Goal: Information Seeking & Learning: Learn about a topic

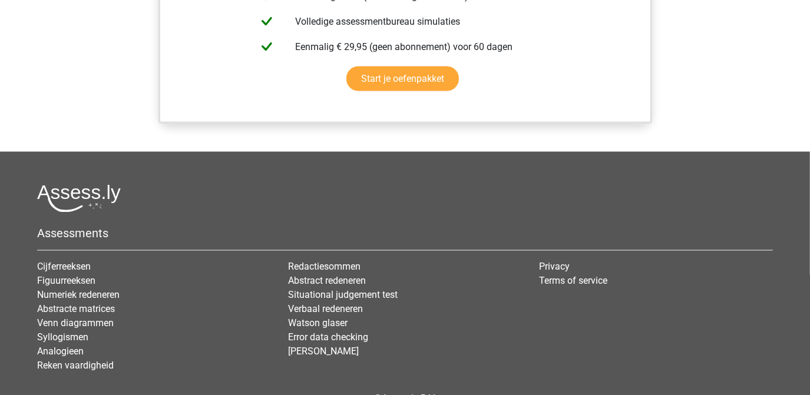
scroll to position [1374, 0]
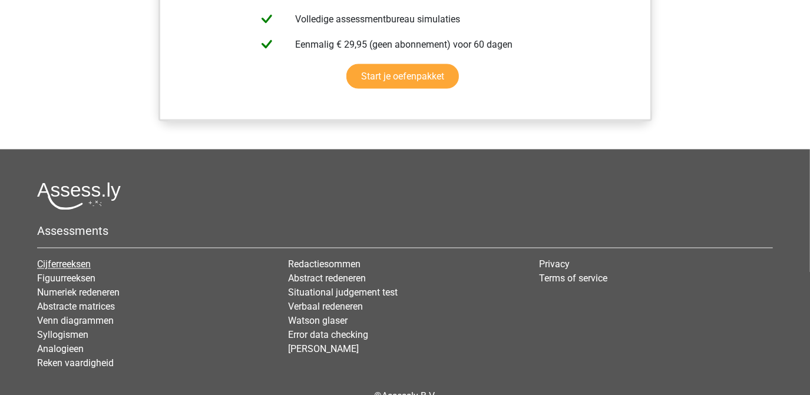
click at [67, 259] on link "Cijferreeksen" at bounding box center [64, 264] width 54 height 11
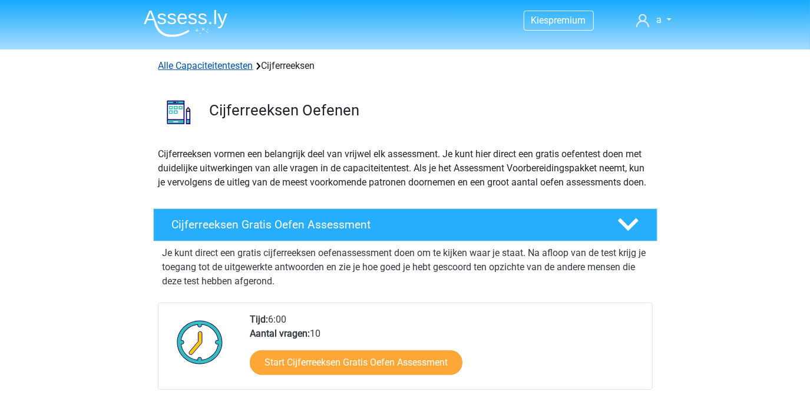
click at [193, 67] on link "Alle Capaciteitentesten" at bounding box center [205, 65] width 95 height 11
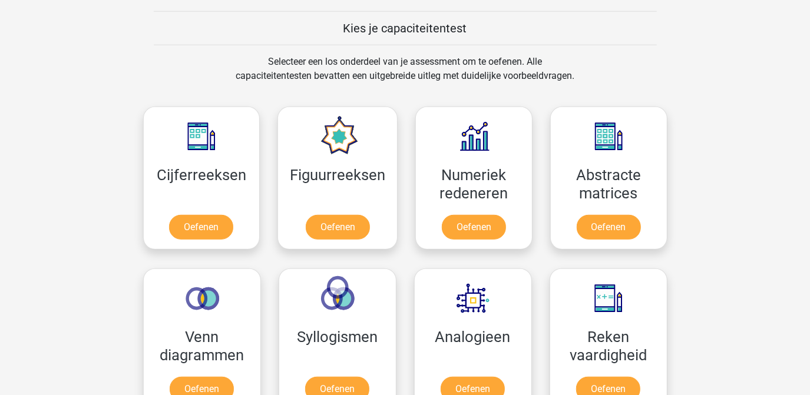
scroll to position [433, 0]
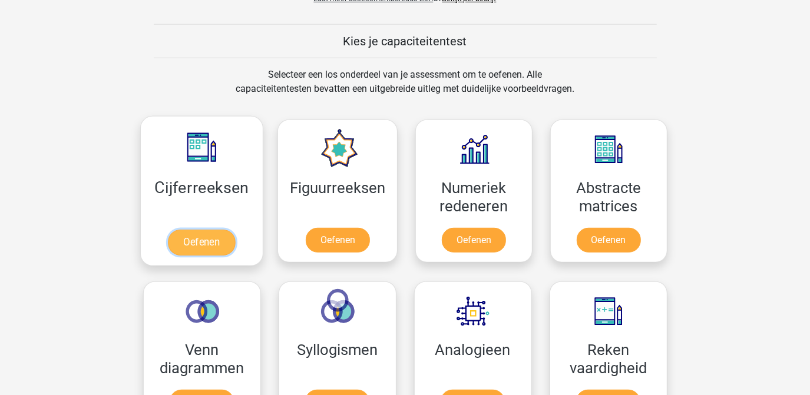
click at [196, 246] on link "Oefenen" at bounding box center [201, 243] width 67 height 26
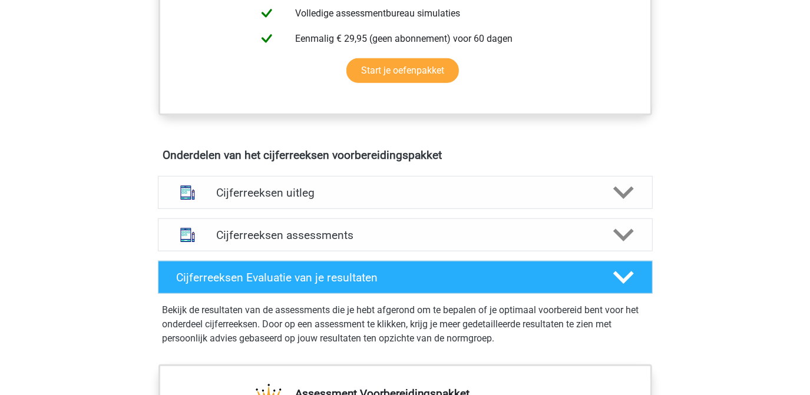
scroll to position [580, 0]
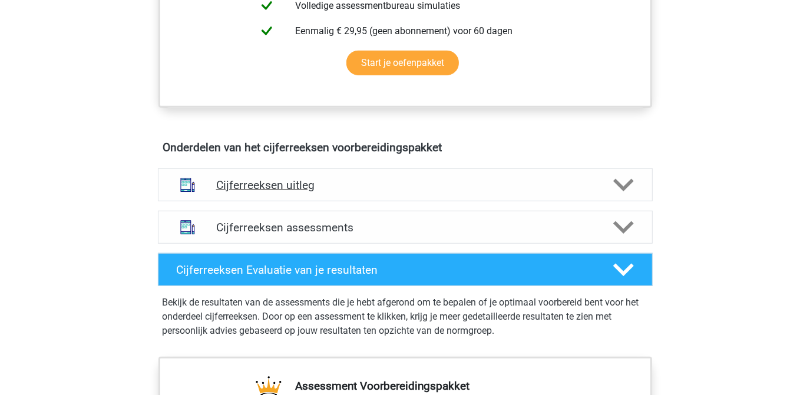
click at [620, 192] on polygon at bounding box center [623, 185] width 21 height 13
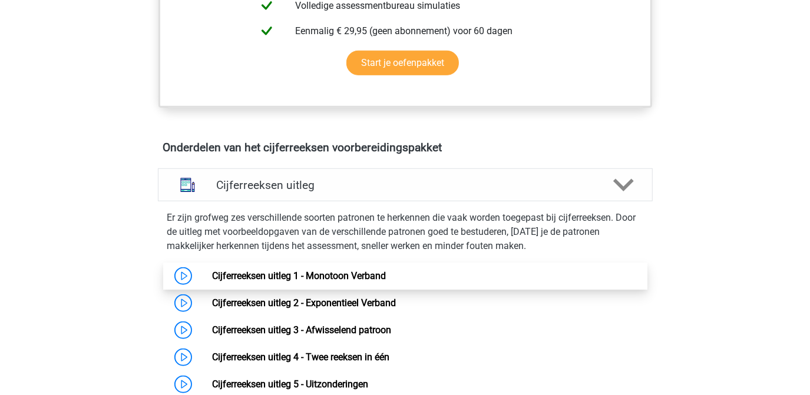
click at [368, 282] on link "Cijferreeksen uitleg 1 - Monotoon Verband" at bounding box center [299, 275] width 174 height 11
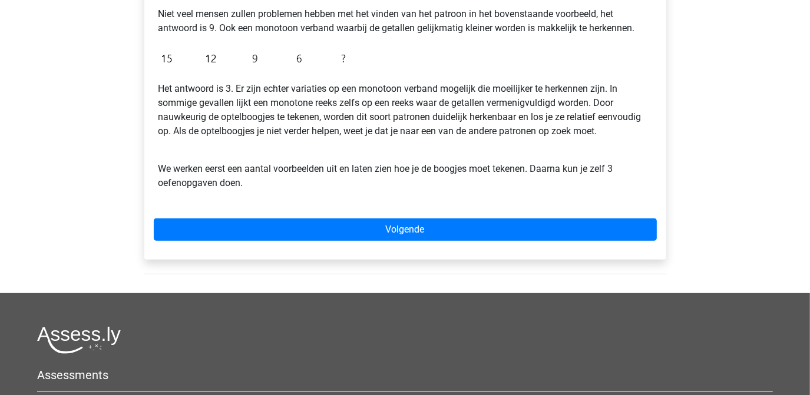
scroll to position [328, 0]
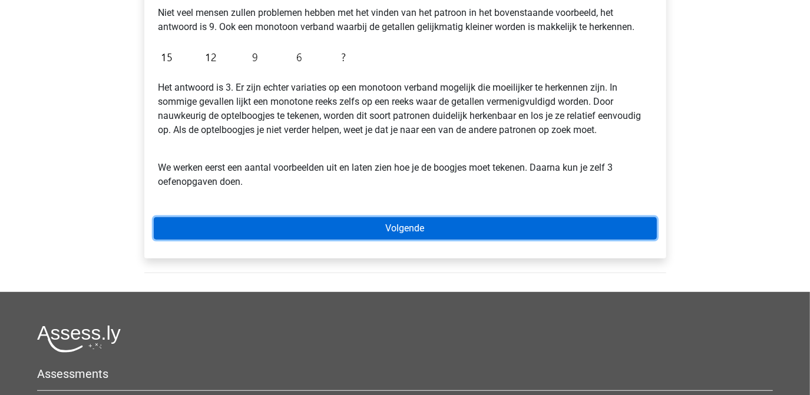
click at [394, 232] on link "Volgende" at bounding box center [405, 228] width 503 height 22
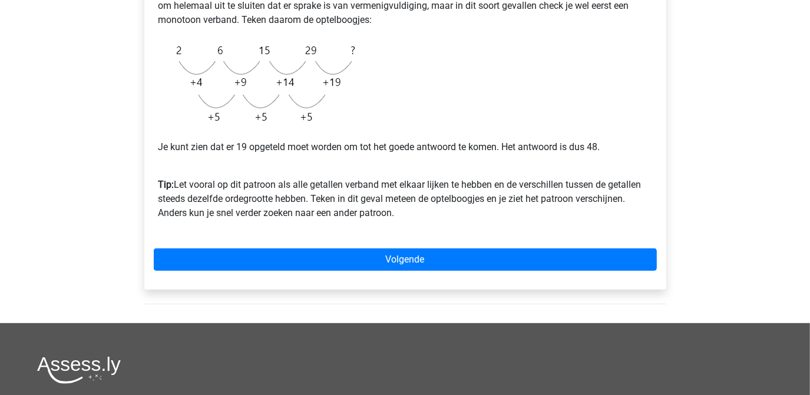
scroll to position [309, 0]
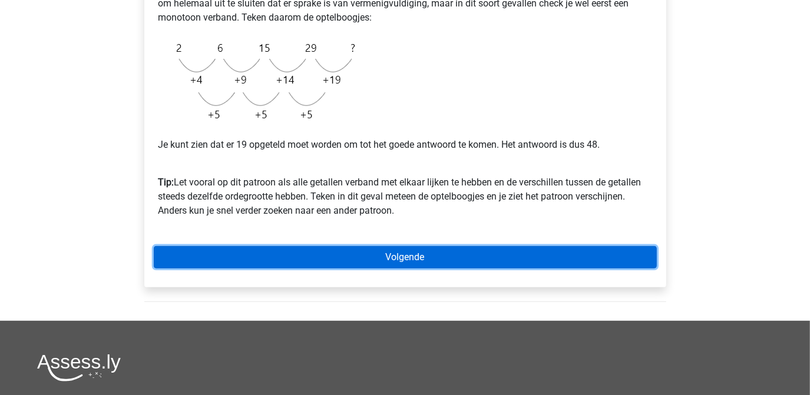
click at [397, 254] on link "Volgende" at bounding box center [405, 257] width 503 height 22
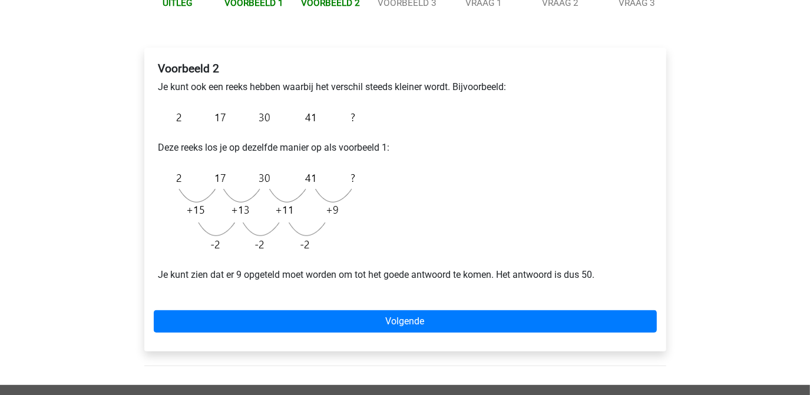
scroll to position [156, 0]
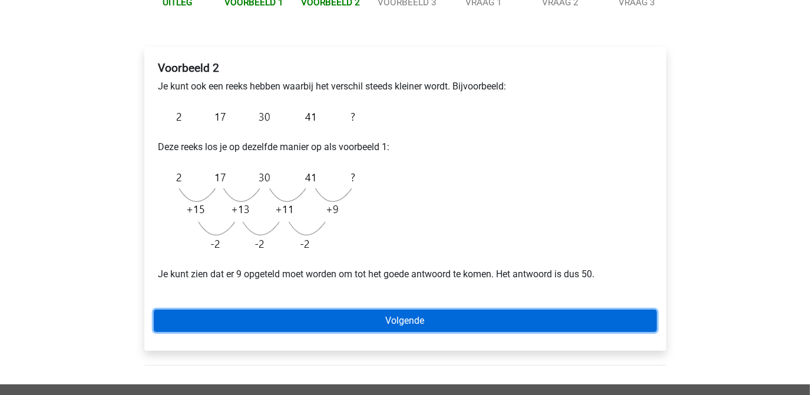
click at [404, 323] on link "Volgende" at bounding box center [405, 321] width 503 height 22
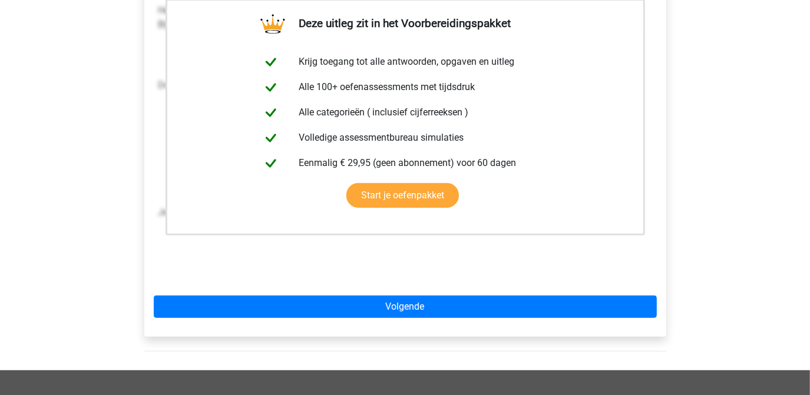
scroll to position [240, 0]
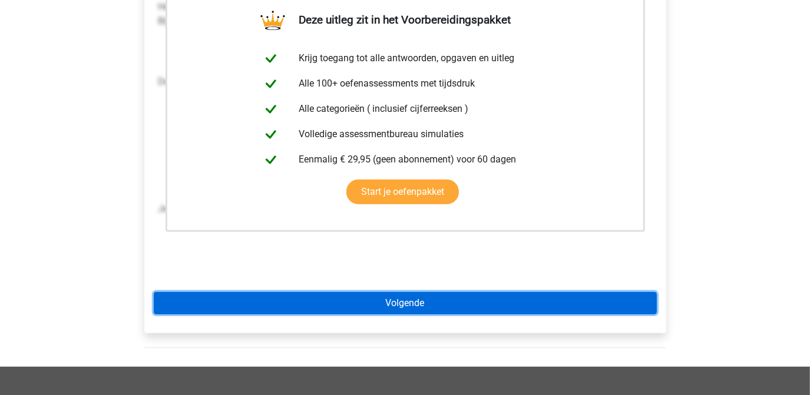
click at [399, 309] on link "Volgende" at bounding box center [405, 303] width 503 height 22
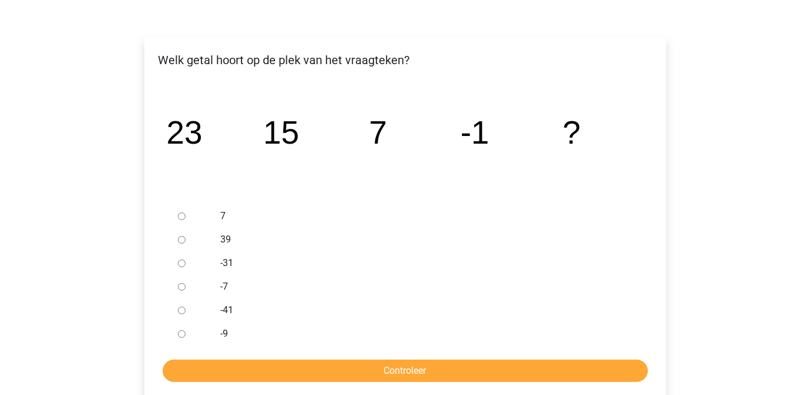
scroll to position [167, 0]
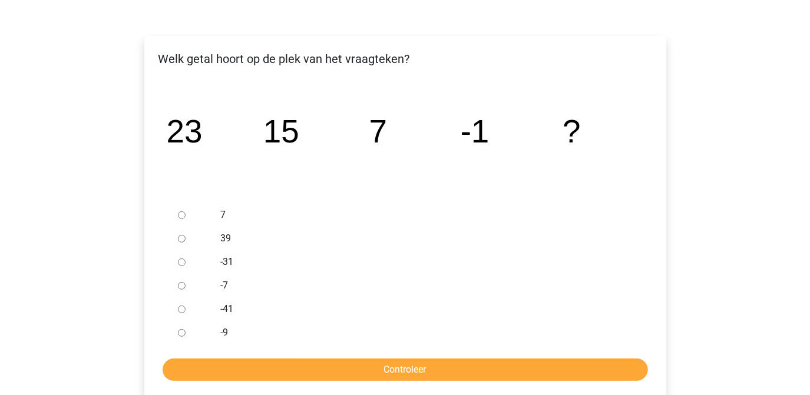
click at [179, 333] on input "-9" at bounding box center [182, 333] width 8 height 8
radio input "true"
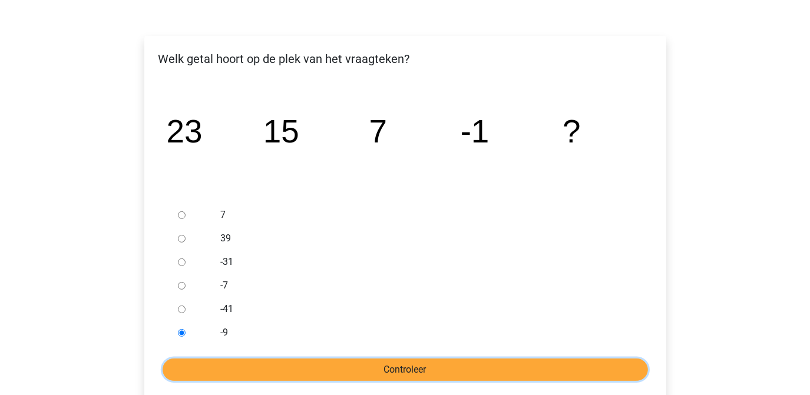
click at [388, 369] on input "Controleer" at bounding box center [405, 370] width 485 height 22
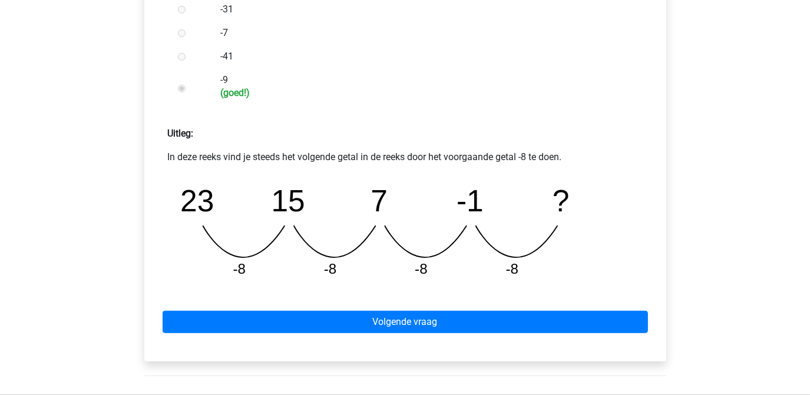
scroll to position [422, 0]
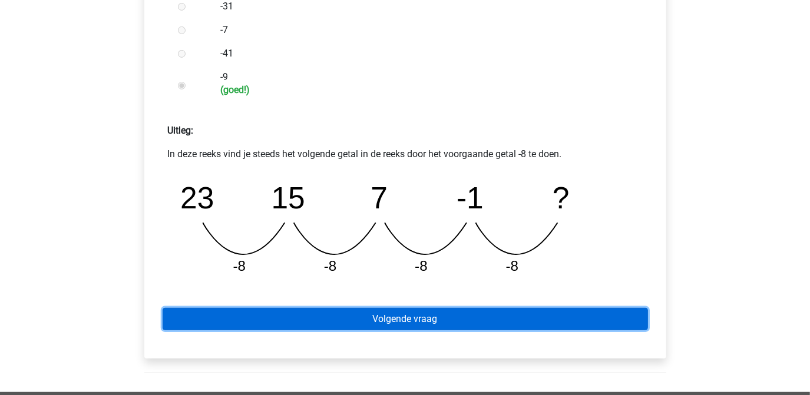
click at [418, 318] on link "Volgende vraag" at bounding box center [405, 319] width 485 height 22
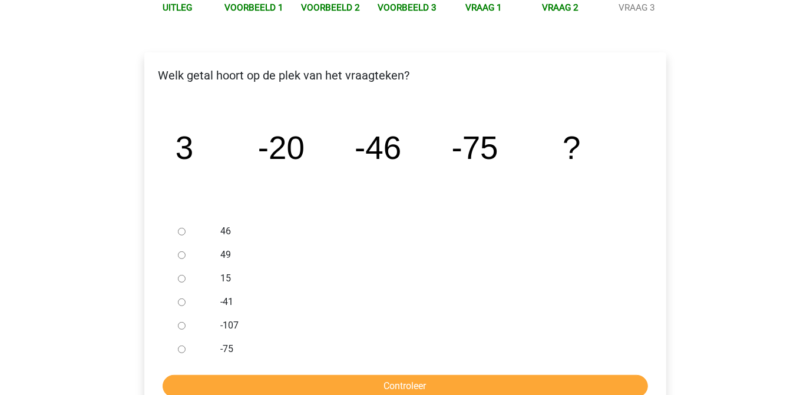
scroll to position [151, 0]
click at [183, 326] on input "-107" at bounding box center [182, 326] width 8 height 8
radio input "true"
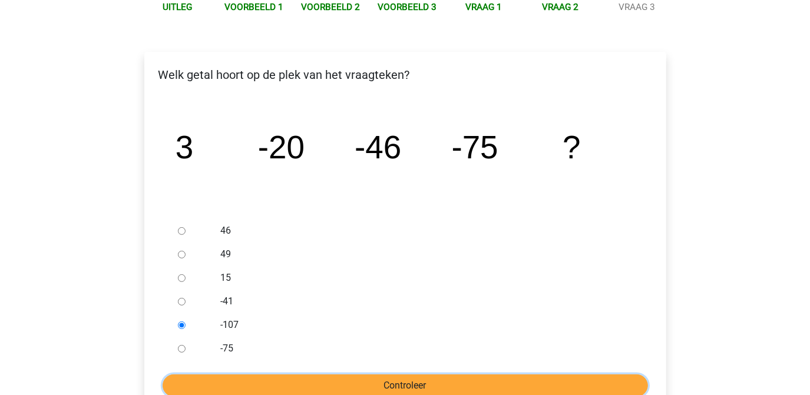
click at [406, 385] on input "Controleer" at bounding box center [405, 386] width 485 height 22
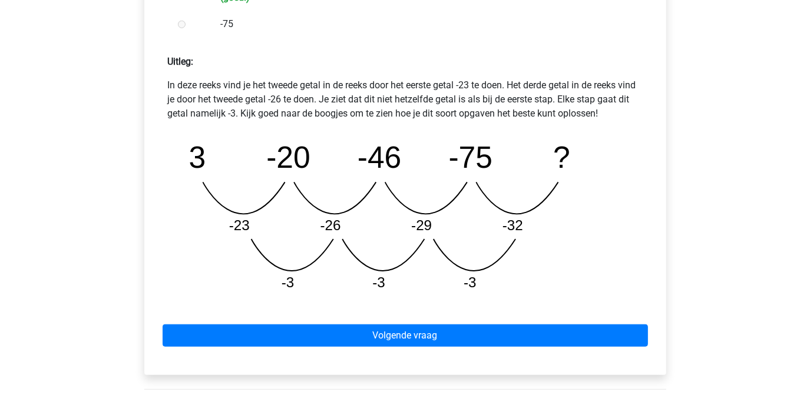
scroll to position [501, 0]
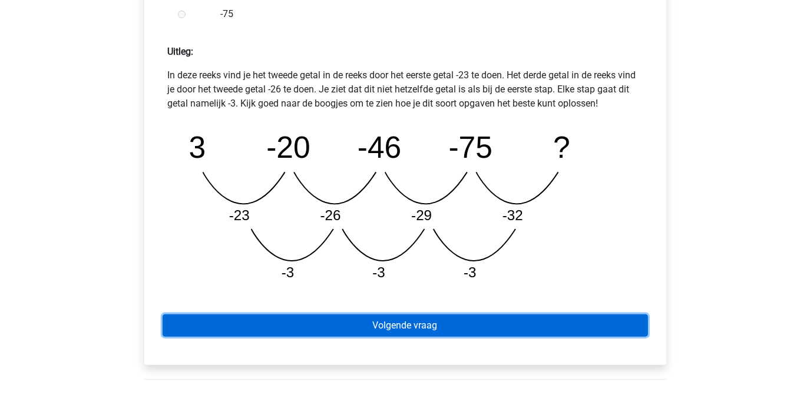
click at [432, 329] on link "Volgende vraag" at bounding box center [405, 326] width 485 height 22
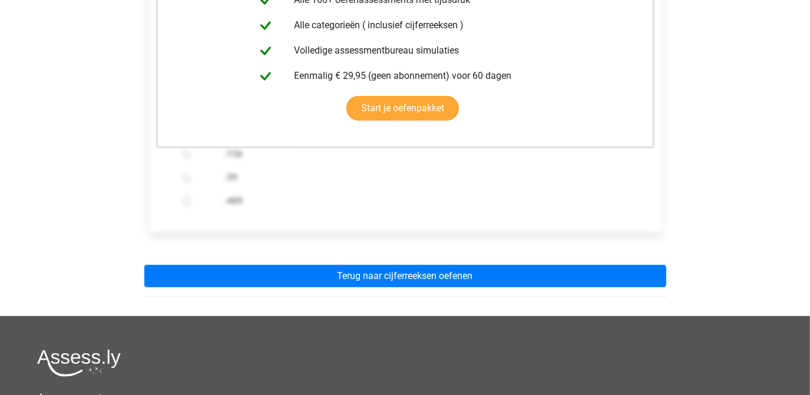
scroll to position [306, 0]
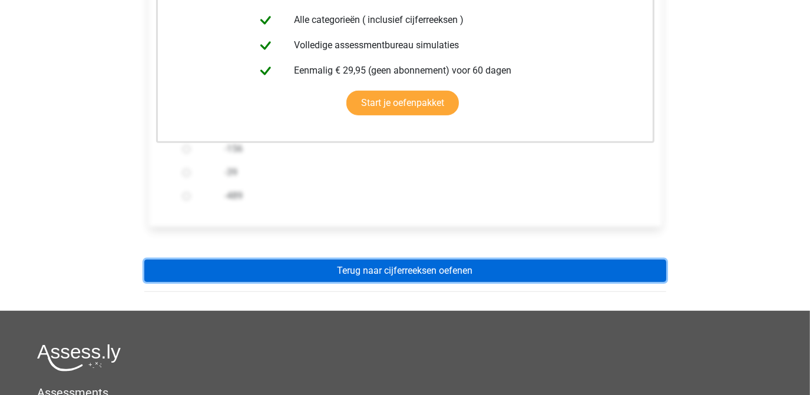
click at [442, 272] on link "Terug naar cijferreeksen oefenen" at bounding box center [405, 271] width 522 height 22
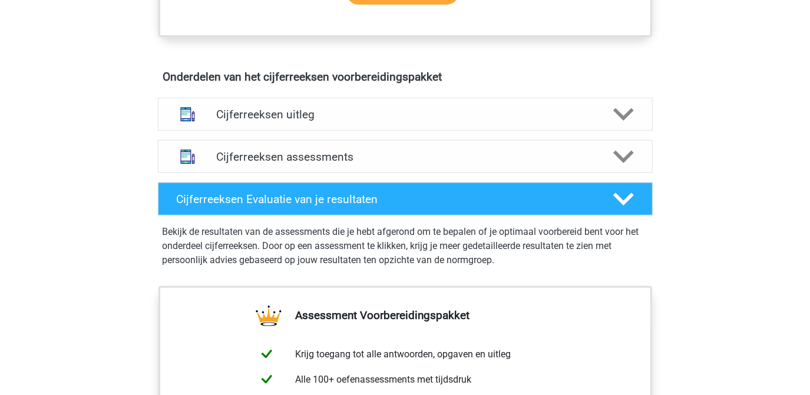
scroll to position [654, 0]
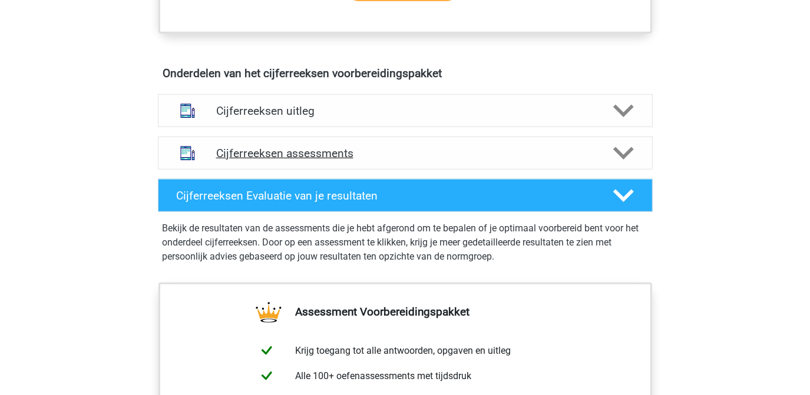
click at [625, 163] on icon at bounding box center [623, 153] width 21 height 21
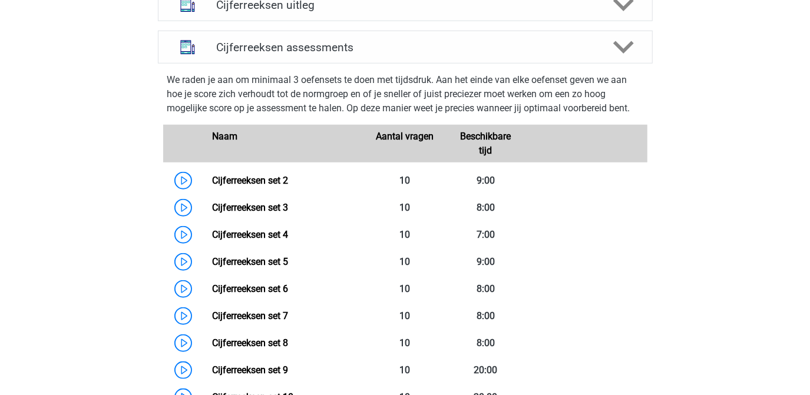
scroll to position [757, 0]
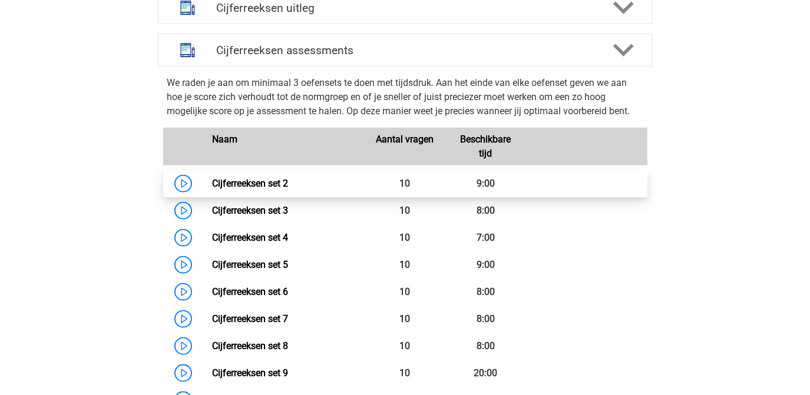
click at [281, 189] on link "Cijferreeksen set 2" at bounding box center [250, 183] width 76 height 11
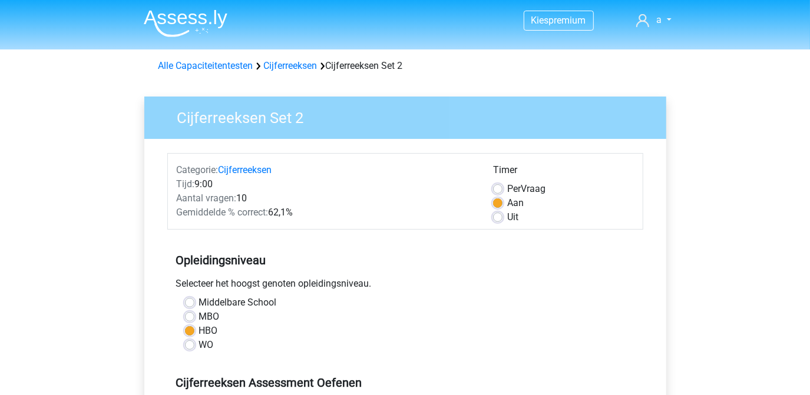
click at [507, 217] on label "Uit" at bounding box center [512, 217] width 11 height 14
click at [497, 217] on input "Uit" at bounding box center [497, 216] width 9 height 12
radio input "true"
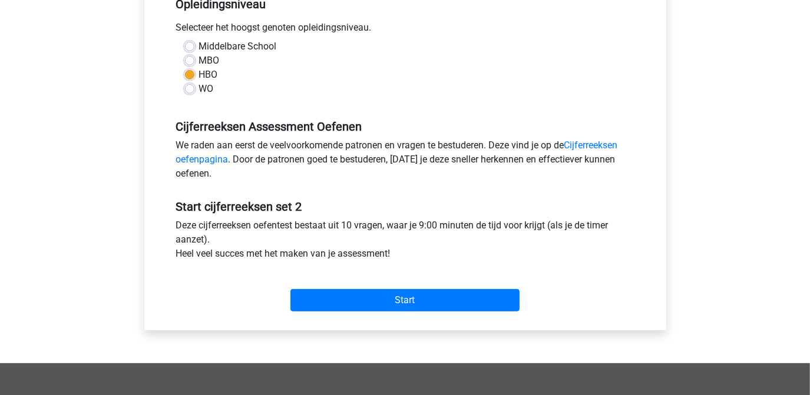
scroll to position [267, 0]
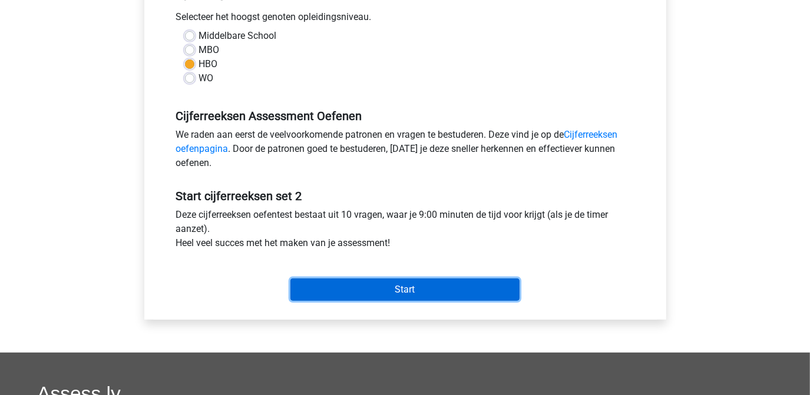
click at [410, 283] on input "Start" at bounding box center [404, 290] width 229 height 22
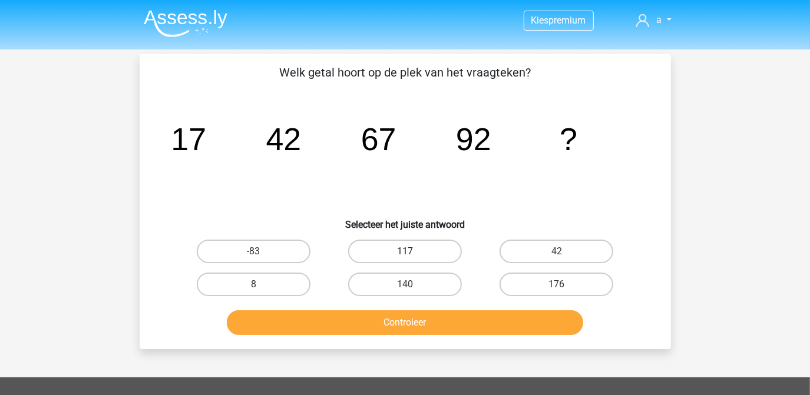
click at [391, 249] on label "117" at bounding box center [405, 252] width 114 height 24
click at [405, 252] on input "117" at bounding box center [409, 256] width 8 height 8
radio input "true"
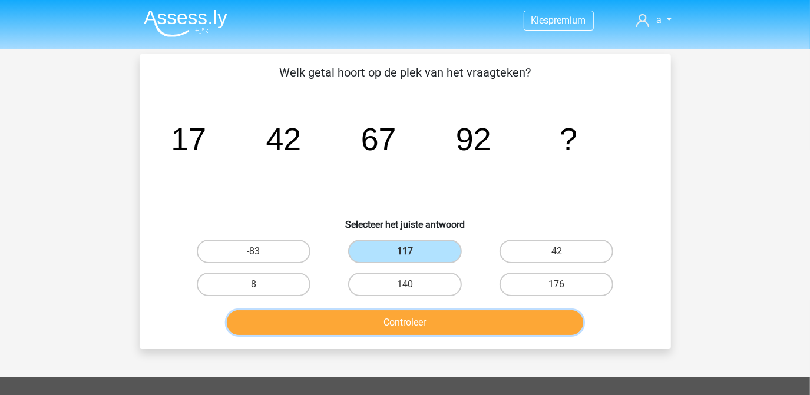
click at [394, 323] on button "Controleer" at bounding box center [405, 322] width 356 height 25
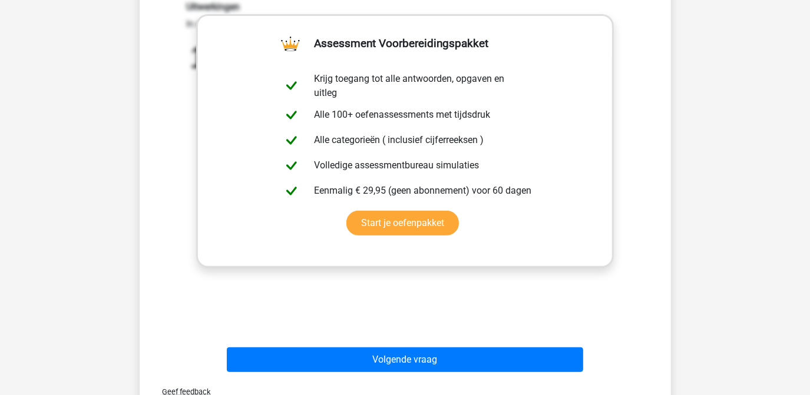
scroll to position [343, 0]
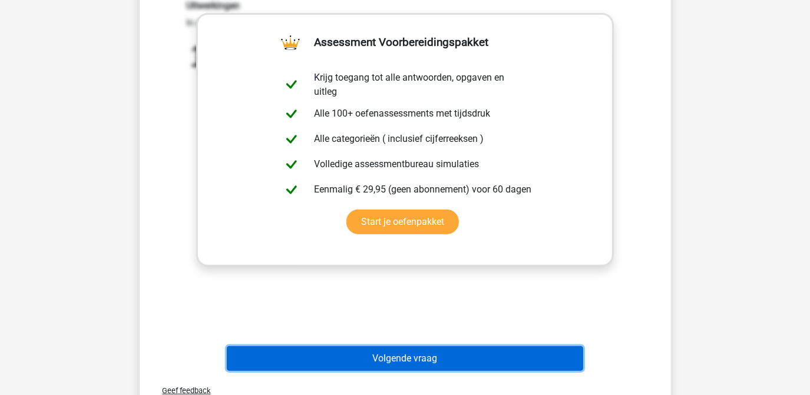
click at [385, 361] on button "Volgende vraag" at bounding box center [405, 358] width 356 height 25
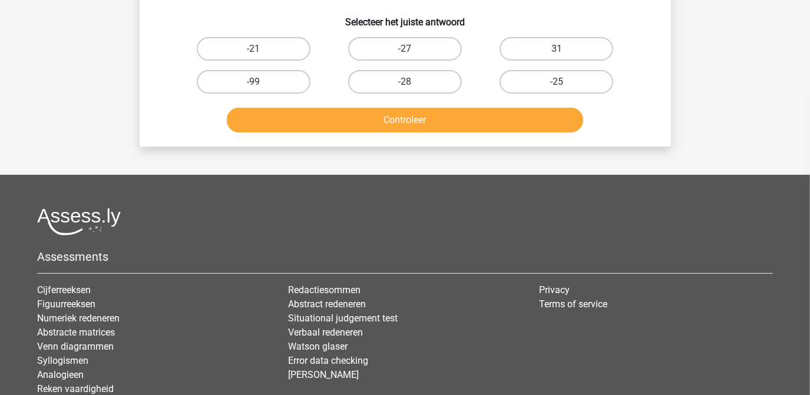
scroll to position [54, 0]
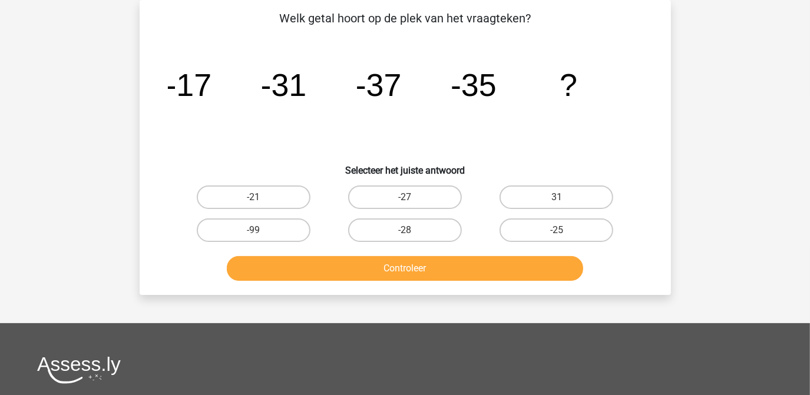
click at [405, 233] on input "-28" at bounding box center [409, 234] width 8 height 8
radio input "true"
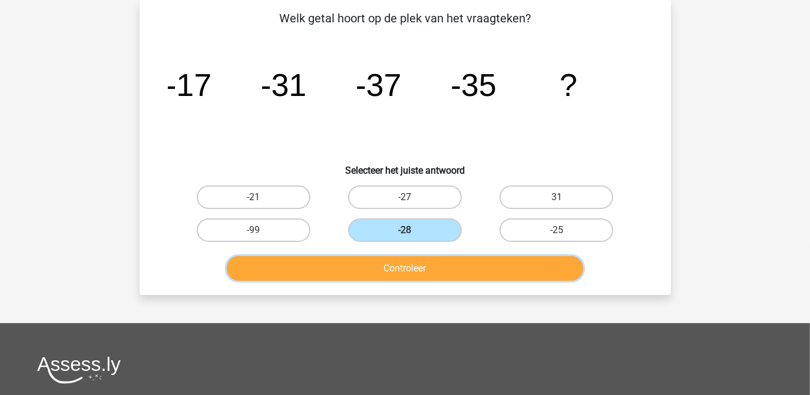
click at [399, 269] on button "Controleer" at bounding box center [405, 268] width 356 height 25
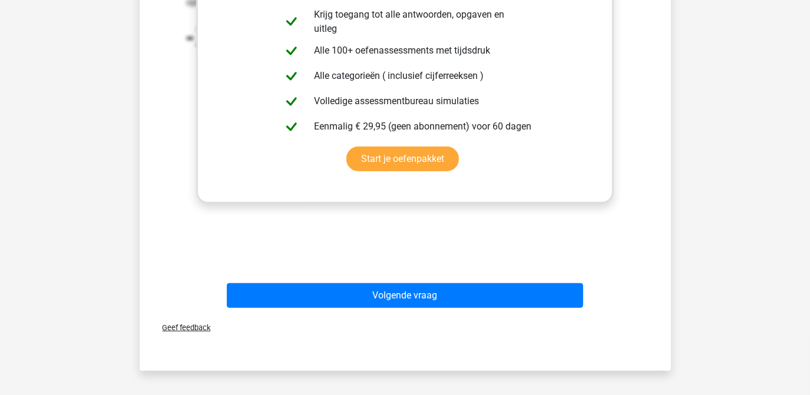
scroll to position [414, 0]
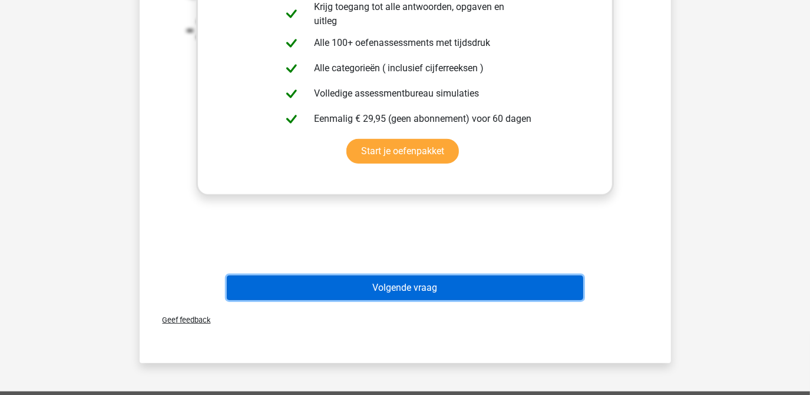
click at [400, 283] on button "Volgende vraag" at bounding box center [405, 288] width 356 height 25
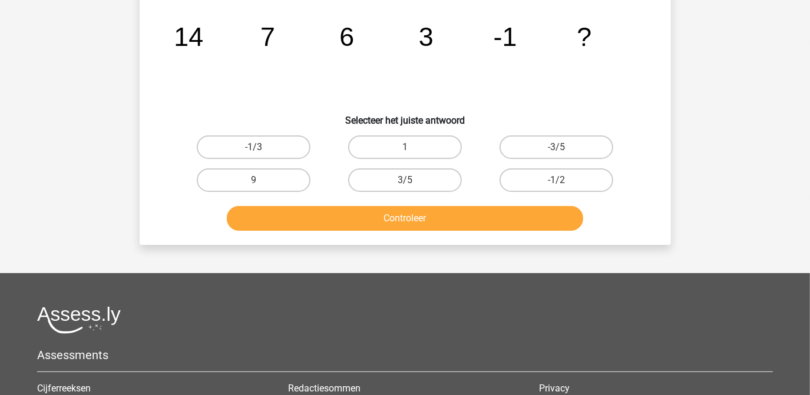
scroll to position [54, 0]
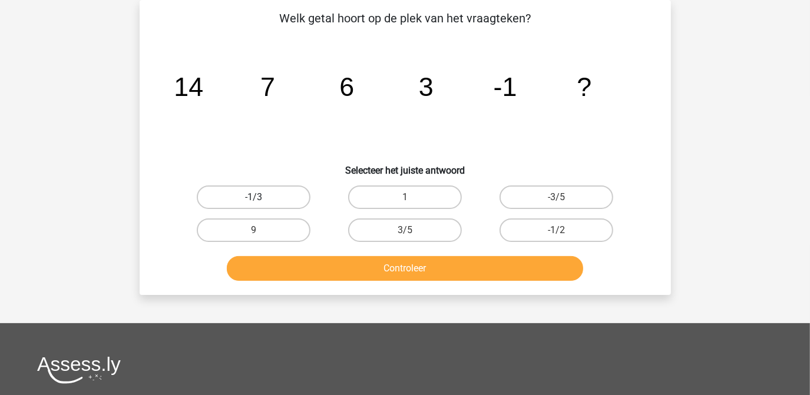
click at [239, 192] on label "-1/3" at bounding box center [254, 198] width 114 height 24
click at [253, 197] on input "-1/3" at bounding box center [257, 201] width 8 height 8
radio input "true"
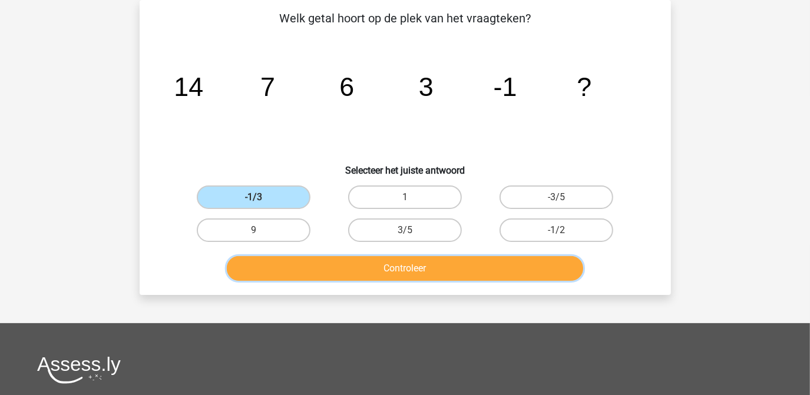
click at [373, 263] on button "Controleer" at bounding box center [405, 268] width 356 height 25
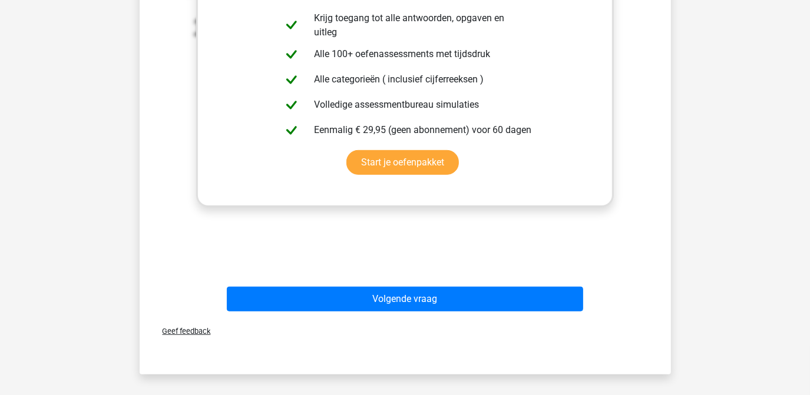
scroll to position [408, 0]
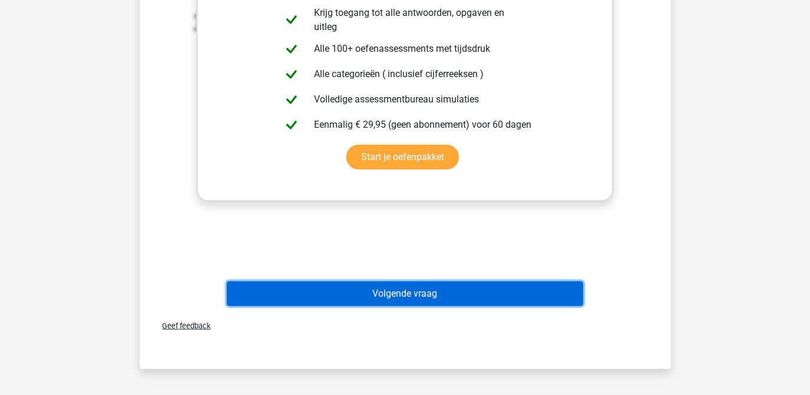
click at [417, 296] on button "Volgende vraag" at bounding box center [405, 294] width 356 height 25
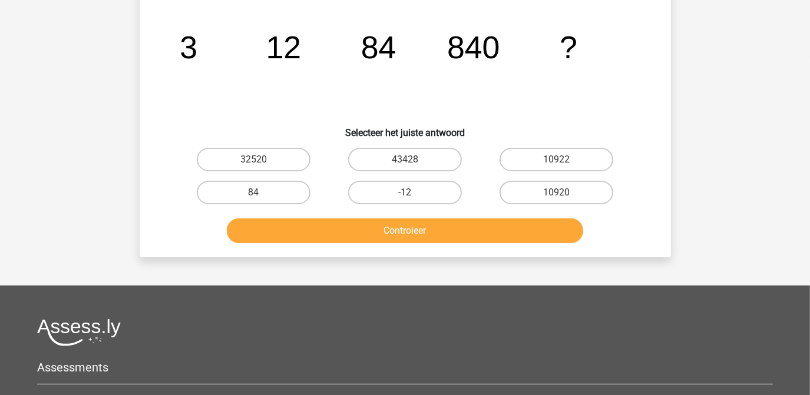
scroll to position [54, 0]
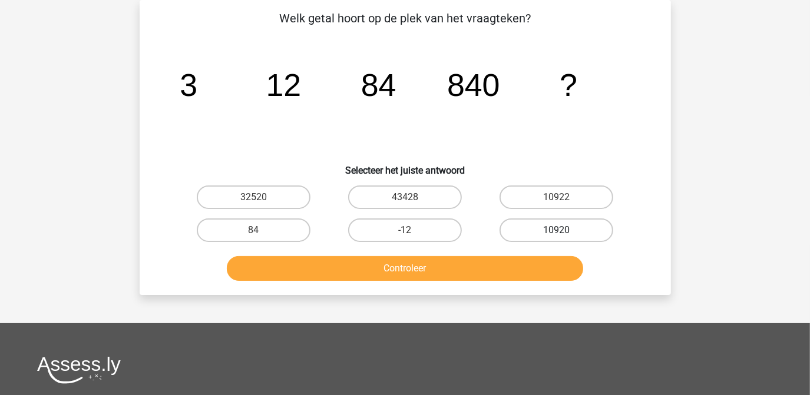
click at [590, 234] on label "10920" at bounding box center [557, 231] width 114 height 24
click at [564, 234] on input "10920" at bounding box center [561, 234] width 8 height 8
radio input "true"
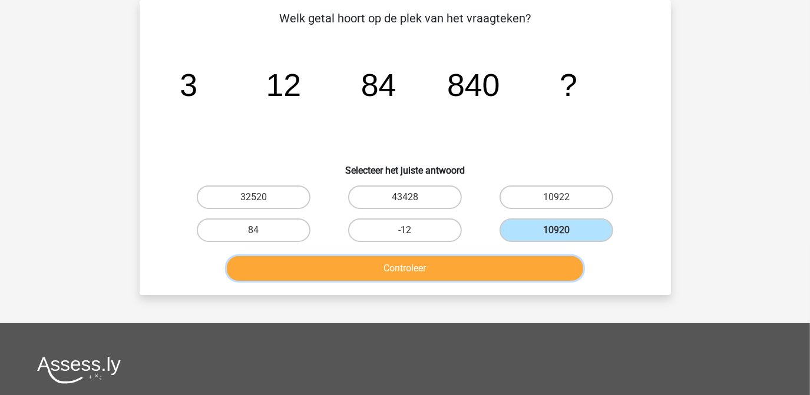
click at [479, 264] on button "Controleer" at bounding box center [405, 268] width 356 height 25
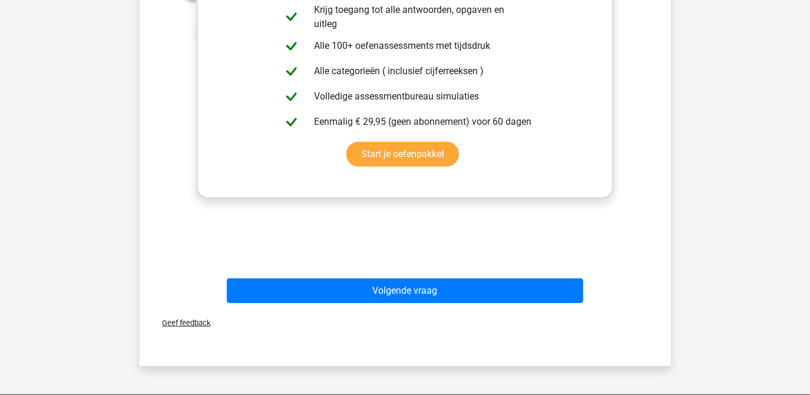
scroll to position [413, 0]
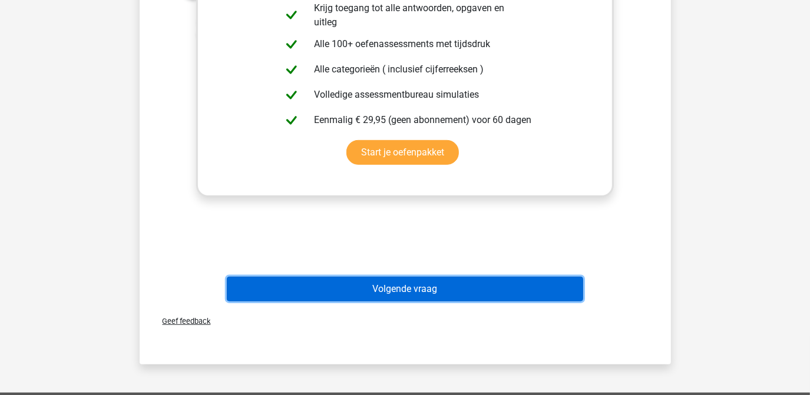
click at [396, 291] on button "Volgende vraag" at bounding box center [405, 289] width 356 height 25
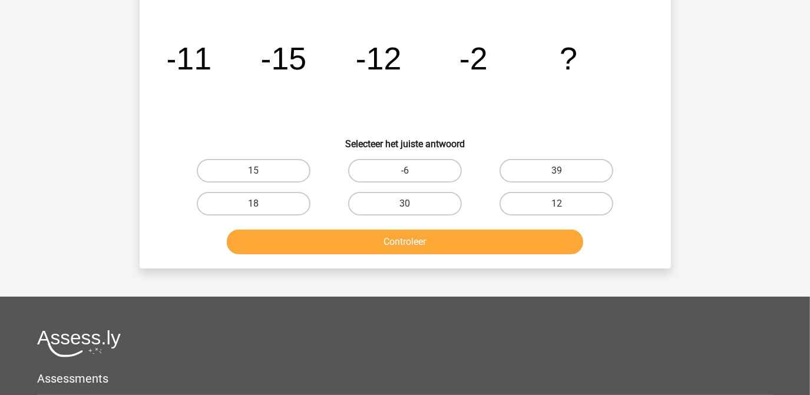
scroll to position [54, 0]
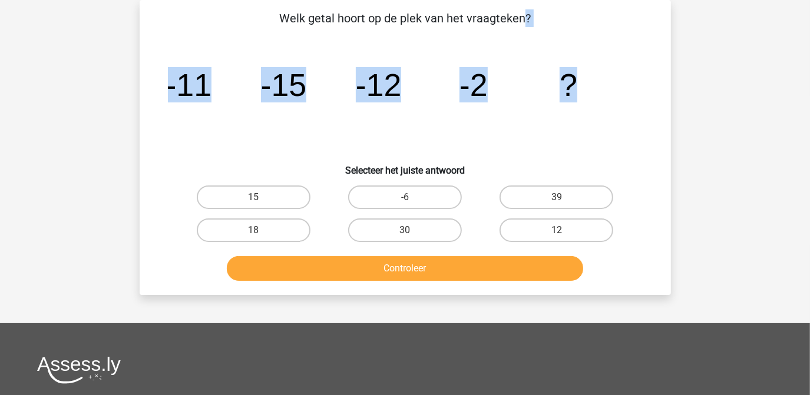
drag, startPoint x: 281, startPoint y: 19, endPoint x: 585, endPoint y: 78, distance: 309.5
click at [585, 78] on div "Welk getal hoort op de plek van het vraagteken? image/svg+xml -11 -15 -12 -2 ? …" at bounding box center [405, 147] width 522 height 276
copy div "Welk getal hoort op de plek van het vraagteken? image/svg+xml -11 -15 -12 -2 ?"
click at [251, 197] on label "15" at bounding box center [254, 198] width 114 height 24
click at [253, 197] on input "15" at bounding box center [257, 201] width 8 height 8
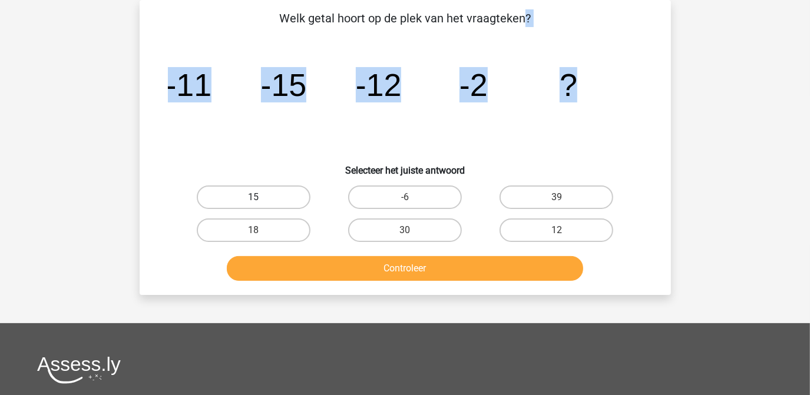
radio input "true"
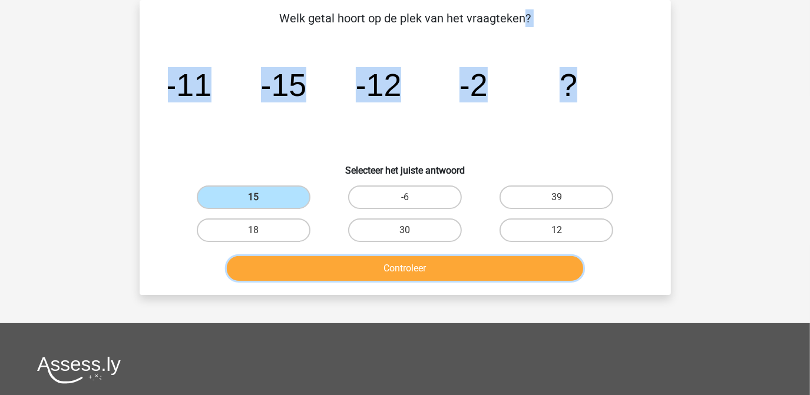
click at [389, 266] on button "Controleer" at bounding box center [405, 268] width 356 height 25
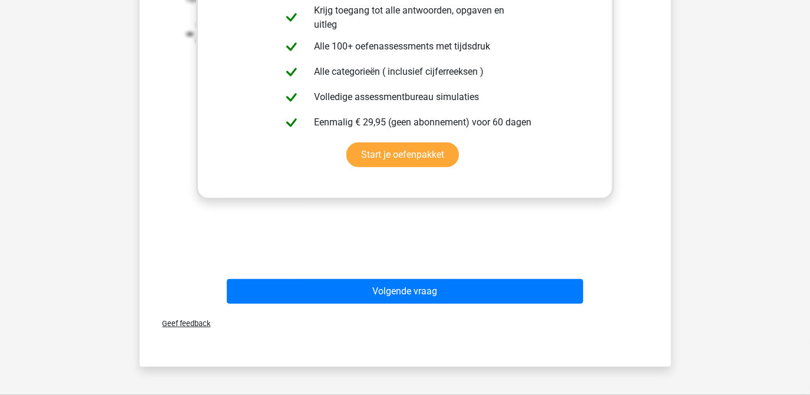
scroll to position [412, 0]
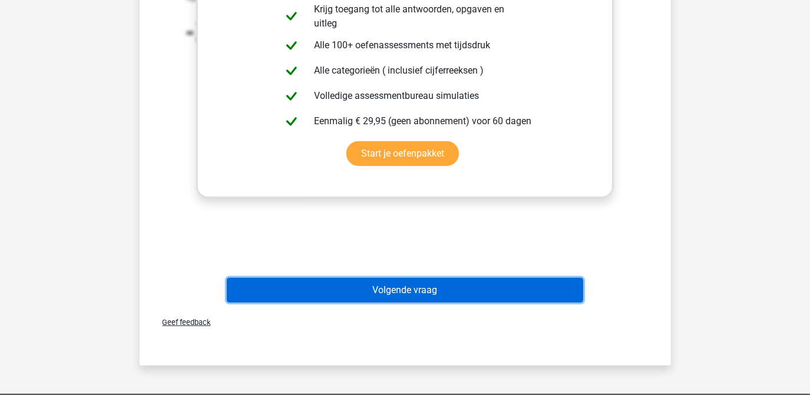
click at [419, 293] on button "Volgende vraag" at bounding box center [405, 290] width 356 height 25
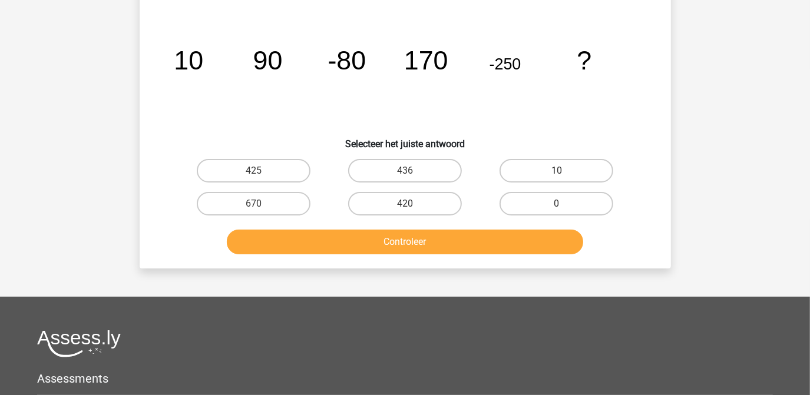
scroll to position [54, 0]
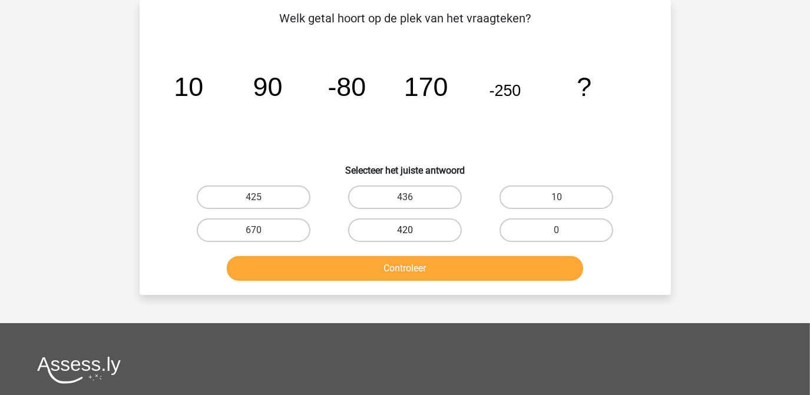
click at [426, 224] on label "420" at bounding box center [405, 231] width 114 height 24
click at [412, 230] on input "420" at bounding box center [409, 234] width 8 height 8
radio input "true"
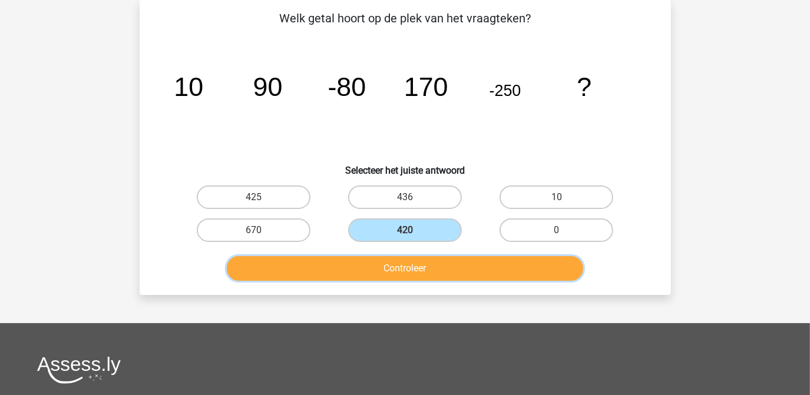
click at [395, 267] on button "Controleer" at bounding box center [405, 268] width 356 height 25
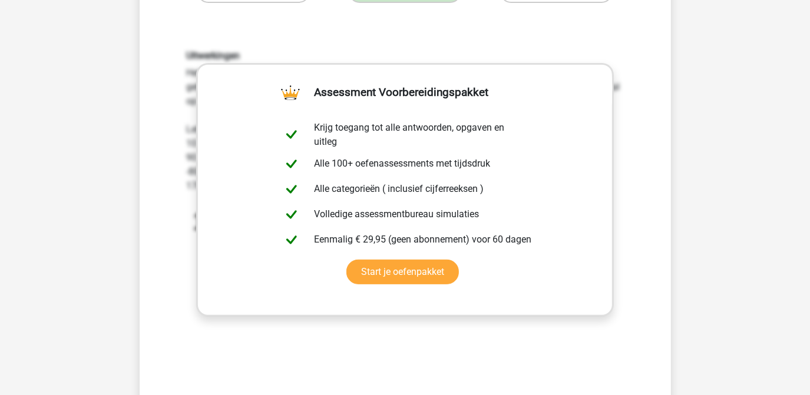
scroll to position [429, 0]
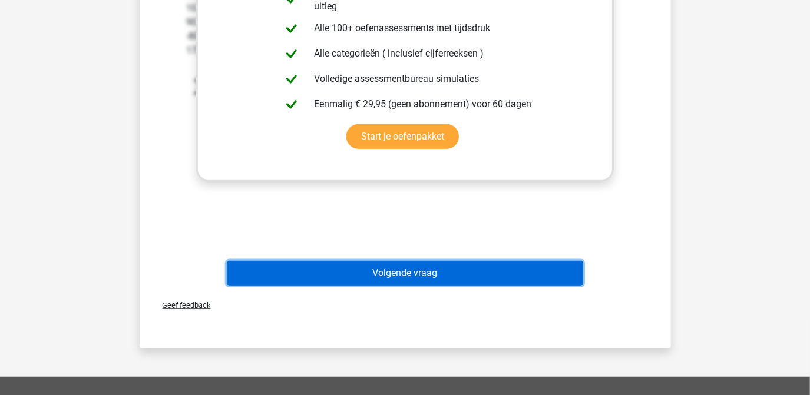
click at [377, 268] on button "Volgende vraag" at bounding box center [405, 273] width 356 height 25
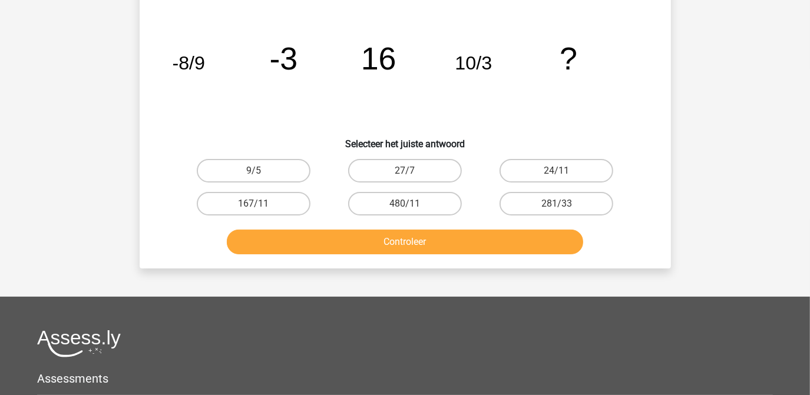
scroll to position [54, 0]
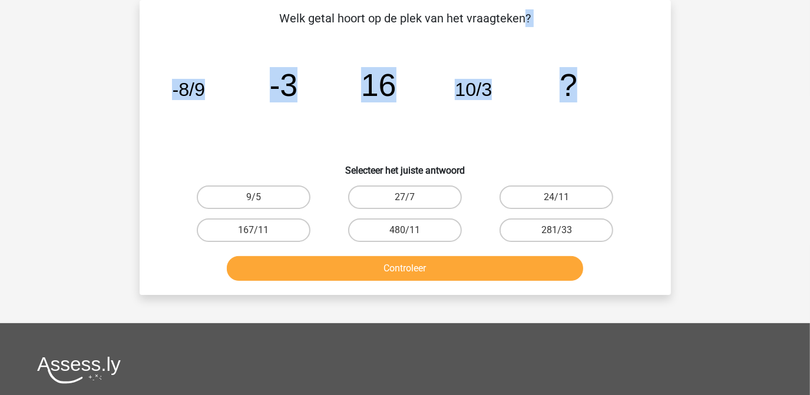
drag, startPoint x: 282, startPoint y: 16, endPoint x: 573, endPoint y: 75, distance: 296.9
click at [573, 75] on div "Welk getal hoort op de plek van het vraagteken? image/svg+xml -8/9 -3 16 10/3 ?…" at bounding box center [405, 147] width 522 height 276
copy div "Welk getal hoort op de plek van het vraagteken? image/svg+xml -8/9 -3 16 10/3 ?"
click at [539, 229] on label "281/33" at bounding box center [557, 231] width 114 height 24
click at [557, 230] on input "281/33" at bounding box center [561, 234] width 8 height 8
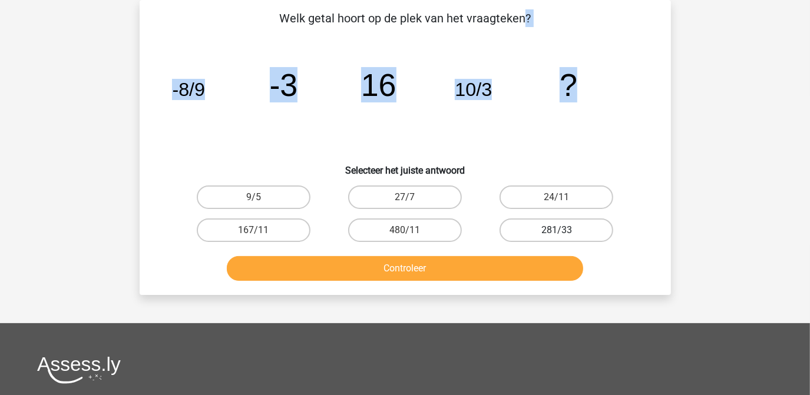
radio input "true"
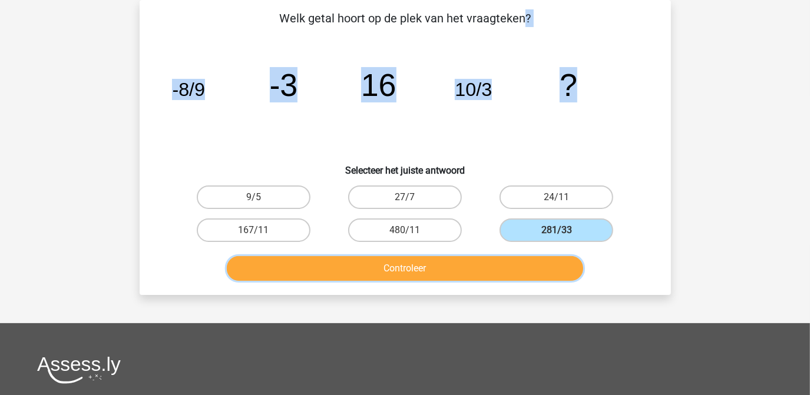
click at [439, 263] on button "Controleer" at bounding box center [405, 268] width 356 height 25
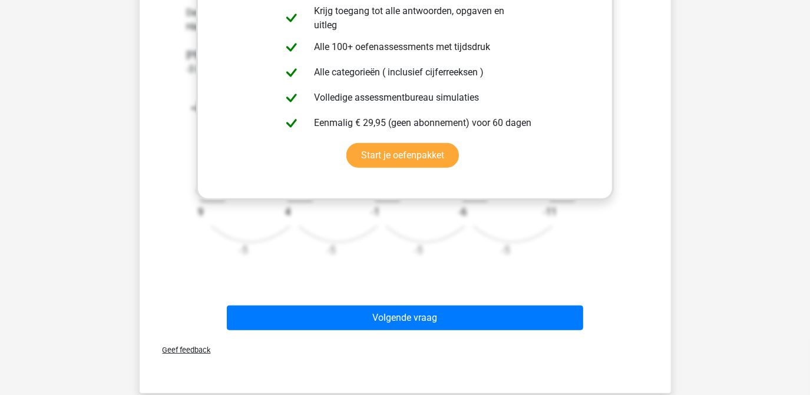
scroll to position [456, 0]
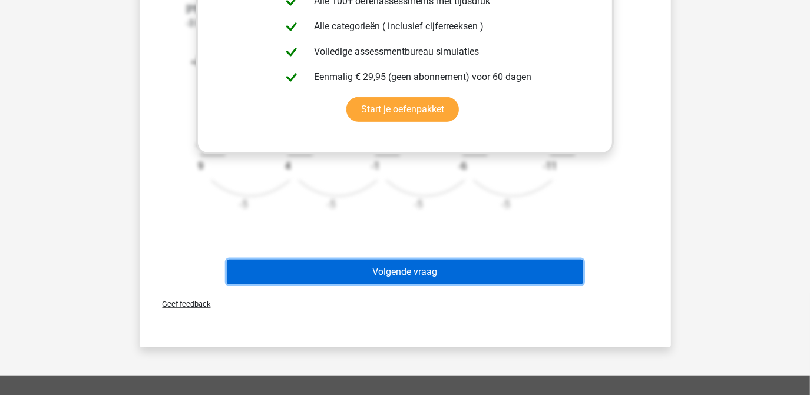
click at [383, 273] on button "Volgende vraag" at bounding box center [405, 272] width 356 height 25
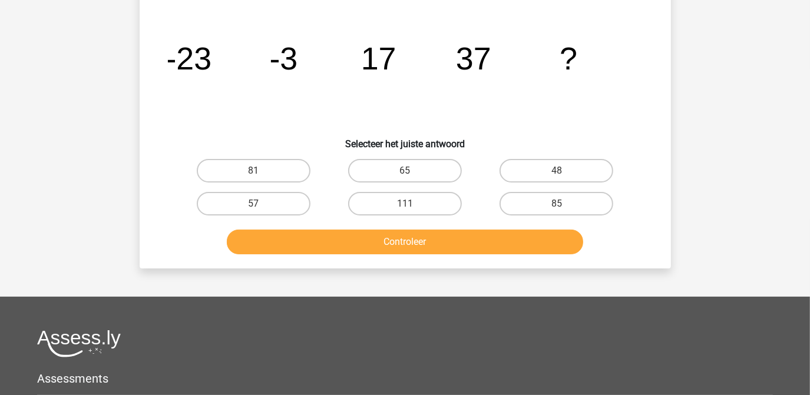
scroll to position [54, 0]
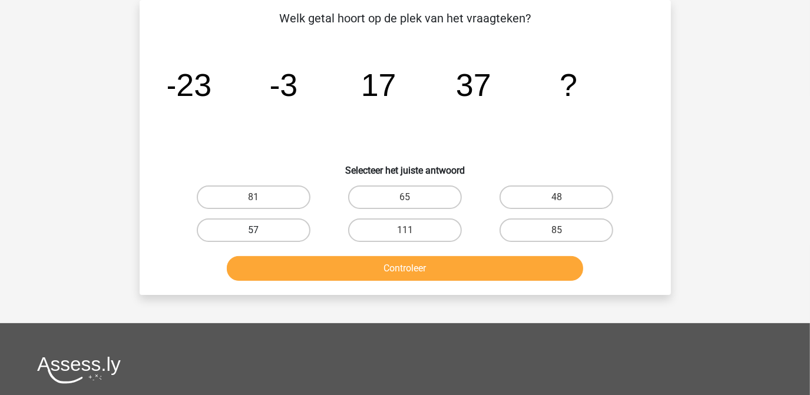
click at [262, 227] on label "57" at bounding box center [254, 231] width 114 height 24
click at [261, 230] on input "57" at bounding box center [257, 234] width 8 height 8
radio input "true"
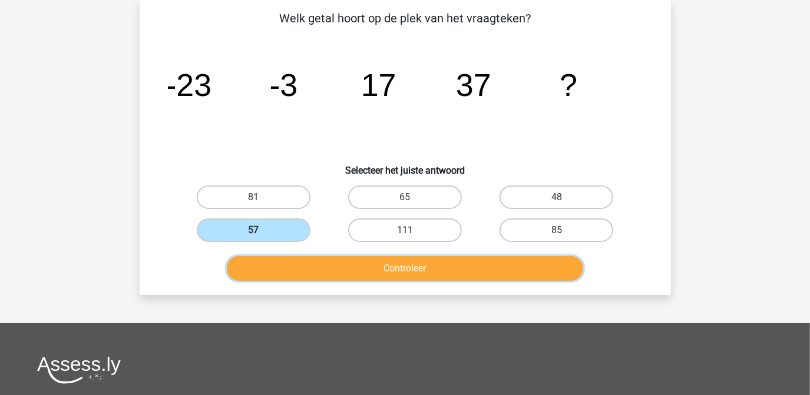
click at [400, 271] on button "Controleer" at bounding box center [405, 268] width 356 height 25
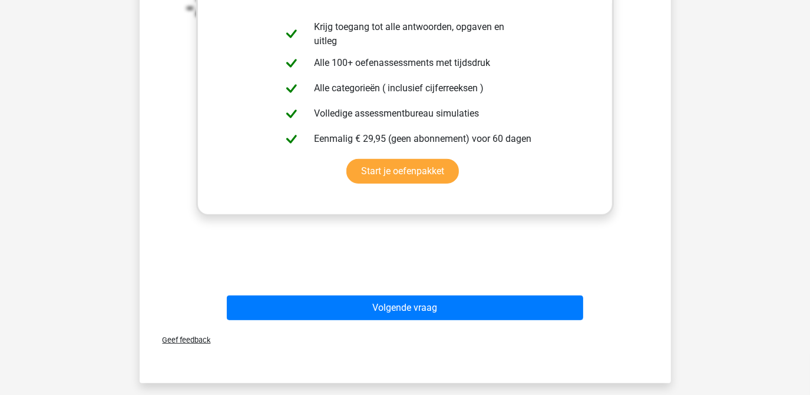
scroll to position [395, 0]
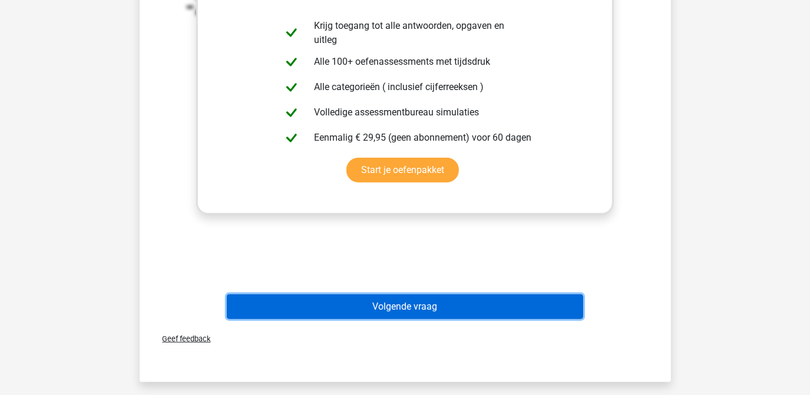
click at [391, 309] on button "Volgende vraag" at bounding box center [405, 307] width 356 height 25
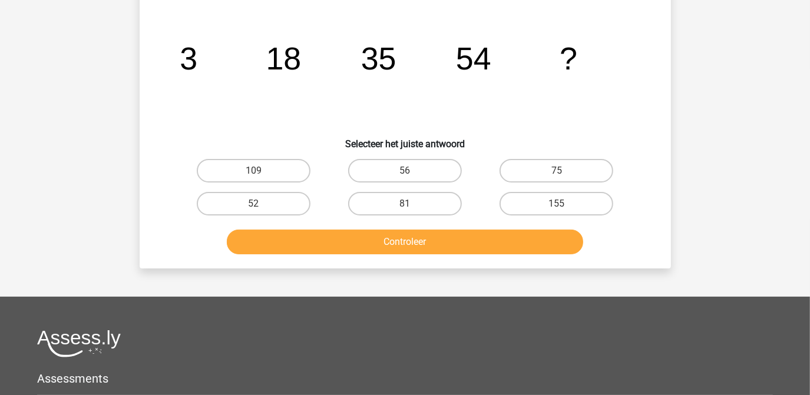
scroll to position [54, 0]
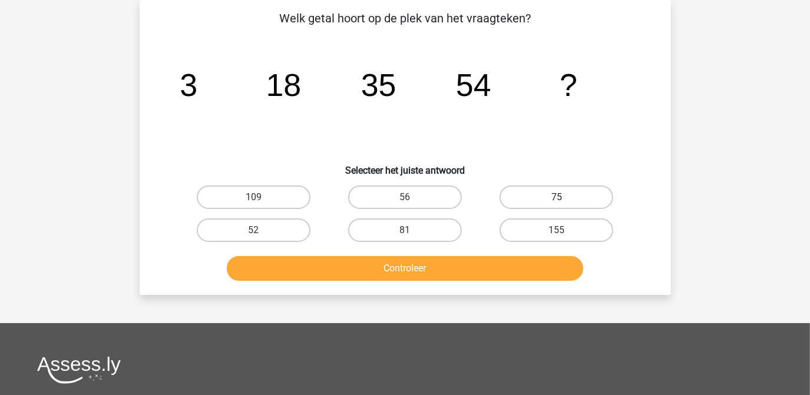
click at [555, 197] on label "75" at bounding box center [557, 198] width 114 height 24
click at [557, 197] on input "75" at bounding box center [561, 201] width 8 height 8
radio input "true"
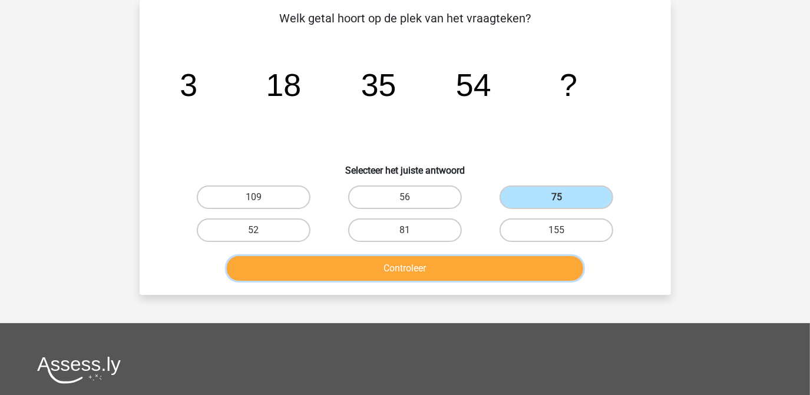
click at [420, 263] on button "Controleer" at bounding box center [405, 268] width 356 height 25
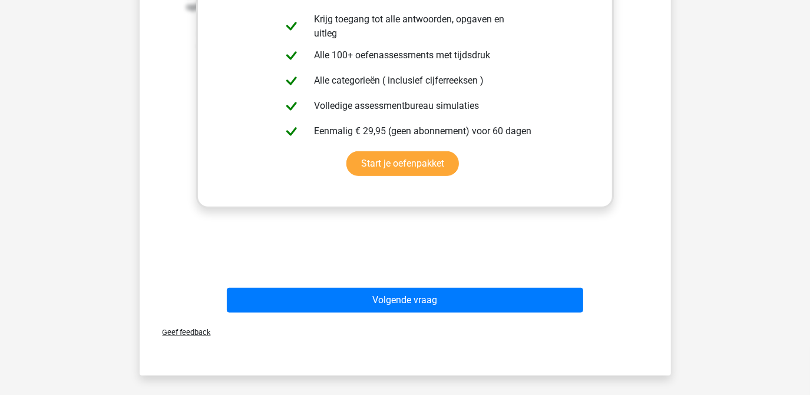
scroll to position [403, 0]
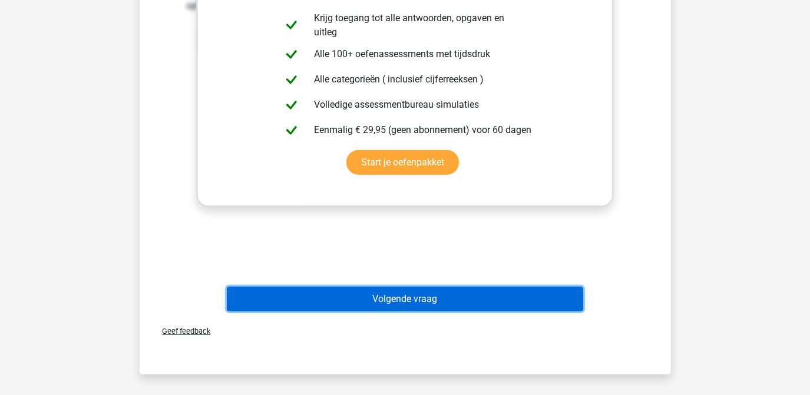
click at [424, 302] on button "Volgende vraag" at bounding box center [405, 299] width 356 height 25
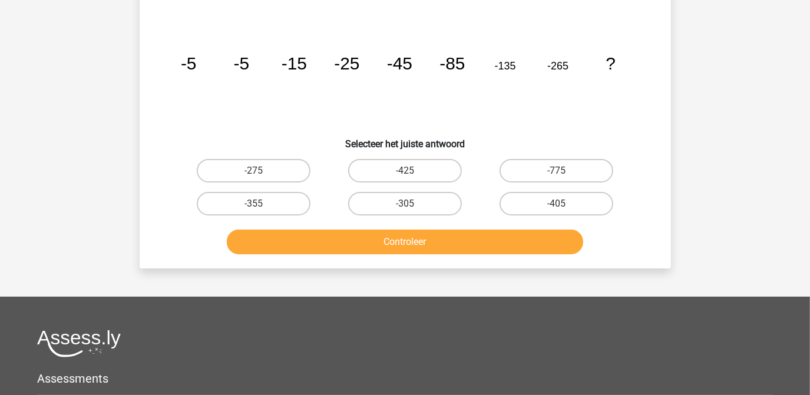
scroll to position [54, 0]
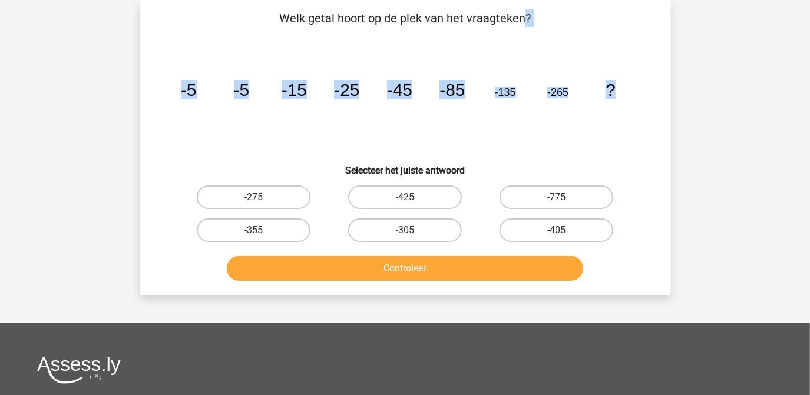
drag, startPoint x: 280, startPoint y: 17, endPoint x: 658, endPoint y: 52, distance: 379.3
click at [658, 52] on div "Welk getal hoort op de plek van het vraagteken? image/svg+xml -5 -5 -15 -25 -45…" at bounding box center [405, 147] width 522 height 276
copy div "Welk getal hoort op de plek van het vraagteken? image/svg+xml -5 -5 -15 -25 -45…"
click at [543, 230] on label "-405" at bounding box center [557, 231] width 114 height 24
click at [557, 230] on input "-405" at bounding box center [561, 234] width 8 height 8
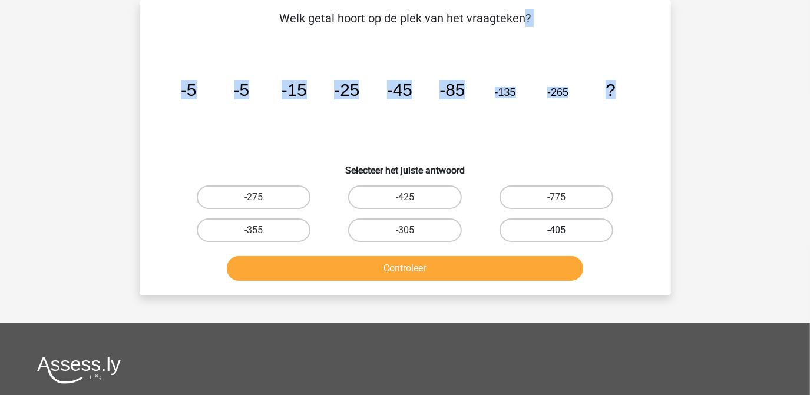
radio input "true"
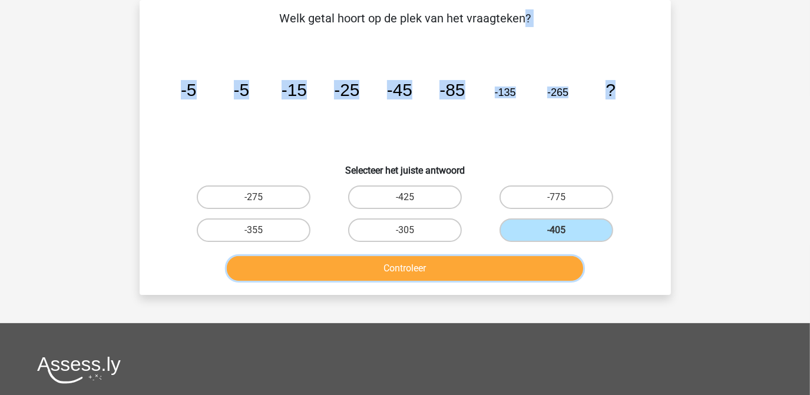
click at [497, 263] on button "Controleer" at bounding box center [405, 268] width 356 height 25
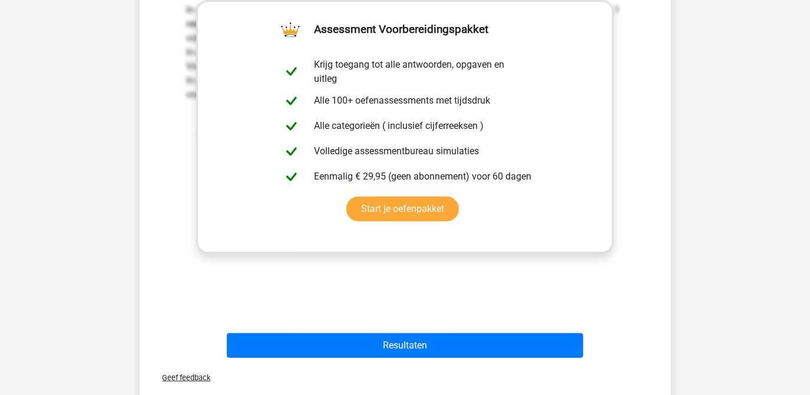
scroll to position [364, 0]
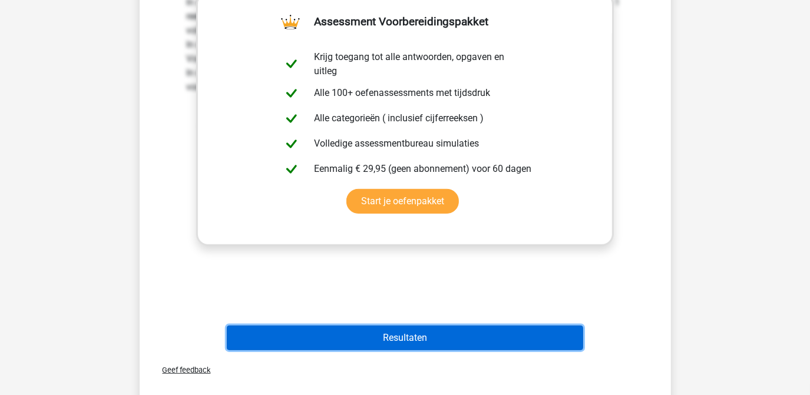
click at [398, 336] on button "Resultaten" at bounding box center [405, 338] width 356 height 25
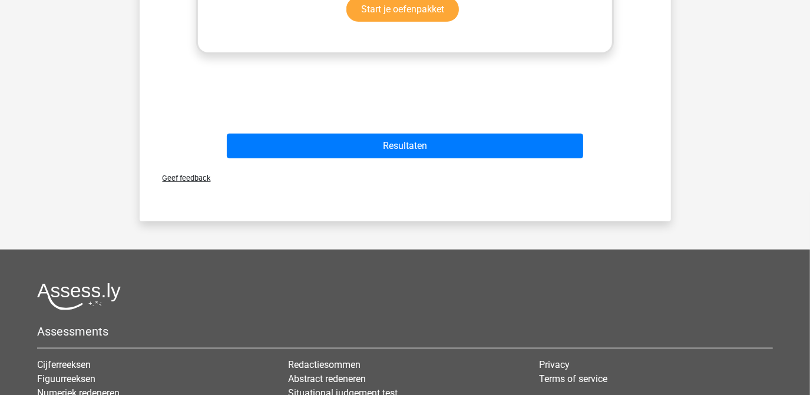
scroll to position [557, 0]
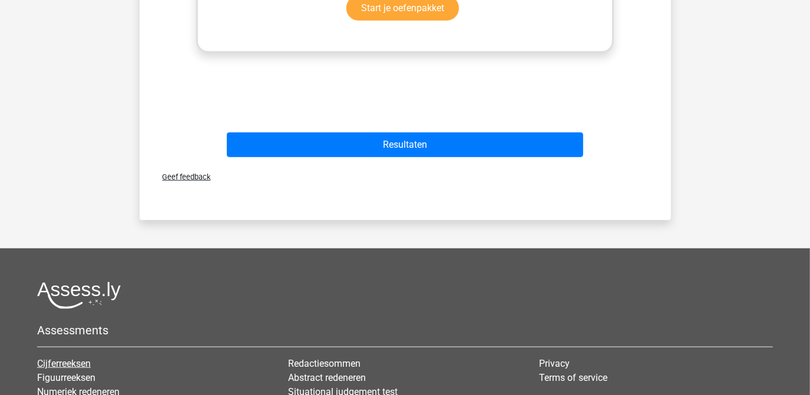
click at [67, 361] on link "Cijferreeksen" at bounding box center [64, 363] width 54 height 11
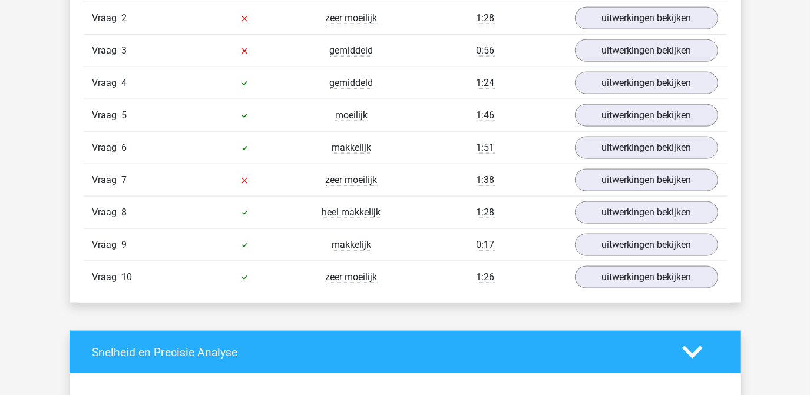
scroll to position [1052, 0]
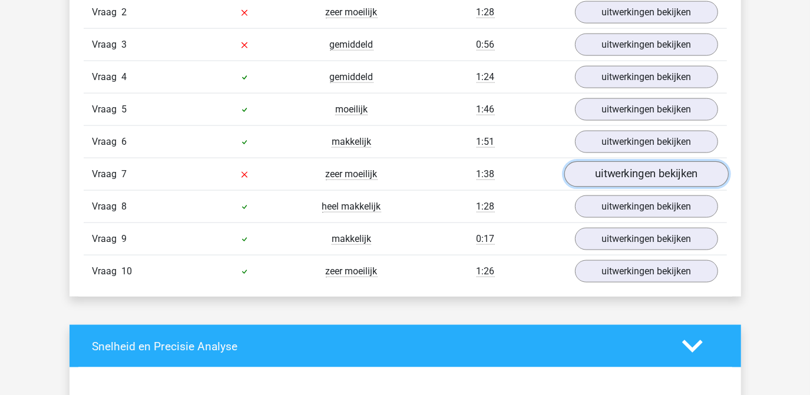
click at [692, 172] on link "uitwerkingen bekijken" at bounding box center [646, 174] width 164 height 26
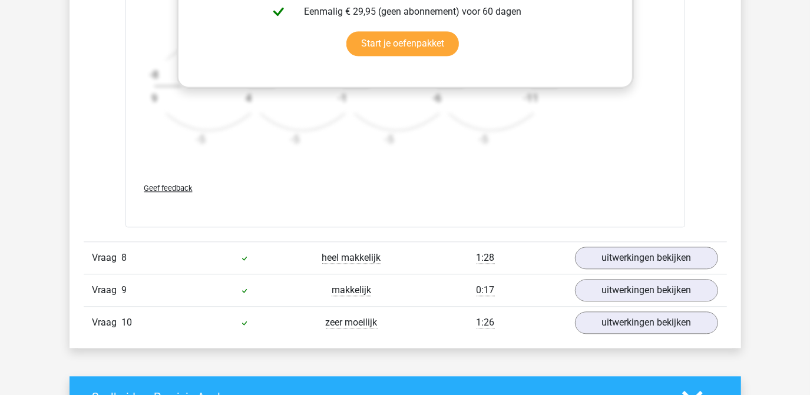
scroll to position [0, 0]
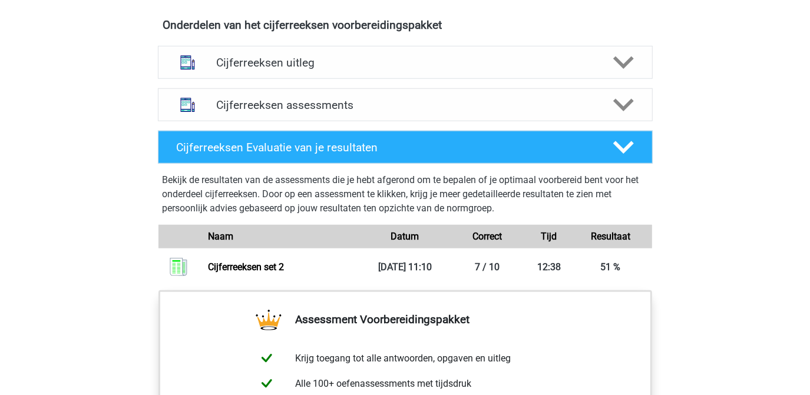
scroll to position [699, 0]
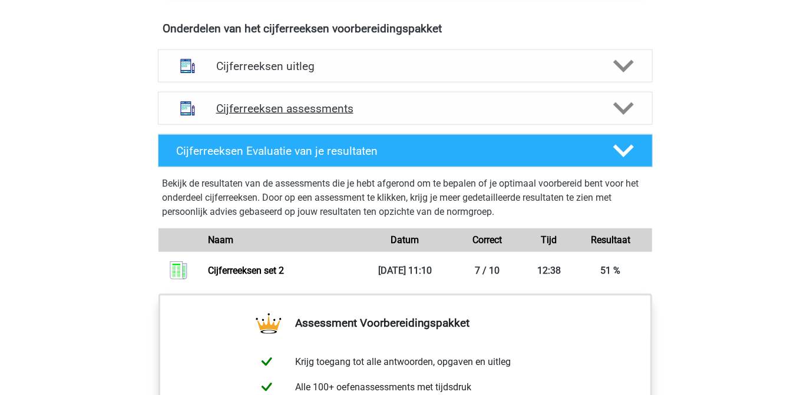
click at [623, 119] on icon at bounding box center [623, 108] width 21 height 21
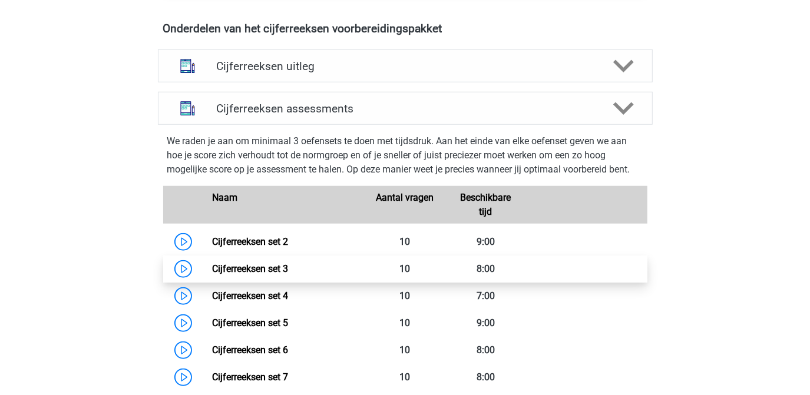
click at [275, 275] on link "Cijferreeksen set 3" at bounding box center [250, 268] width 76 height 11
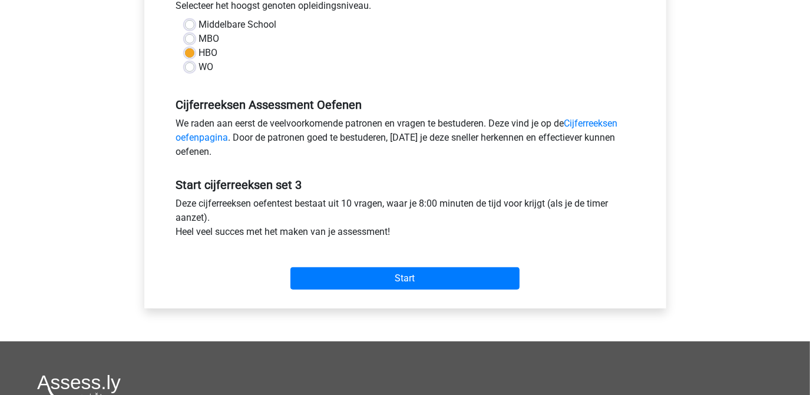
scroll to position [279, 0]
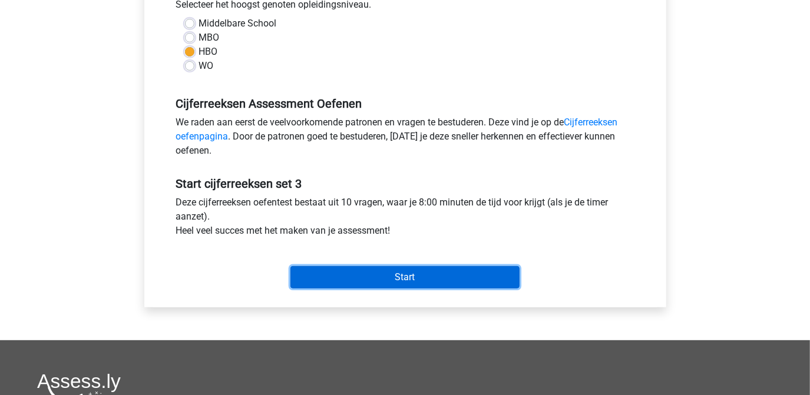
click at [397, 274] on input "Start" at bounding box center [404, 277] width 229 height 22
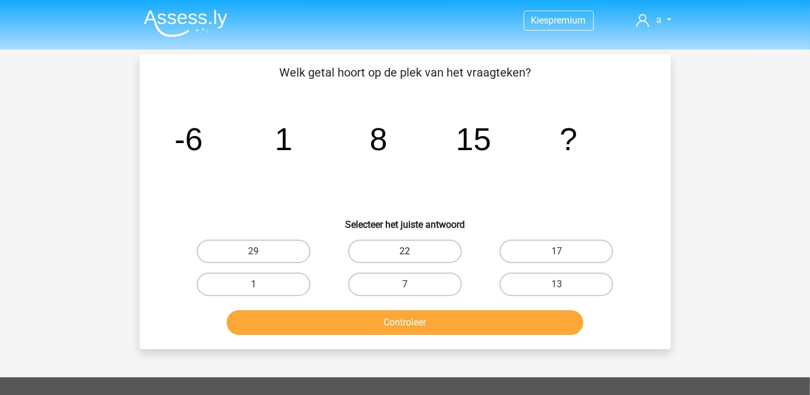
click at [402, 262] on div "22" at bounding box center [404, 251] width 151 height 33
click at [404, 250] on label "22" at bounding box center [405, 252] width 114 height 24
click at [405, 252] on input "22" at bounding box center [409, 256] width 8 height 8
radio input "true"
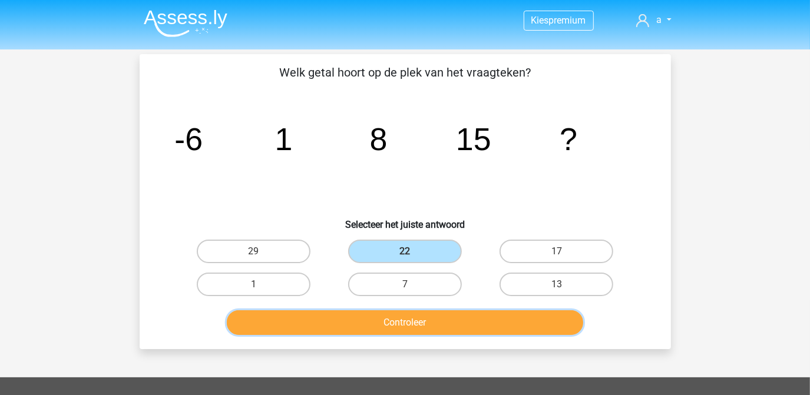
click at [391, 324] on button "Controleer" at bounding box center [405, 322] width 356 height 25
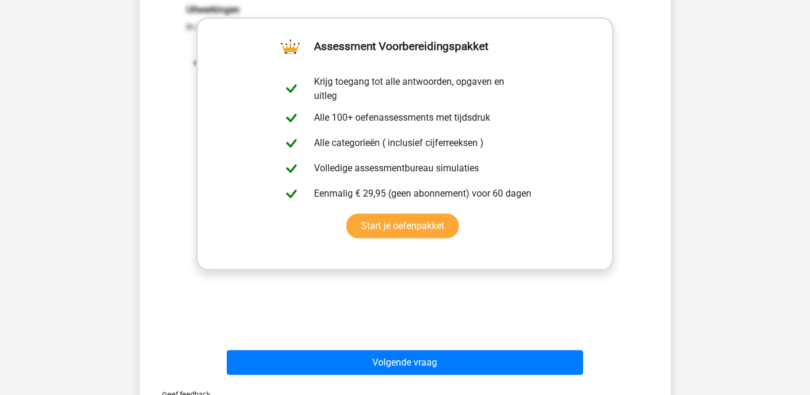
scroll to position [421, 0]
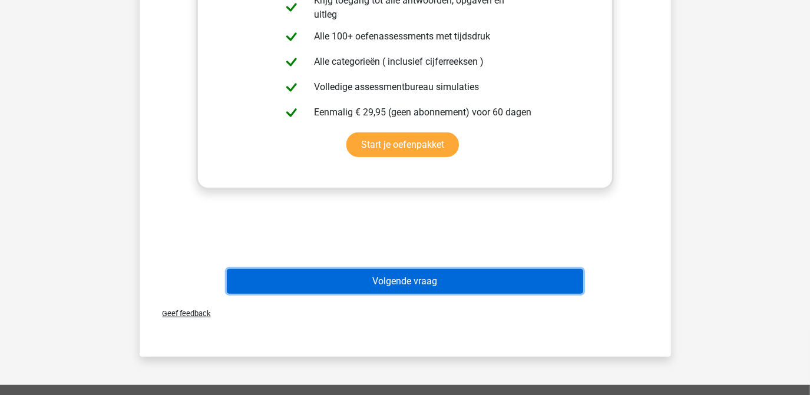
click at [421, 283] on button "Volgende vraag" at bounding box center [405, 281] width 356 height 25
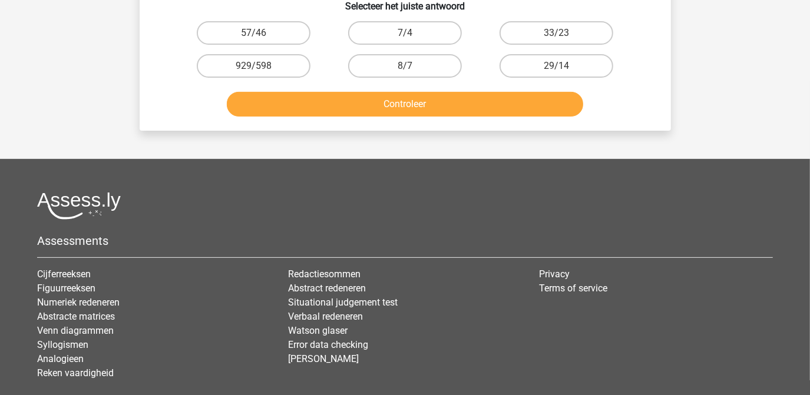
scroll to position [54, 0]
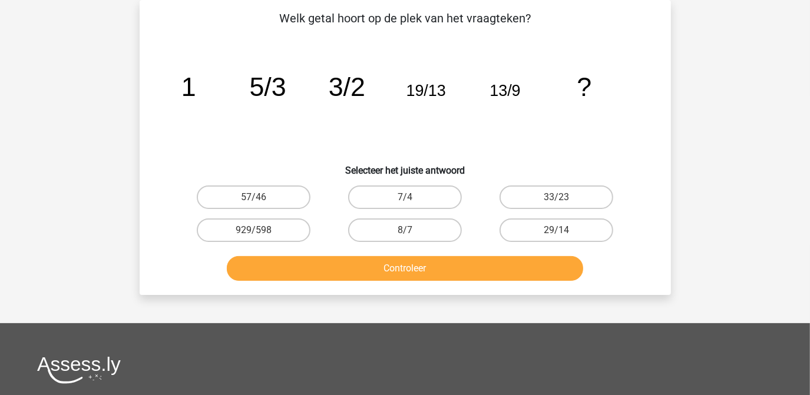
click at [557, 230] on input "29/14" at bounding box center [561, 234] width 8 height 8
radio input "true"
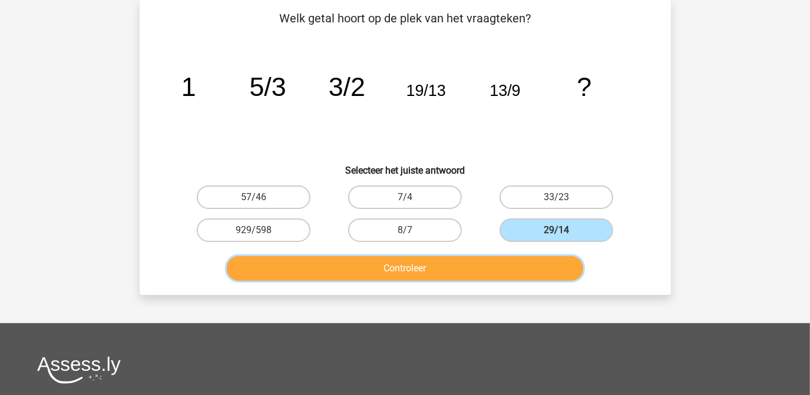
click at [439, 269] on button "Controleer" at bounding box center [405, 268] width 356 height 25
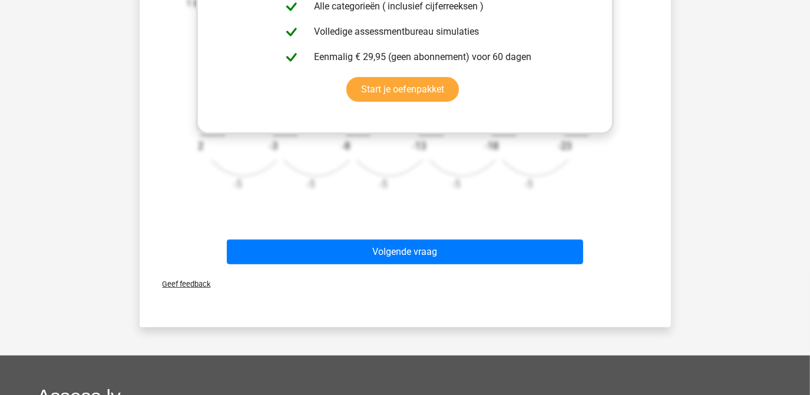
scroll to position [477, 0]
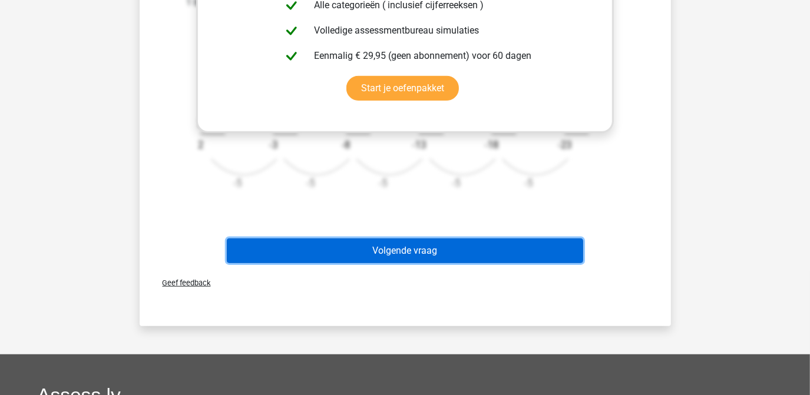
click at [406, 249] on button "Volgende vraag" at bounding box center [405, 251] width 356 height 25
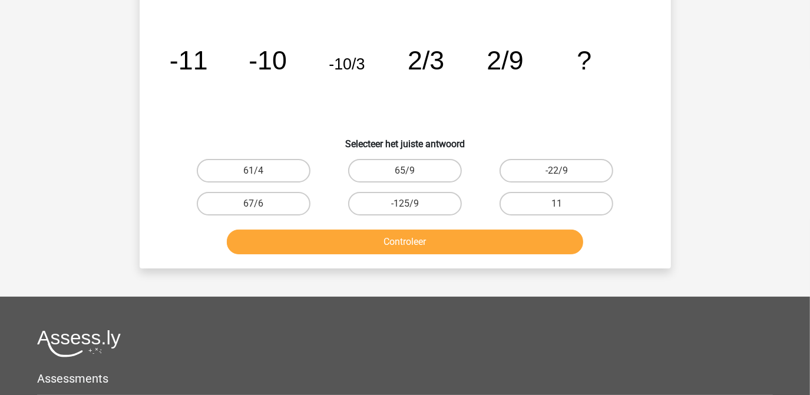
scroll to position [54, 0]
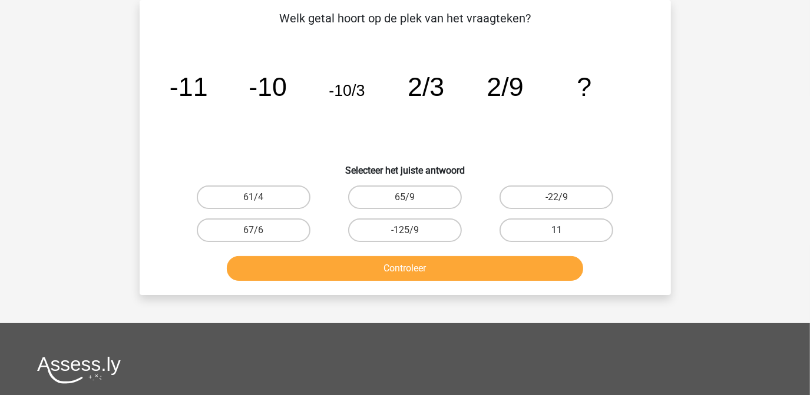
click at [524, 233] on label "11" at bounding box center [557, 231] width 114 height 24
click at [557, 233] on input "11" at bounding box center [561, 234] width 8 height 8
radio input "true"
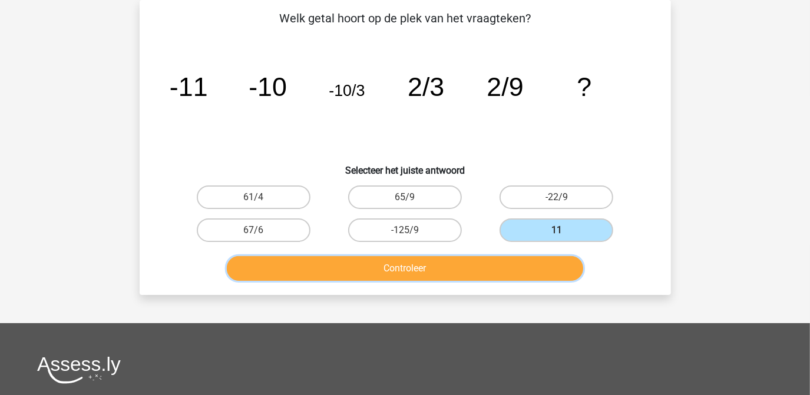
click at [404, 262] on button "Controleer" at bounding box center [405, 268] width 356 height 25
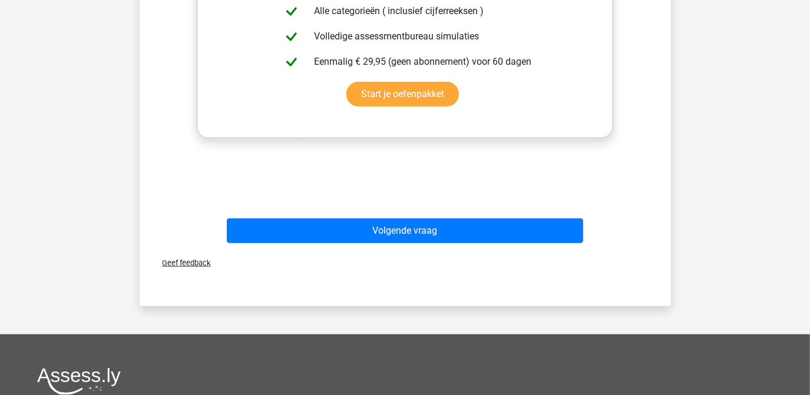
scroll to position [472, 0]
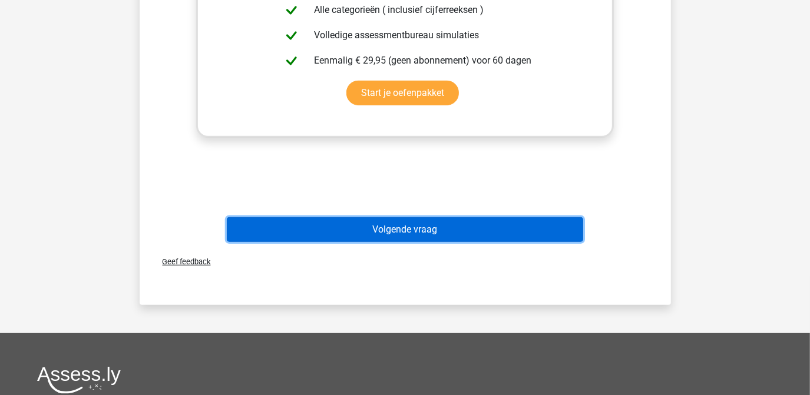
click at [421, 227] on button "Volgende vraag" at bounding box center [405, 229] width 356 height 25
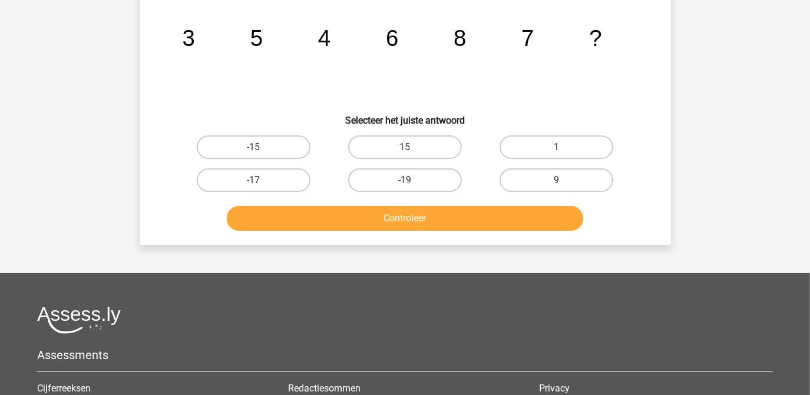
scroll to position [54, 0]
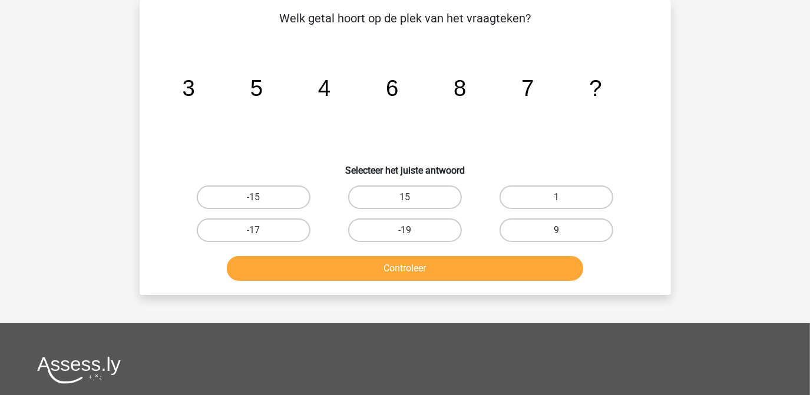
click at [526, 225] on label "9" at bounding box center [557, 231] width 114 height 24
click at [557, 230] on input "9" at bounding box center [561, 234] width 8 height 8
radio input "true"
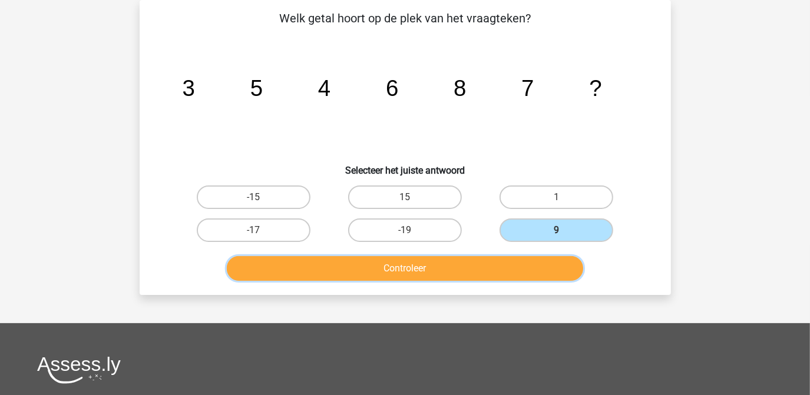
click at [419, 272] on button "Controleer" at bounding box center [405, 268] width 356 height 25
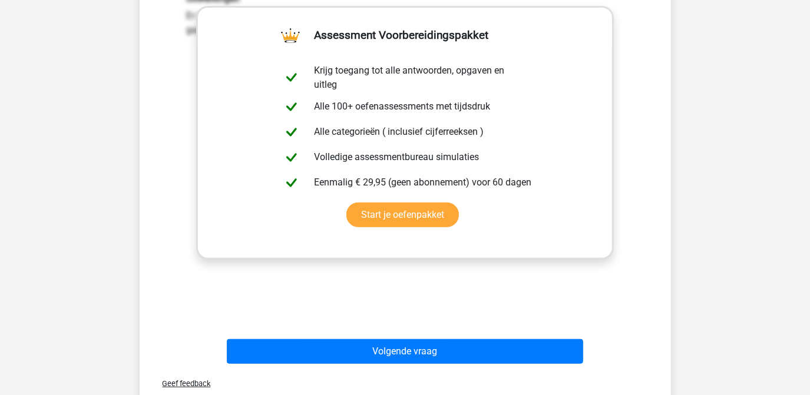
scroll to position [365, 0]
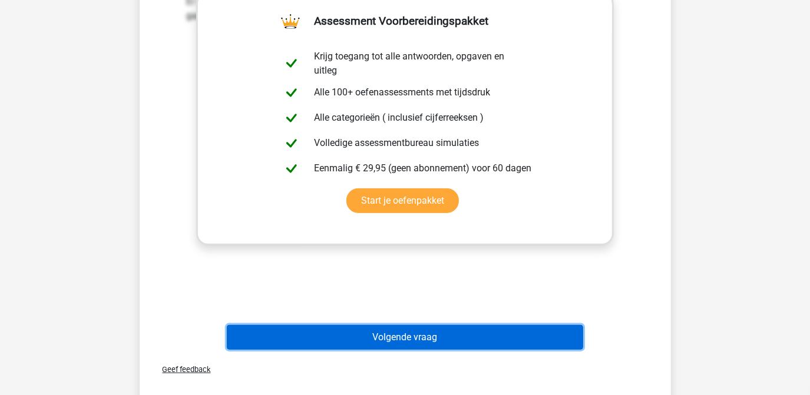
click at [414, 338] on button "Volgende vraag" at bounding box center [405, 337] width 356 height 25
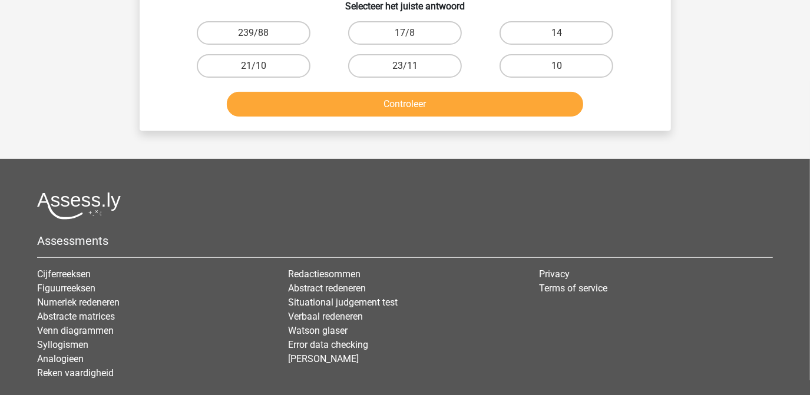
scroll to position [54, 0]
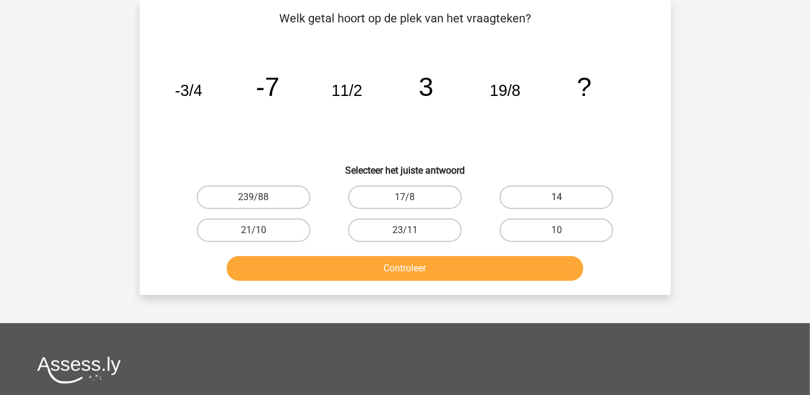
click at [545, 203] on label "14" at bounding box center [557, 198] width 114 height 24
click at [557, 203] on input "14" at bounding box center [561, 201] width 8 height 8
radio input "true"
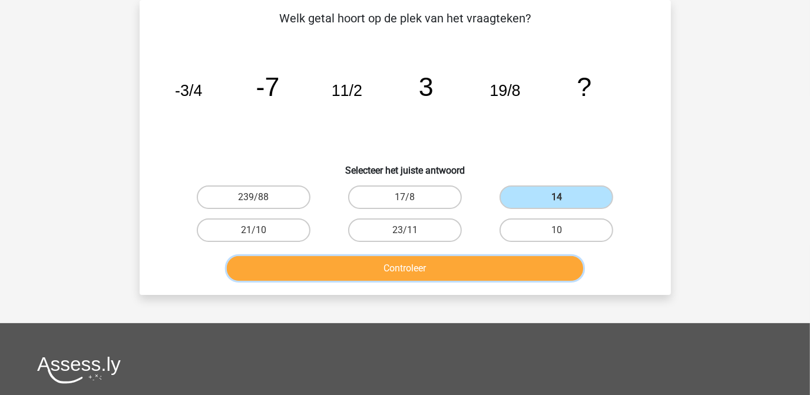
click at [421, 271] on button "Controleer" at bounding box center [405, 268] width 356 height 25
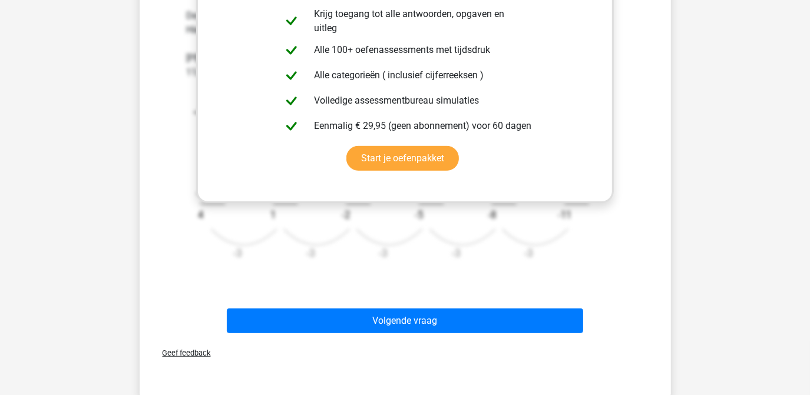
scroll to position [419, 0]
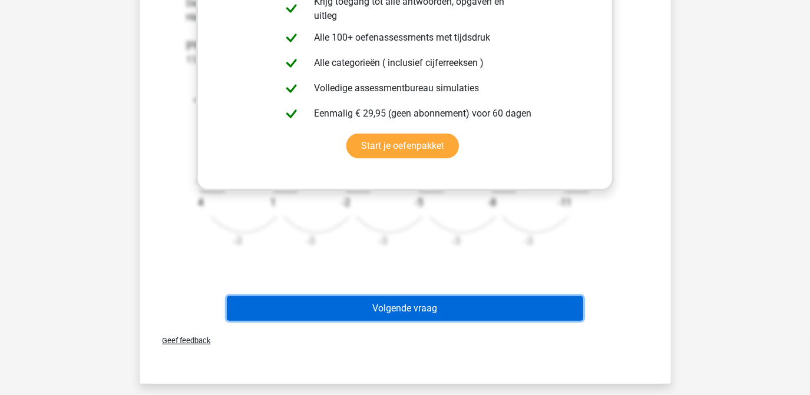
click at [412, 312] on button "Volgende vraag" at bounding box center [405, 308] width 356 height 25
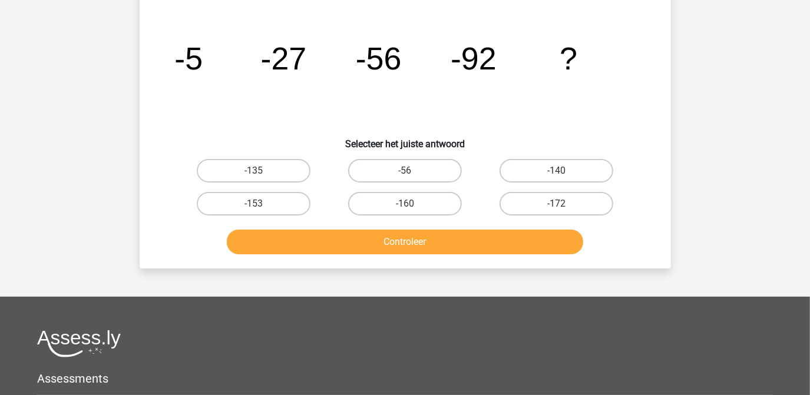
scroll to position [54, 0]
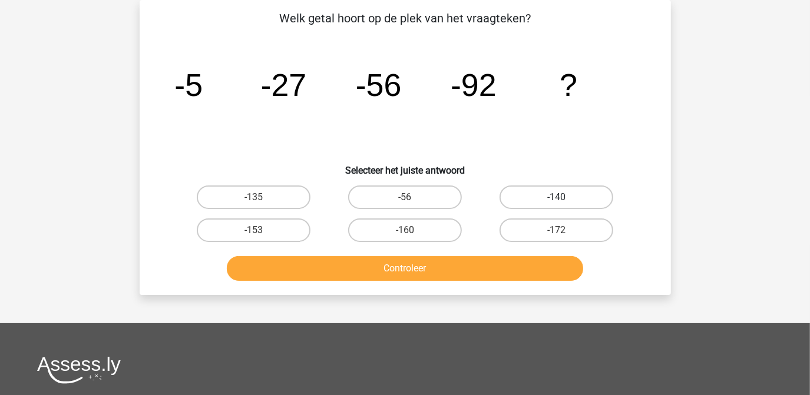
click at [542, 201] on label "-140" at bounding box center [557, 198] width 114 height 24
click at [557, 201] on input "-140" at bounding box center [561, 201] width 8 height 8
radio input "true"
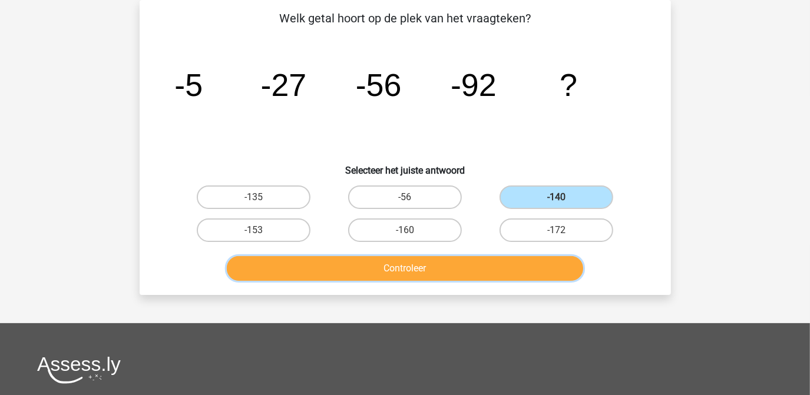
click at [438, 264] on button "Controleer" at bounding box center [405, 268] width 356 height 25
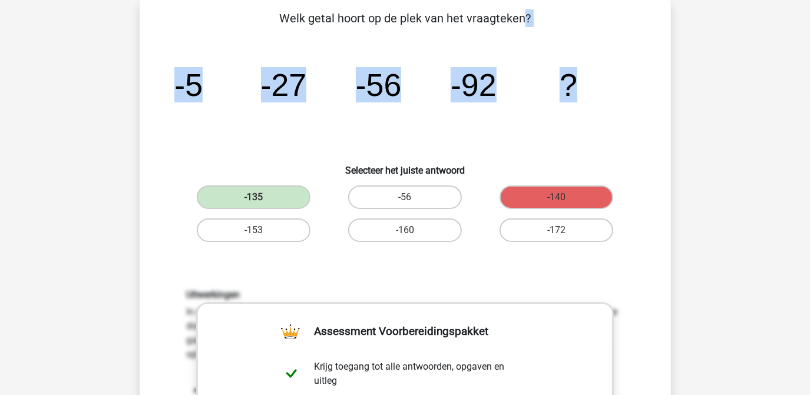
drag, startPoint x: 412, startPoint y: 17, endPoint x: 583, endPoint y: 82, distance: 182.2
click at [583, 82] on div "Welk getal hoort op de plek van het vraagteken? image/svg+xml -5 -27 -56 -92 ? …" at bounding box center [405, 337] width 522 height 656
copy div "Welk getal hoort op de plek van het vraagteken? image/svg+xml -5 -27 -56 -92 ?"
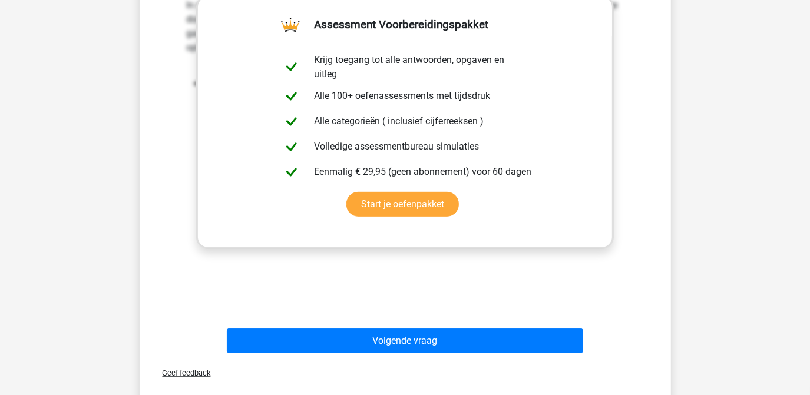
scroll to position [370, 0]
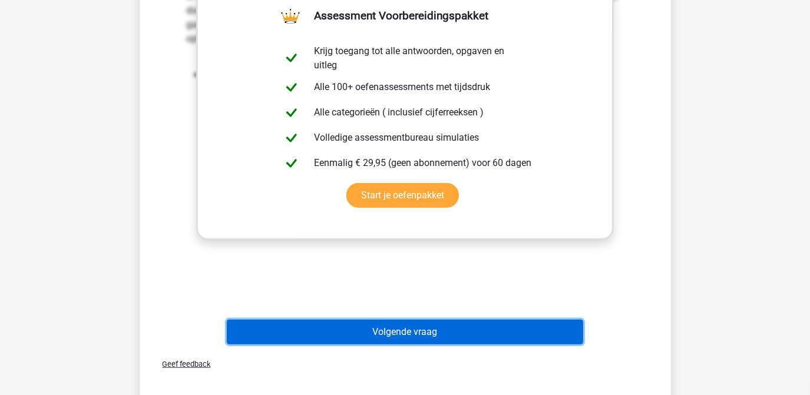
click at [396, 331] on button "Volgende vraag" at bounding box center [405, 332] width 356 height 25
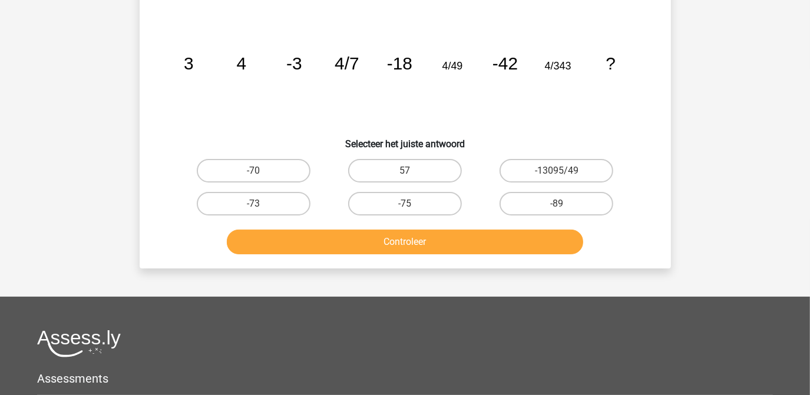
scroll to position [54, 0]
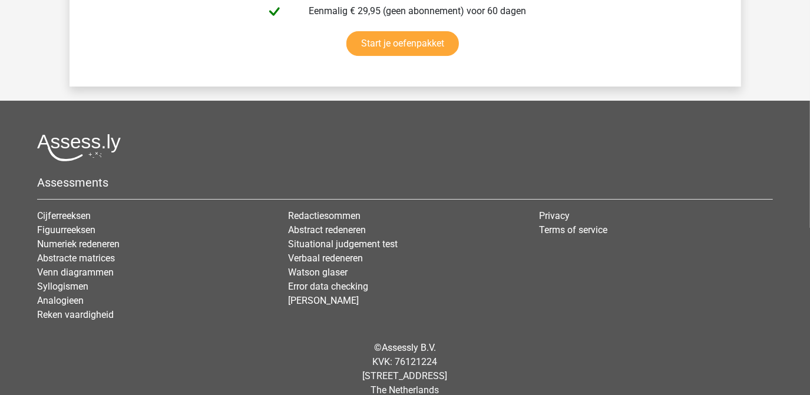
scroll to position [2768, 0]
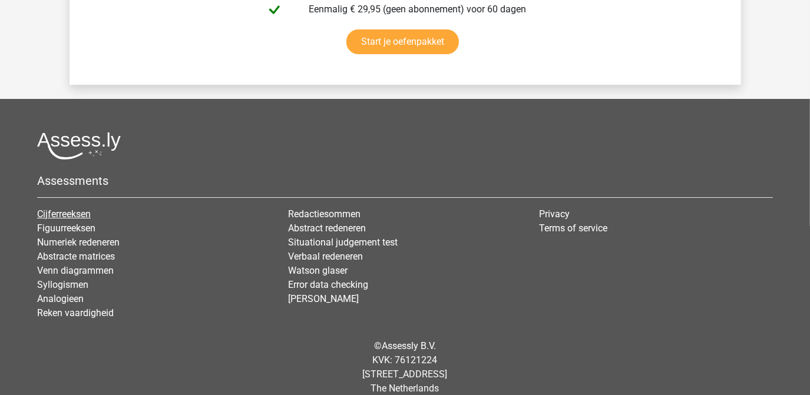
click at [66, 209] on link "Cijferreeksen" at bounding box center [64, 214] width 54 height 11
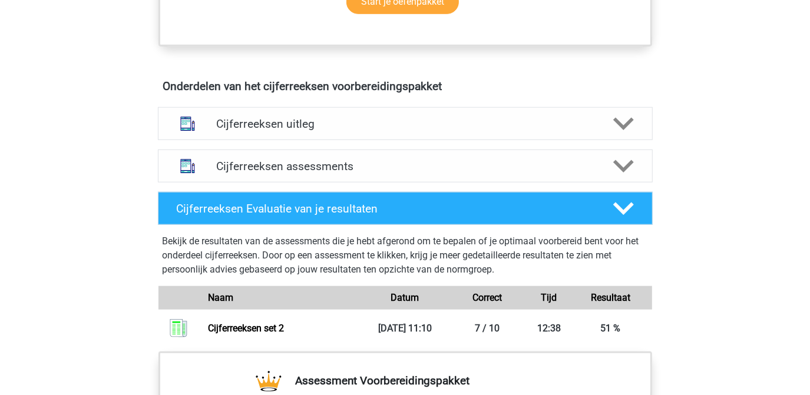
scroll to position [643, 0]
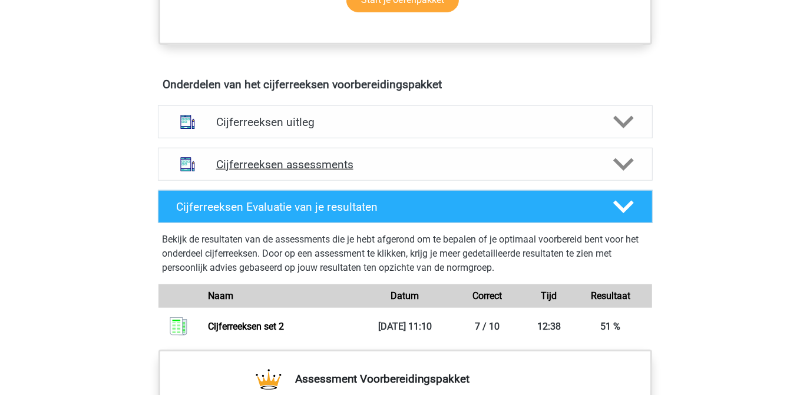
click at [620, 175] on icon at bounding box center [623, 164] width 21 height 21
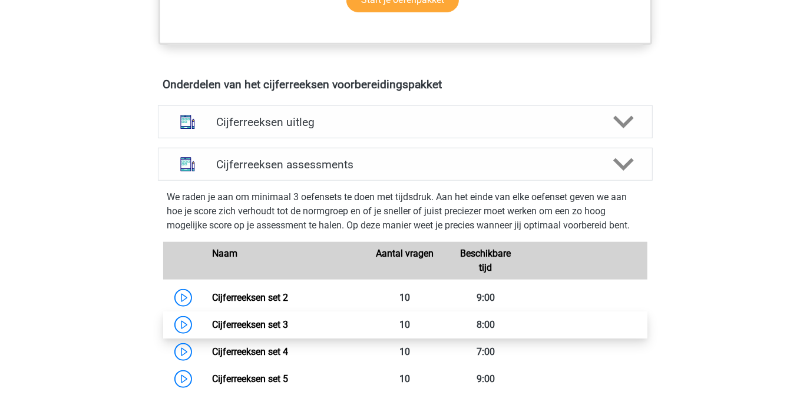
click at [275, 330] on link "Cijferreeksen set 3" at bounding box center [250, 324] width 76 height 11
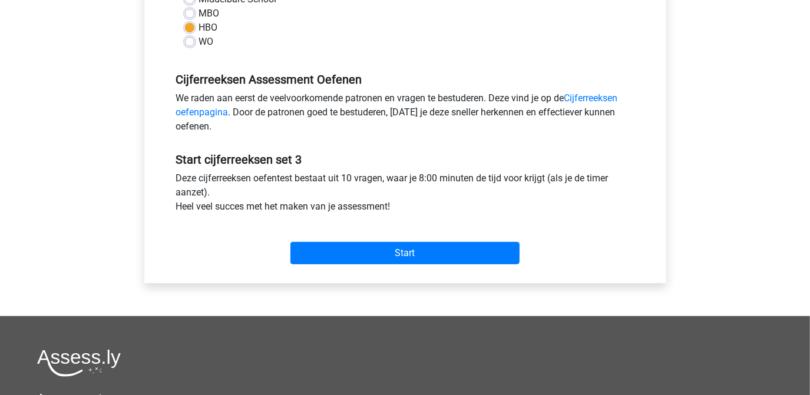
scroll to position [311, 0]
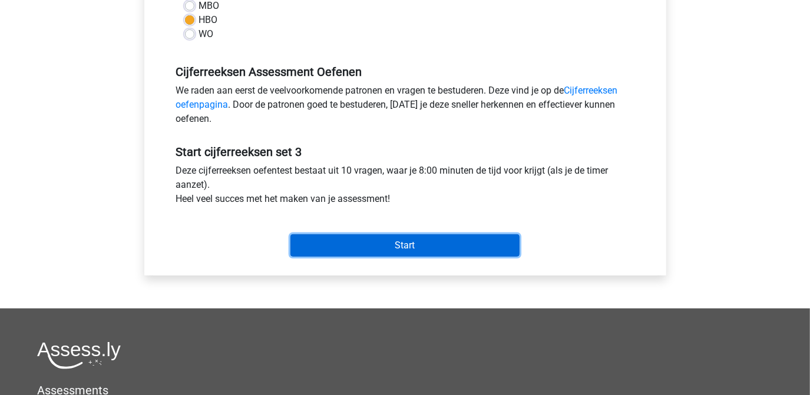
click at [411, 239] on input "Start" at bounding box center [404, 245] width 229 height 22
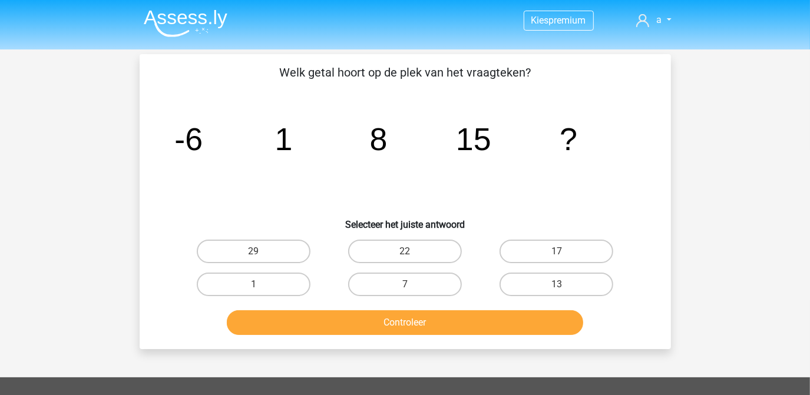
click at [410, 252] on input "22" at bounding box center [409, 256] width 8 height 8
radio input "true"
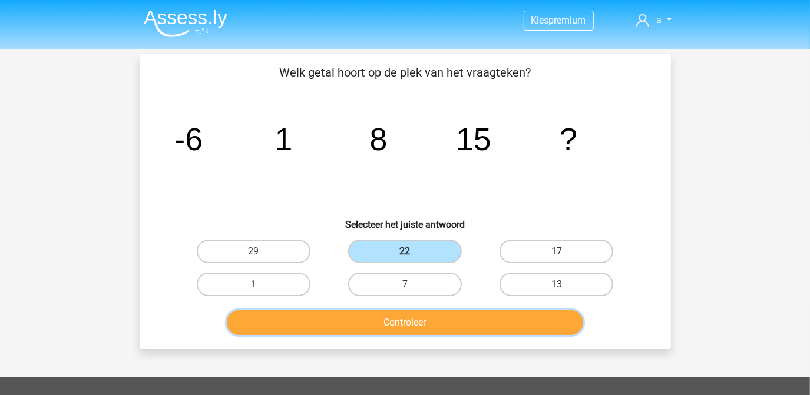
click at [399, 318] on button "Controleer" at bounding box center [405, 322] width 356 height 25
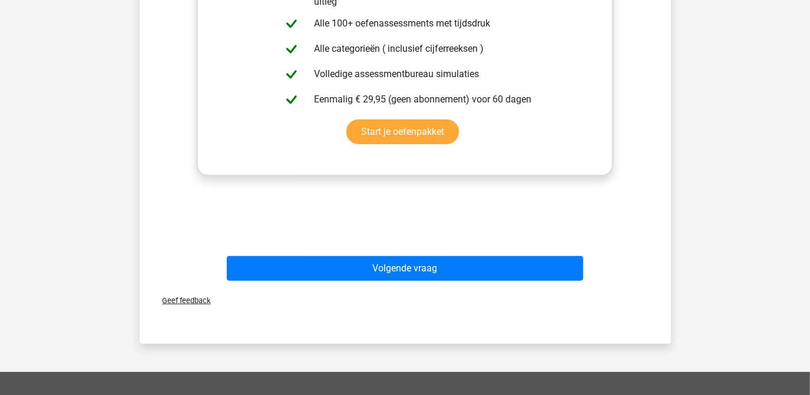
scroll to position [445, 0]
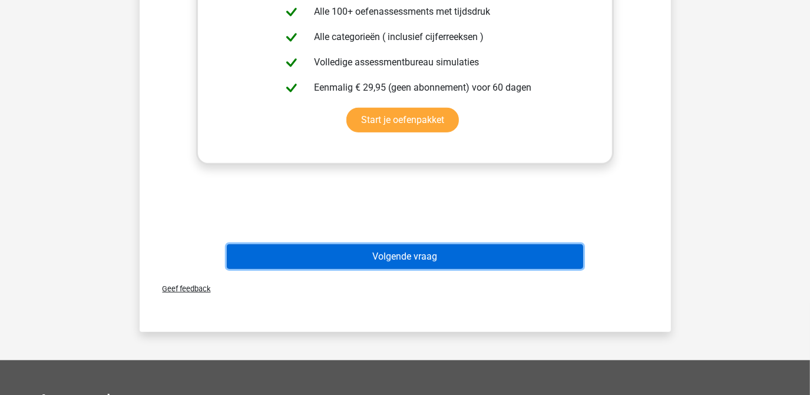
click at [439, 253] on button "Volgende vraag" at bounding box center [405, 256] width 356 height 25
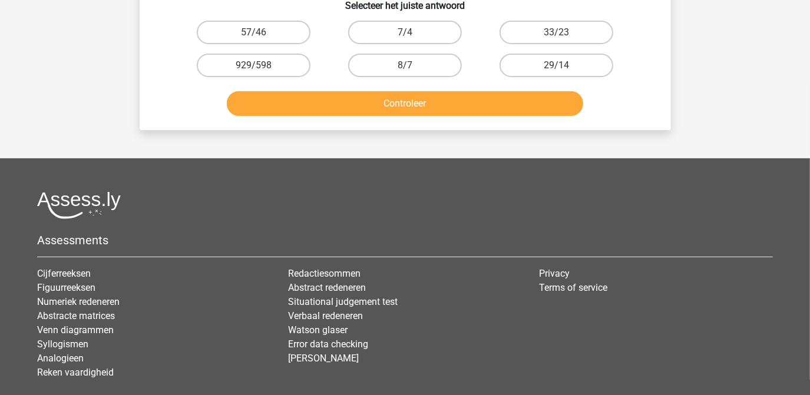
scroll to position [54, 0]
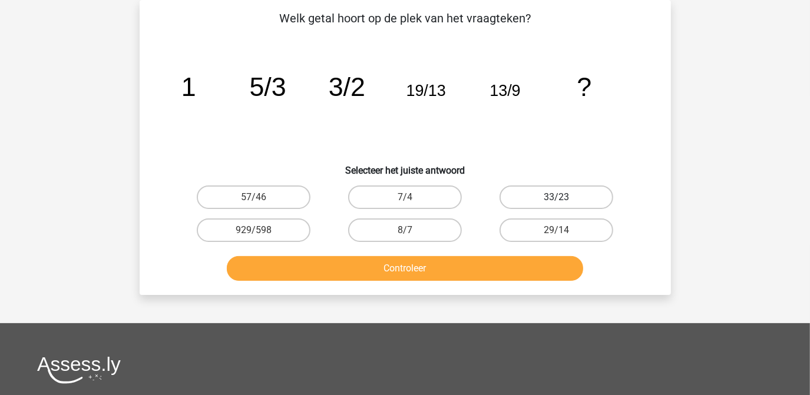
click at [546, 201] on label "33/23" at bounding box center [557, 198] width 114 height 24
click at [557, 201] on input "33/23" at bounding box center [561, 201] width 8 height 8
radio input "true"
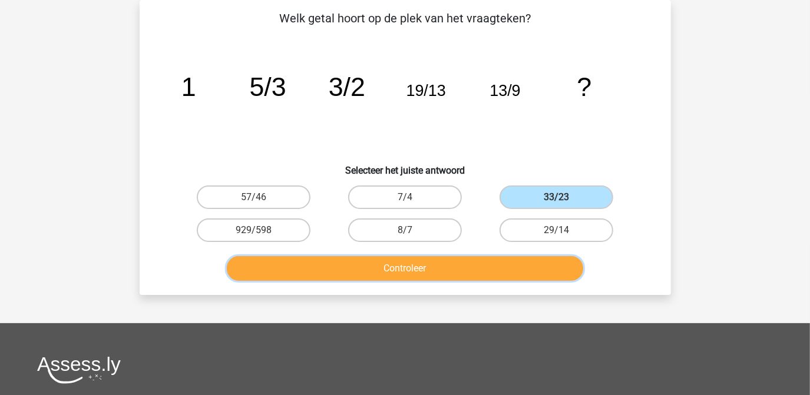
click at [431, 264] on button "Controleer" at bounding box center [405, 268] width 356 height 25
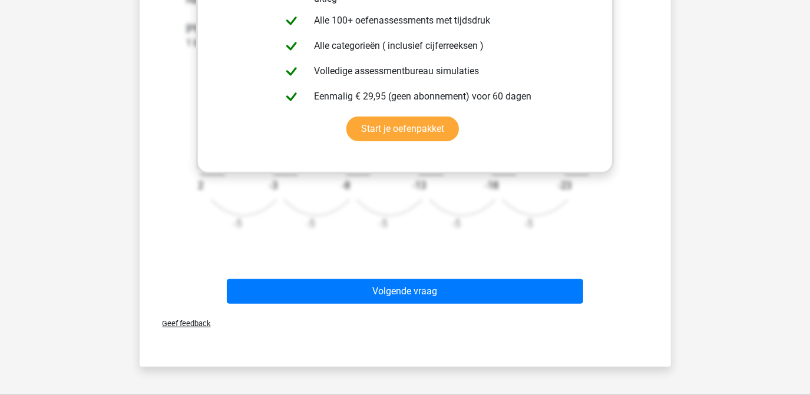
scroll to position [441, 0]
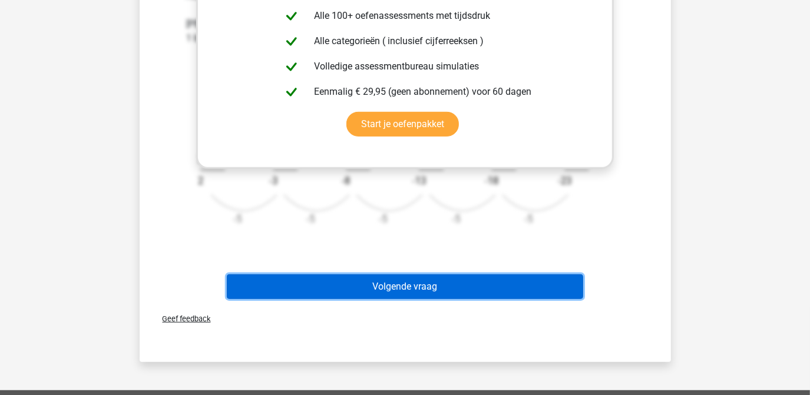
click at [392, 287] on button "Volgende vraag" at bounding box center [405, 287] width 356 height 25
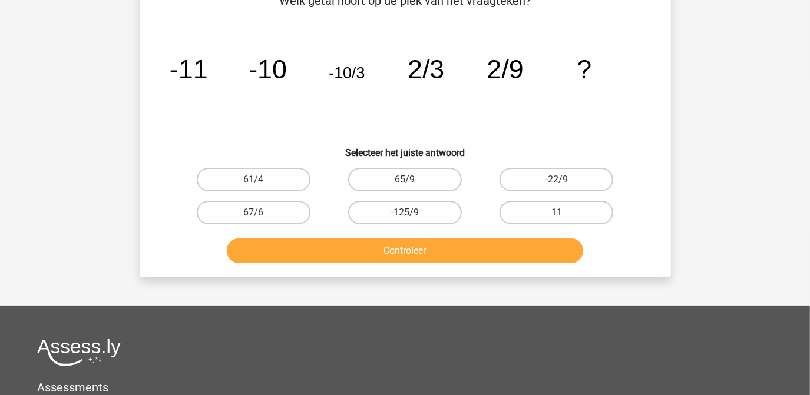
scroll to position [54, 0]
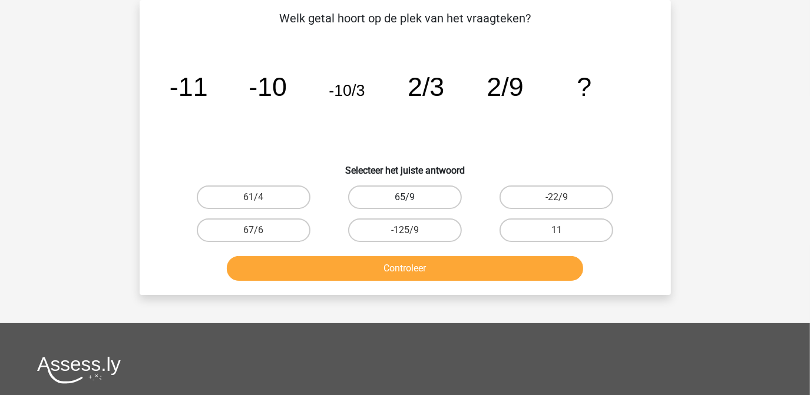
click at [392, 196] on label "65/9" at bounding box center [405, 198] width 114 height 24
click at [405, 197] on input "65/9" at bounding box center [409, 201] width 8 height 8
radio input "true"
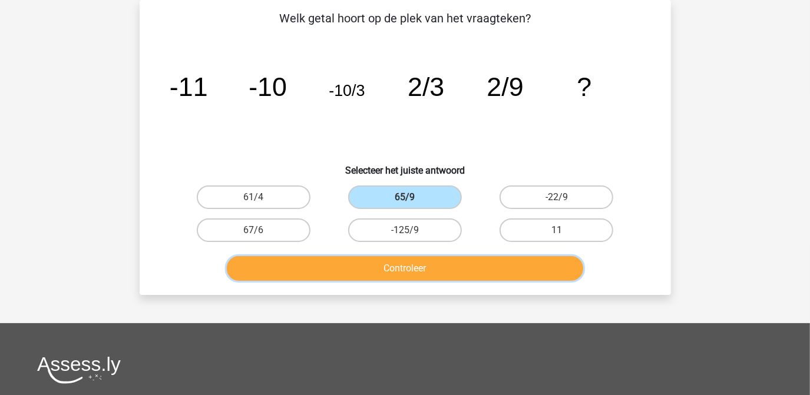
click at [408, 266] on button "Controleer" at bounding box center [405, 268] width 356 height 25
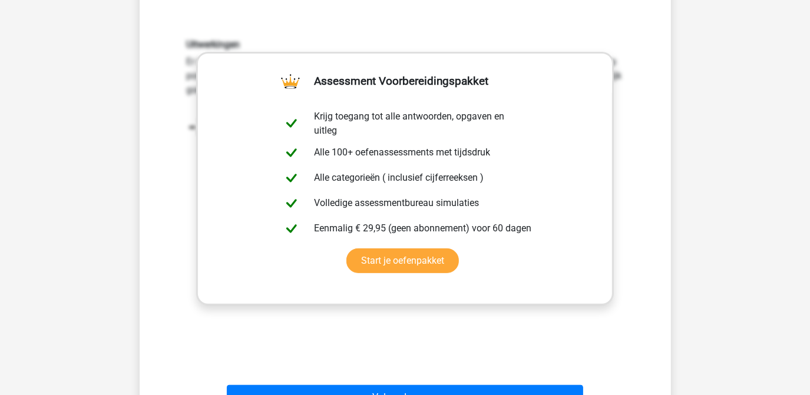
scroll to position [429, 0]
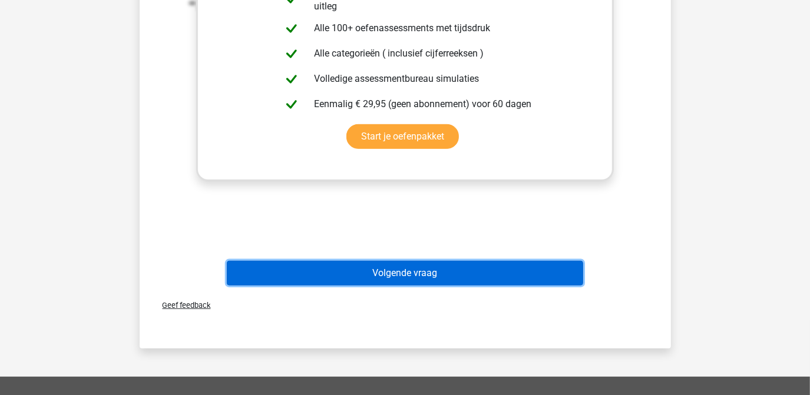
click at [383, 269] on button "Volgende vraag" at bounding box center [405, 273] width 356 height 25
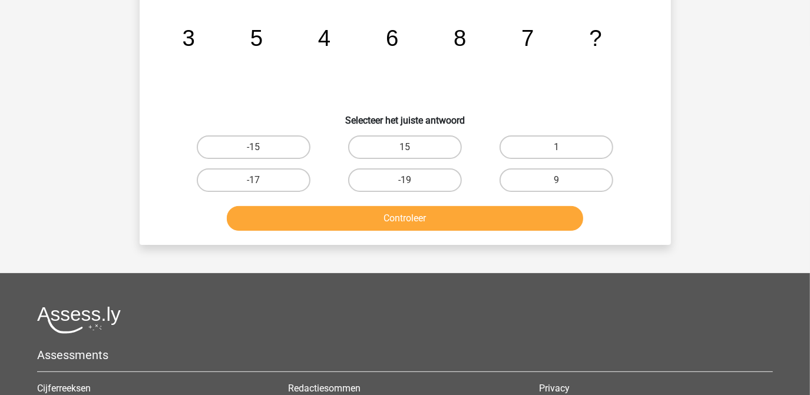
scroll to position [54, 0]
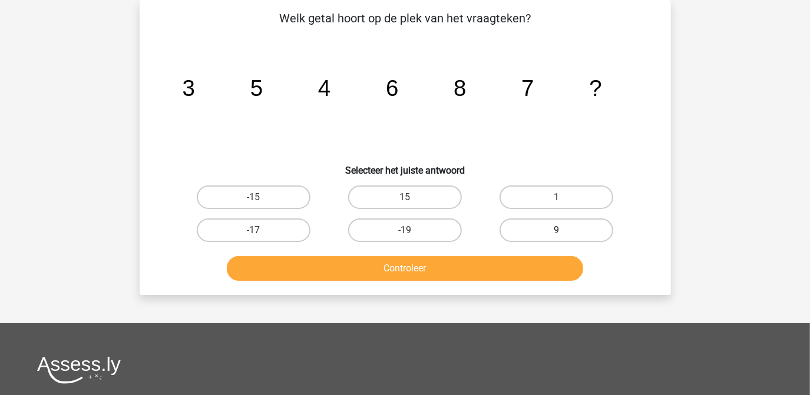
click at [545, 225] on label "9" at bounding box center [557, 231] width 114 height 24
click at [557, 230] on input "9" at bounding box center [561, 234] width 8 height 8
radio input "true"
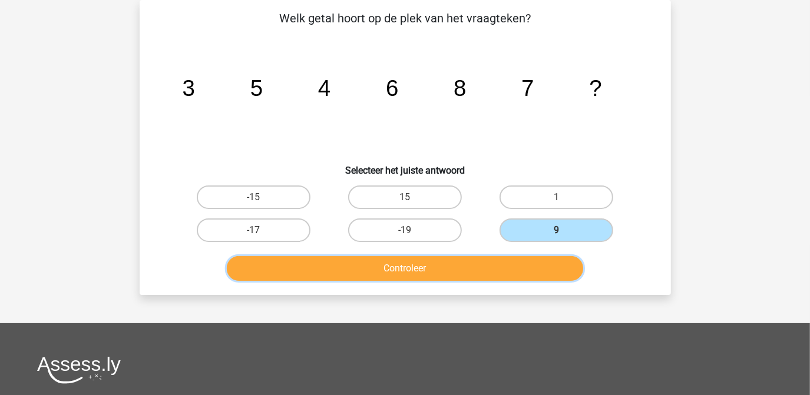
click at [429, 263] on button "Controleer" at bounding box center [405, 268] width 356 height 25
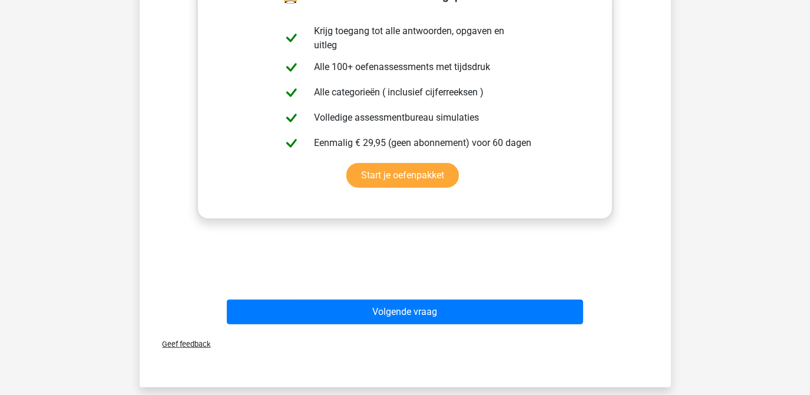
scroll to position [399, 0]
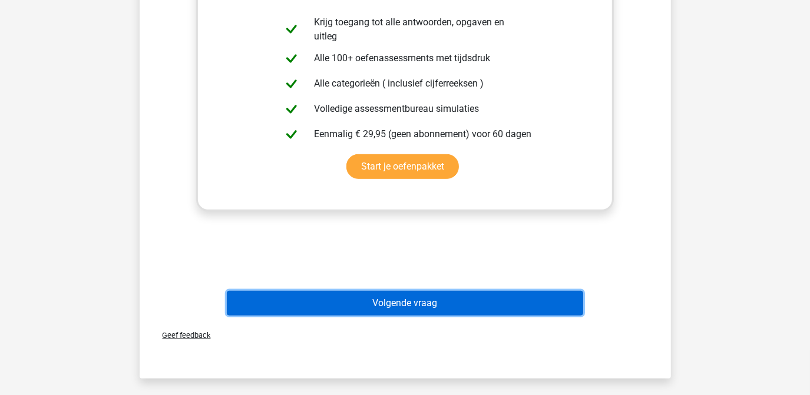
click at [408, 300] on button "Volgende vraag" at bounding box center [405, 303] width 356 height 25
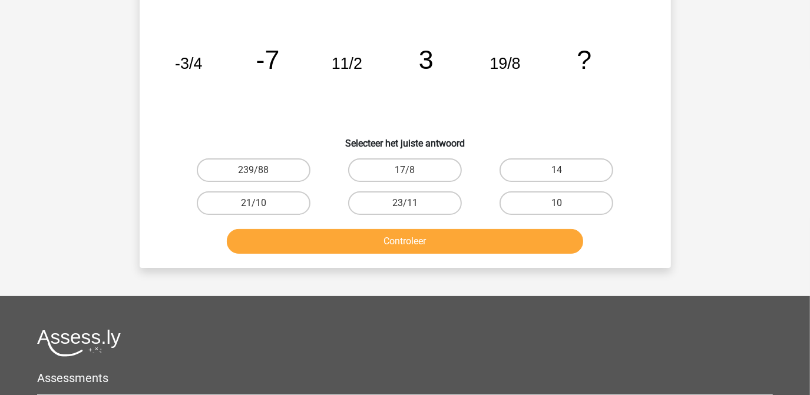
scroll to position [54, 0]
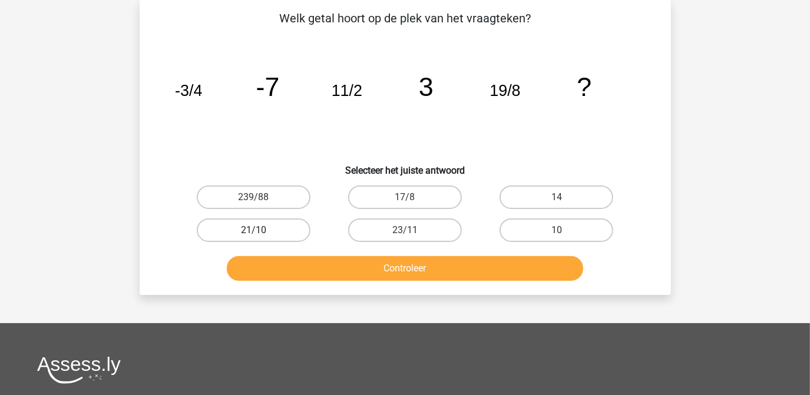
click at [283, 231] on label "21/10" at bounding box center [254, 231] width 114 height 24
click at [261, 231] on input "21/10" at bounding box center [257, 234] width 8 height 8
radio input "true"
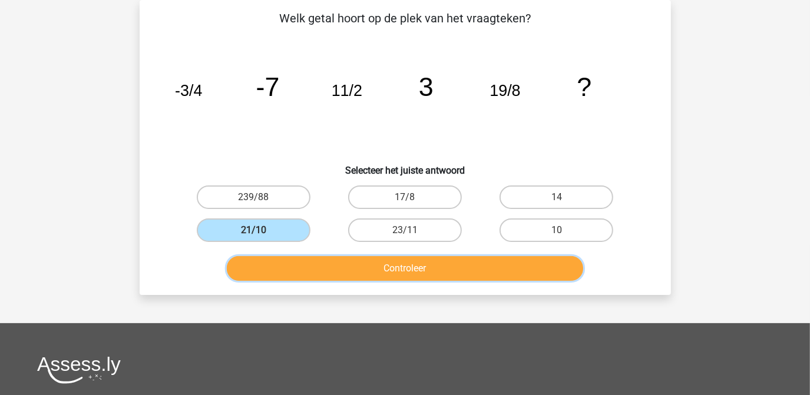
click at [401, 269] on button "Controleer" at bounding box center [405, 268] width 356 height 25
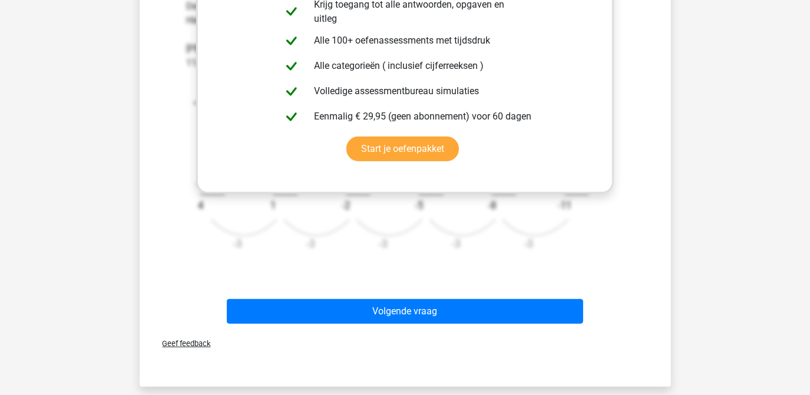
scroll to position [418, 0]
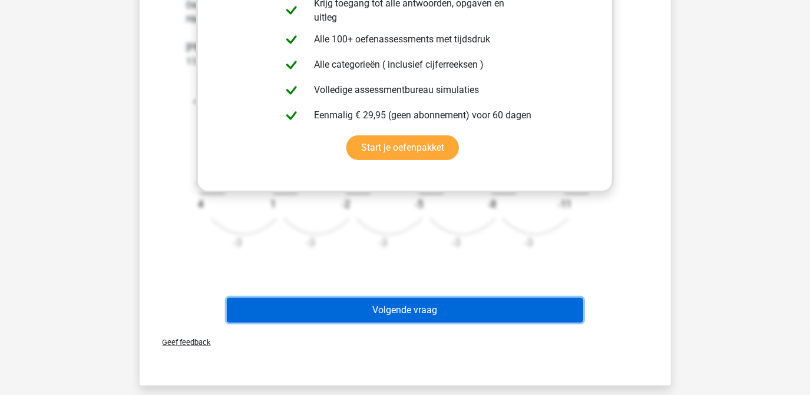
click at [407, 305] on button "Volgende vraag" at bounding box center [405, 310] width 356 height 25
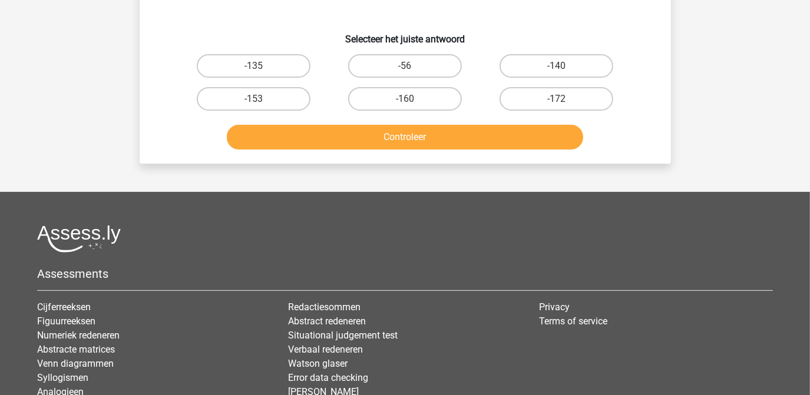
scroll to position [54, 0]
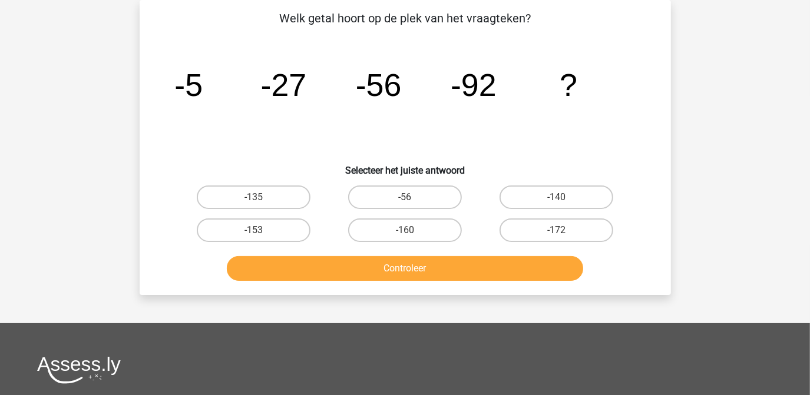
click at [256, 199] on input "-135" at bounding box center [257, 201] width 8 height 8
radio input "true"
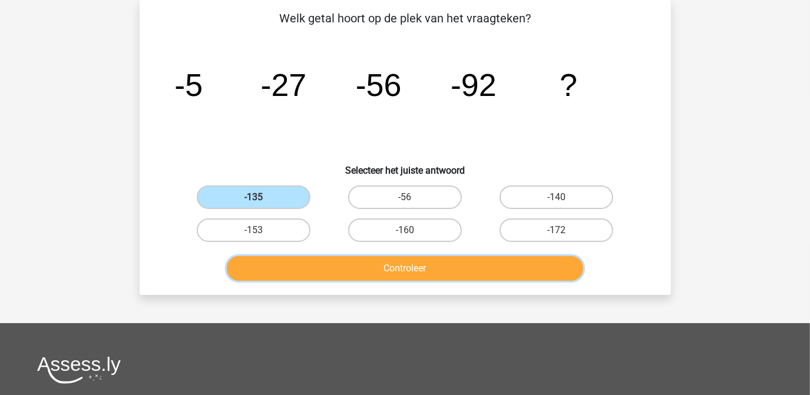
click at [394, 266] on button "Controleer" at bounding box center [405, 268] width 356 height 25
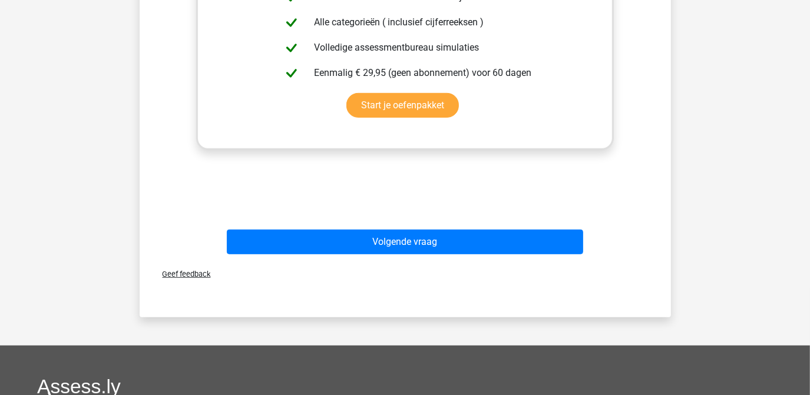
scroll to position [464, 0]
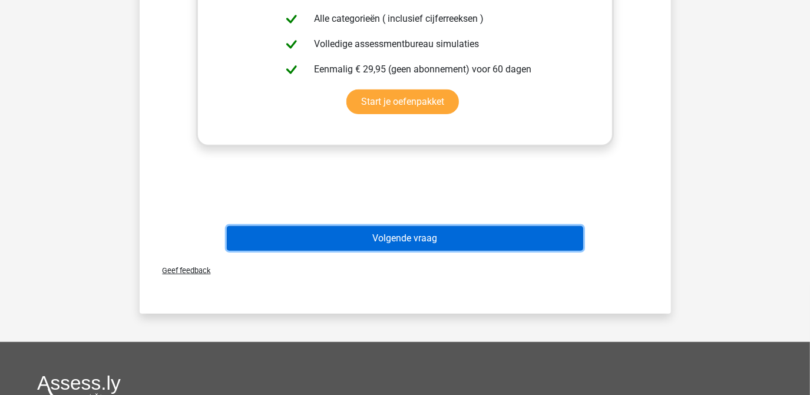
click at [424, 232] on button "Volgende vraag" at bounding box center [405, 238] width 356 height 25
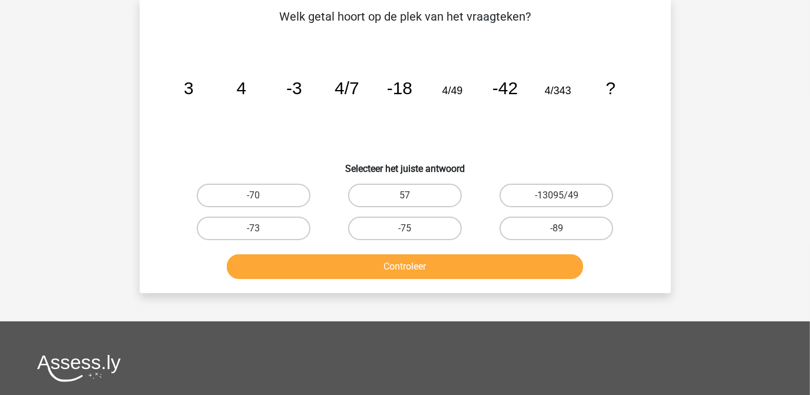
scroll to position [54, 0]
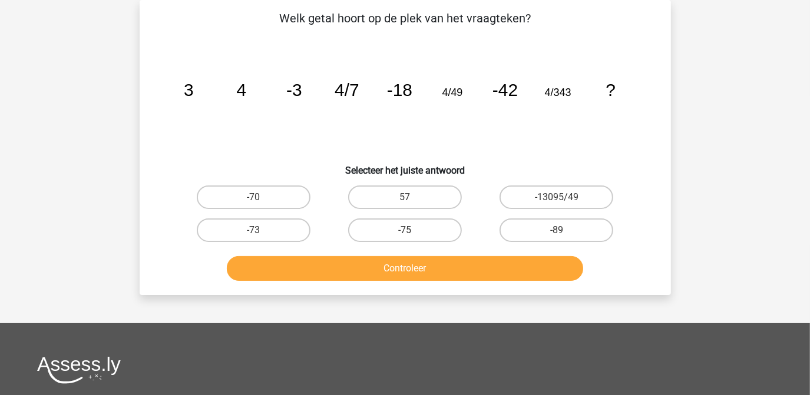
click at [256, 201] on input "-70" at bounding box center [257, 201] width 8 height 8
radio input "true"
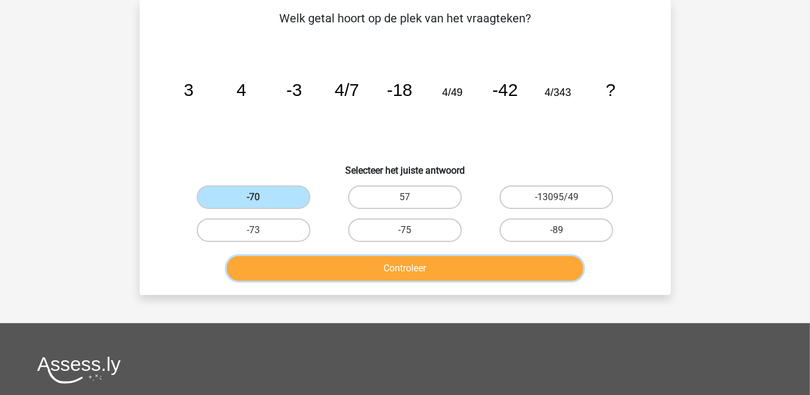
click at [386, 276] on button "Controleer" at bounding box center [405, 268] width 356 height 25
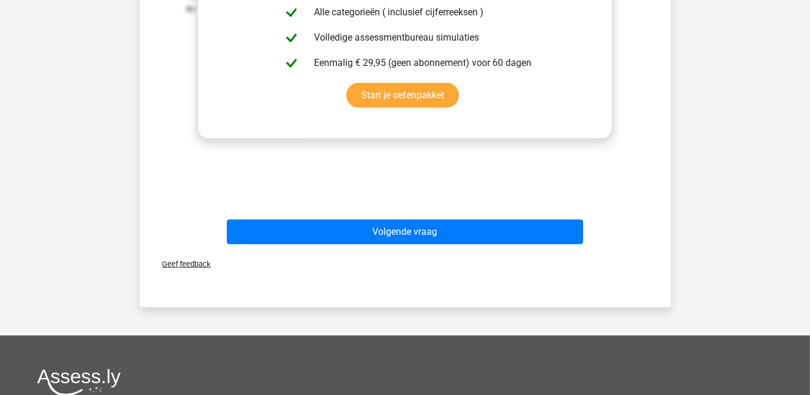
scroll to position [474, 0]
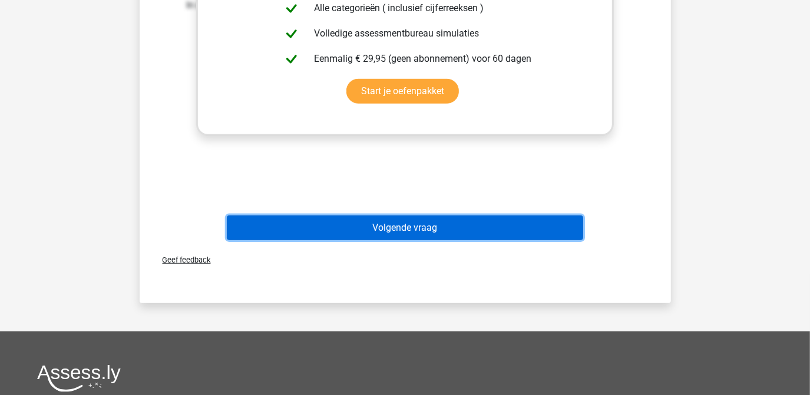
click at [416, 229] on button "Volgende vraag" at bounding box center [405, 228] width 356 height 25
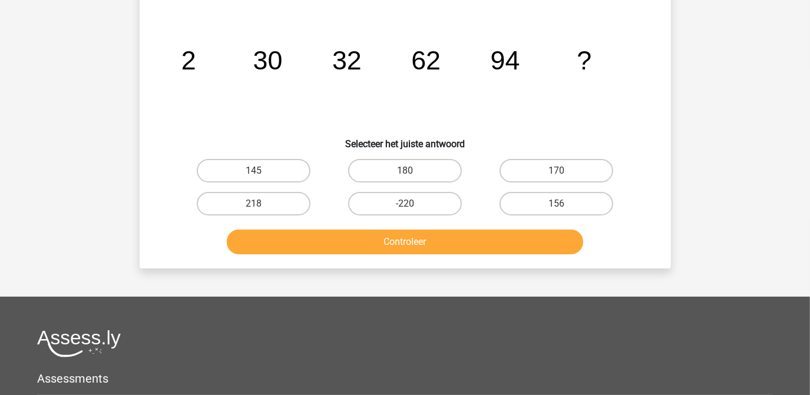
scroll to position [54, 0]
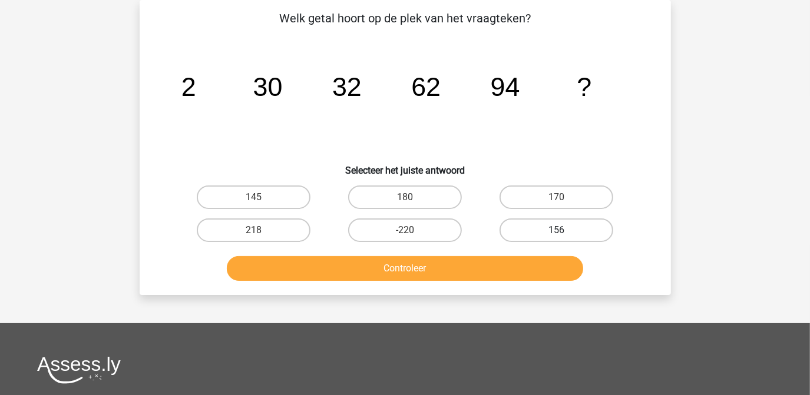
click at [533, 225] on label "156" at bounding box center [557, 231] width 114 height 24
click at [557, 230] on input "156" at bounding box center [561, 234] width 8 height 8
radio input "true"
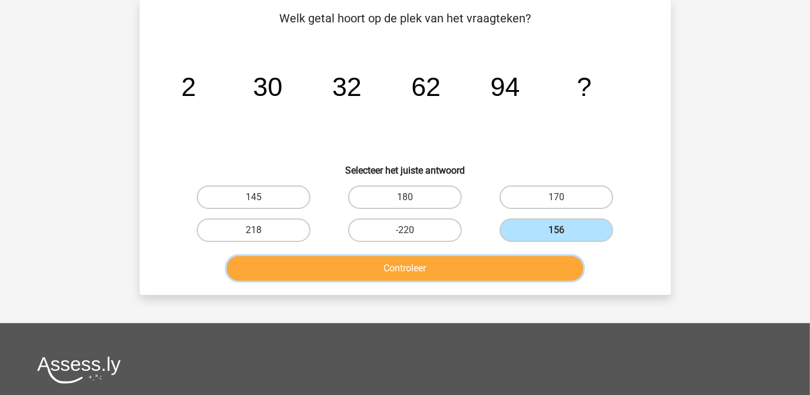
click at [454, 264] on button "Controleer" at bounding box center [405, 268] width 356 height 25
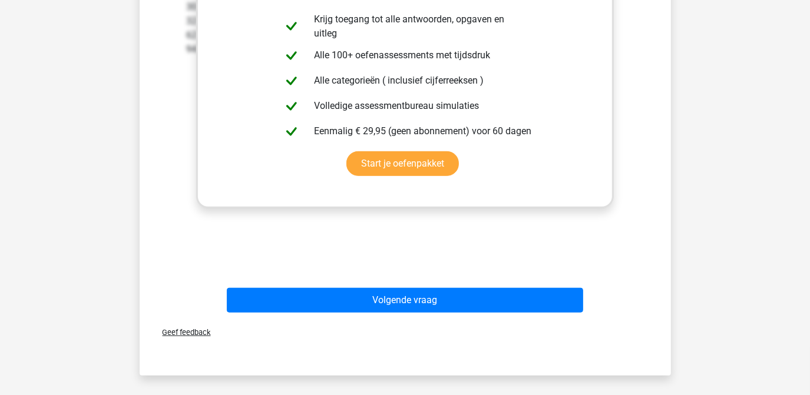
scroll to position [409, 0]
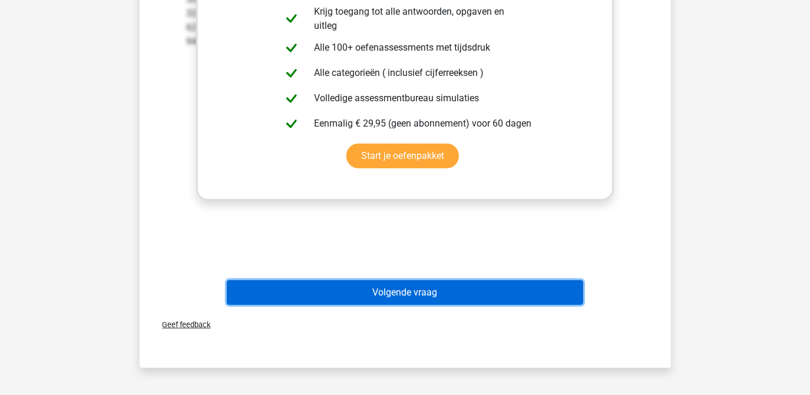
click at [411, 290] on button "Volgende vraag" at bounding box center [405, 292] width 356 height 25
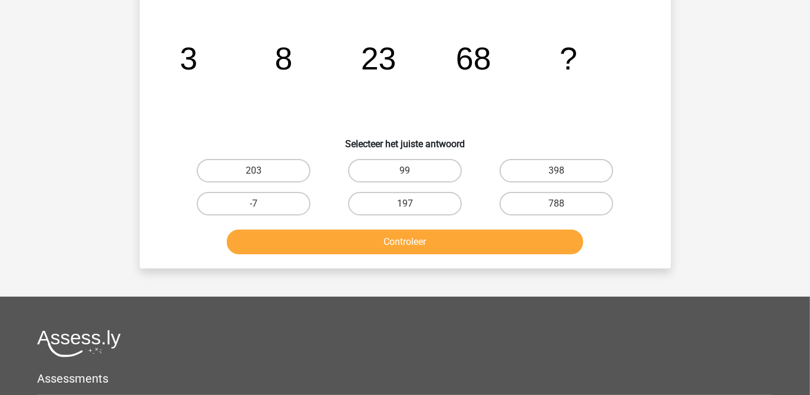
scroll to position [54, 0]
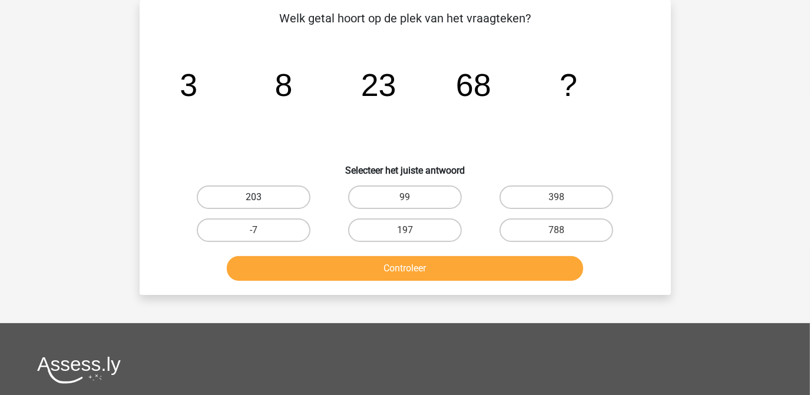
click at [281, 191] on label "203" at bounding box center [254, 198] width 114 height 24
click at [261, 197] on input "203" at bounding box center [257, 201] width 8 height 8
radio input "true"
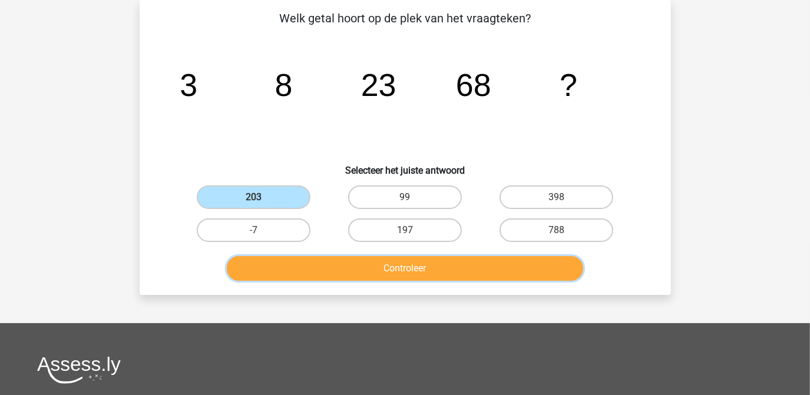
click at [380, 271] on button "Controleer" at bounding box center [405, 268] width 356 height 25
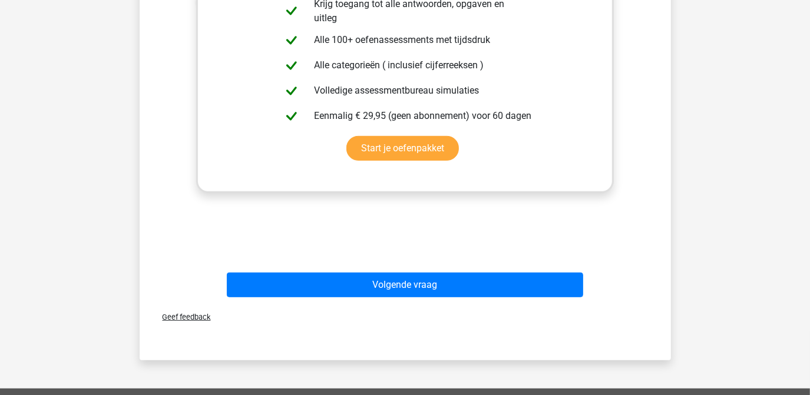
scroll to position [424, 0]
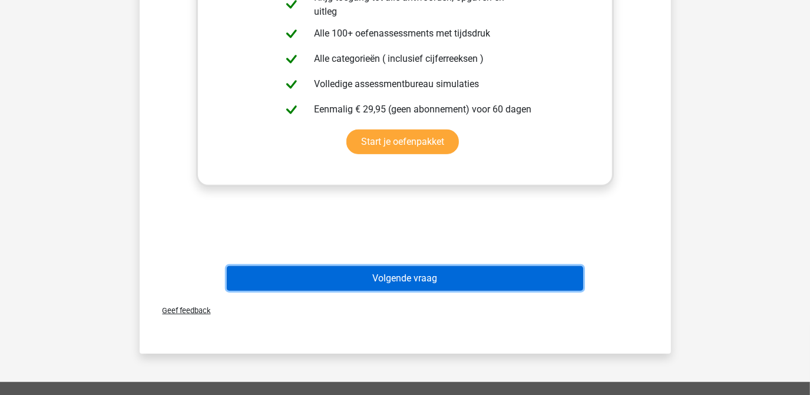
click at [402, 279] on button "Volgende vraag" at bounding box center [405, 278] width 356 height 25
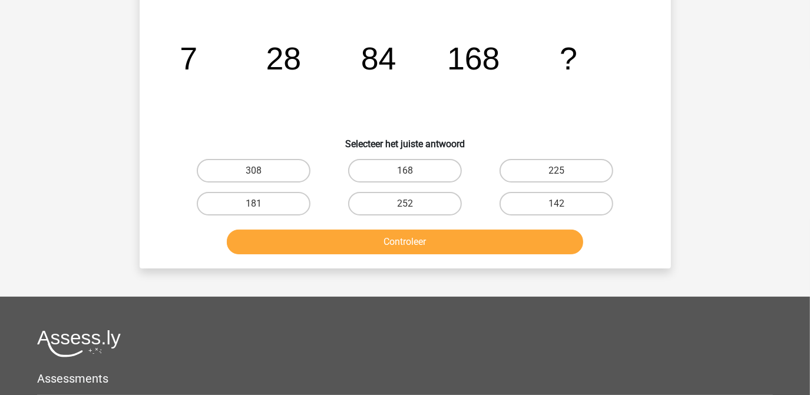
scroll to position [54, 0]
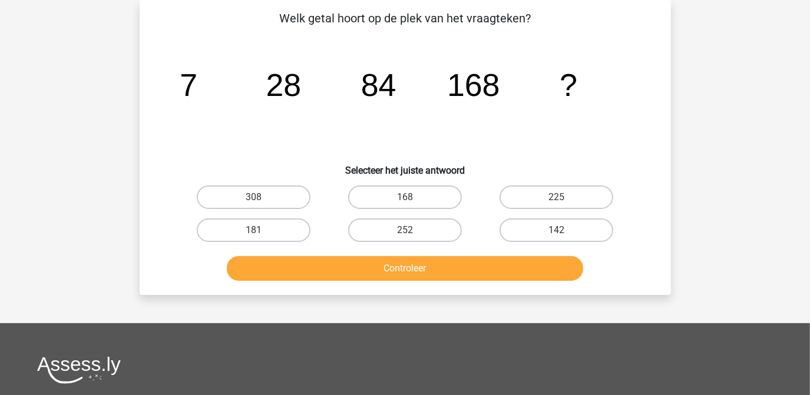
click at [408, 198] on input "168" at bounding box center [409, 201] width 8 height 8
radio input "true"
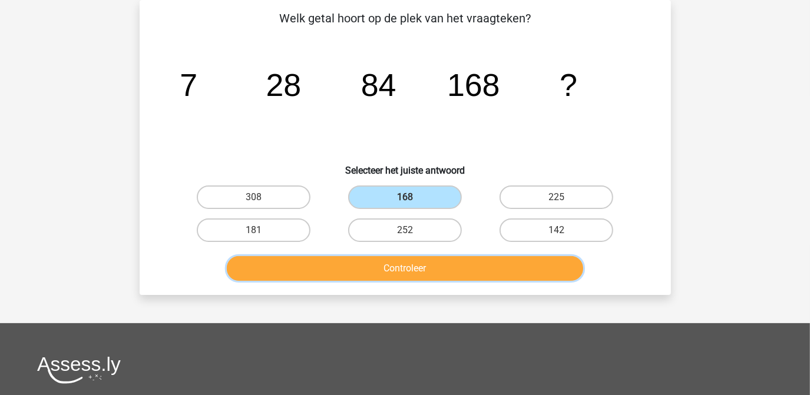
drag, startPoint x: 414, startPoint y: 270, endPoint x: 401, endPoint y: 267, distance: 13.3
drag, startPoint x: 401, startPoint y: 267, endPoint x: 381, endPoint y: 272, distance: 19.9
click at [381, 272] on button "Controleer" at bounding box center [405, 268] width 356 height 25
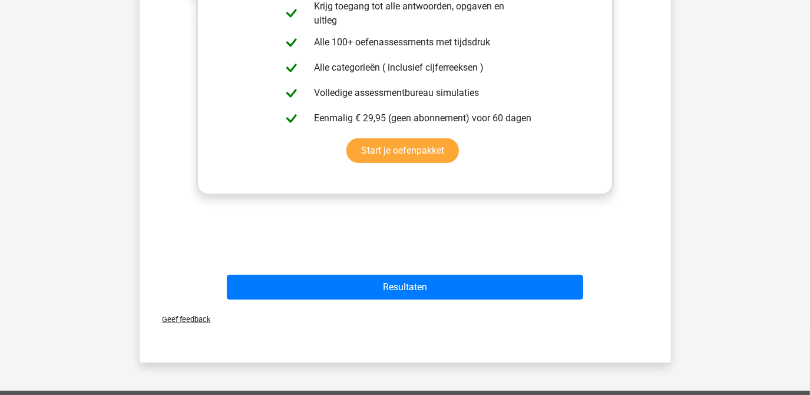
scroll to position [422, 0]
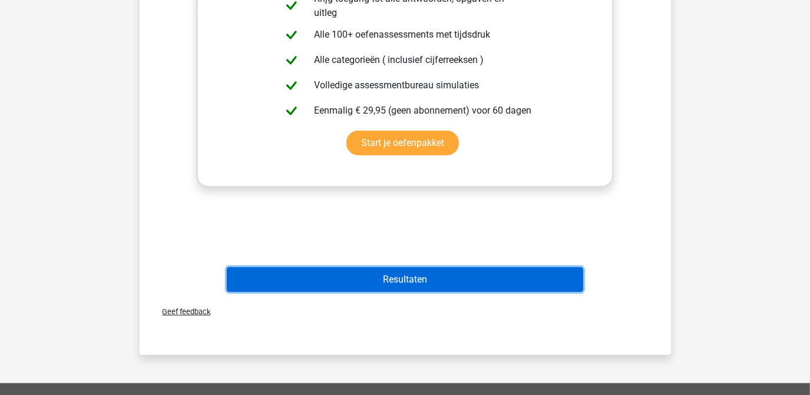
click at [405, 276] on button "Resultaten" at bounding box center [405, 279] width 356 height 25
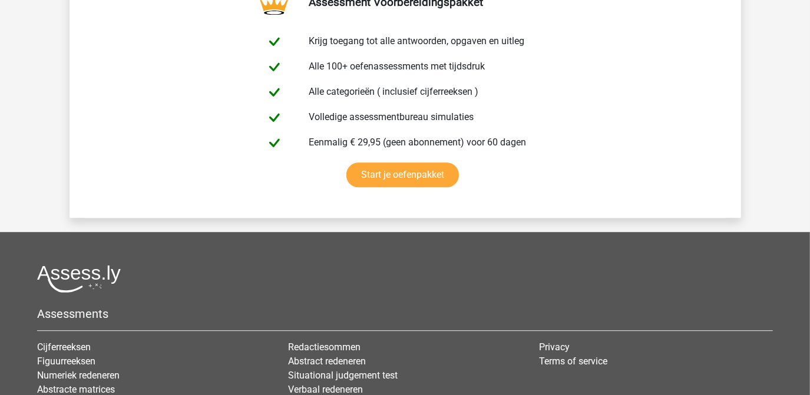
scroll to position [2141, 0]
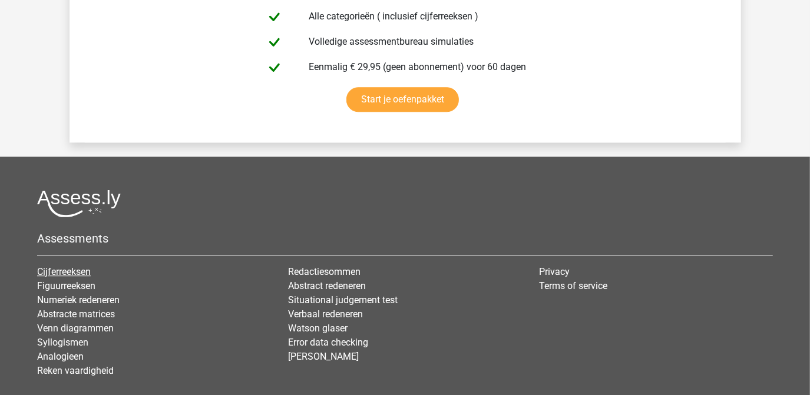
click at [77, 267] on link "Cijferreeksen" at bounding box center [64, 271] width 54 height 11
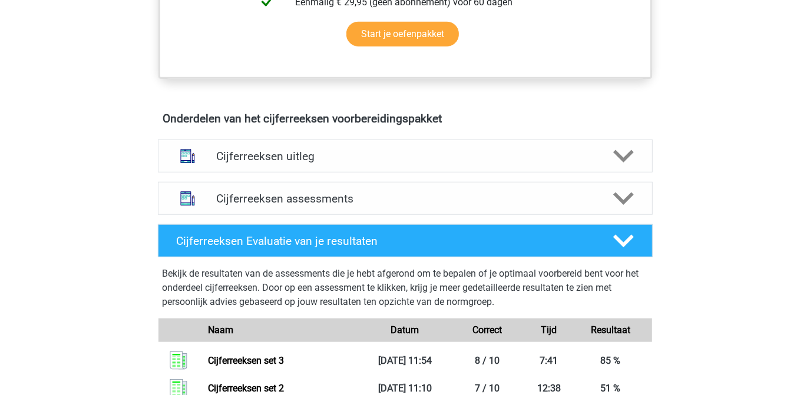
scroll to position [614, 0]
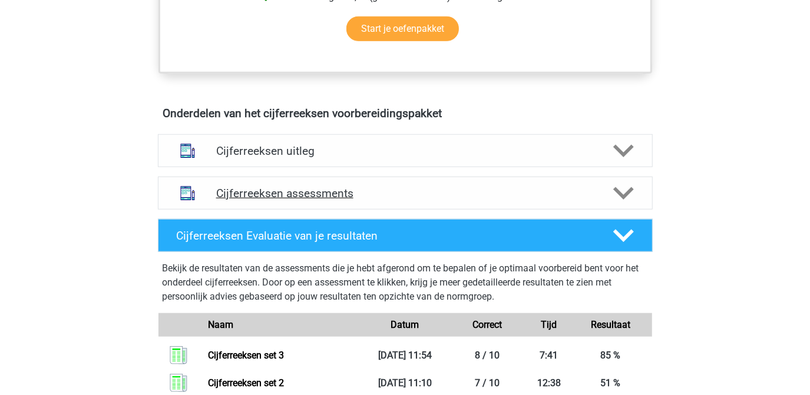
click at [626, 200] on polygon at bounding box center [623, 193] width 21 height 13
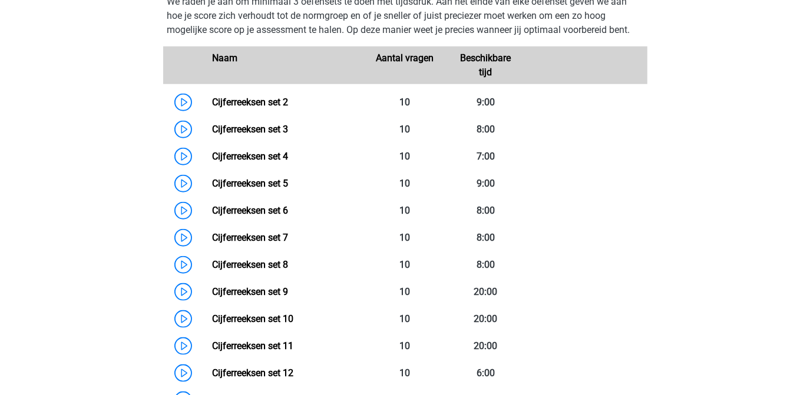
scroll to position [844, 0]
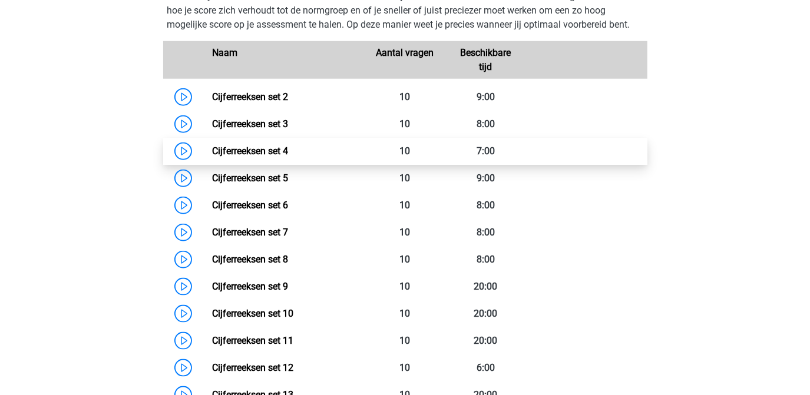
click at [273, 157] on link "Cijferreeksen set 4" at bounding box center [250, 151] width 76 height 11
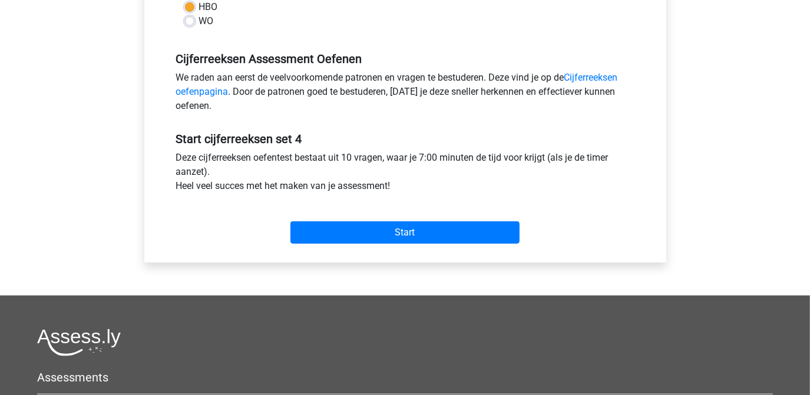
scroll to position [326, 0]
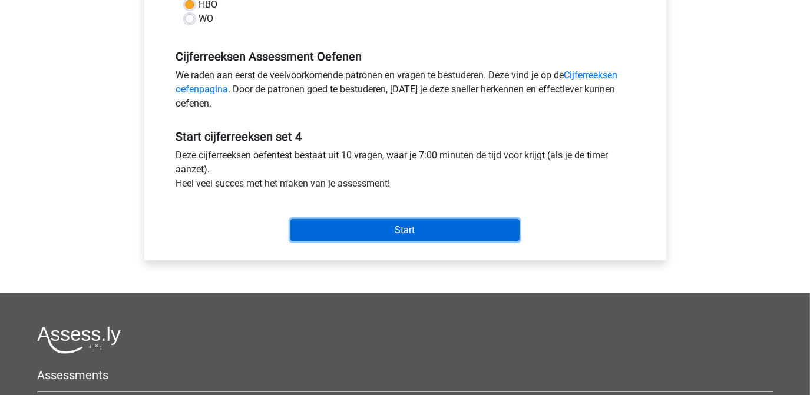
click at [418, 231] on input "Start" at bounding box center [404, 230] width 229 height 22
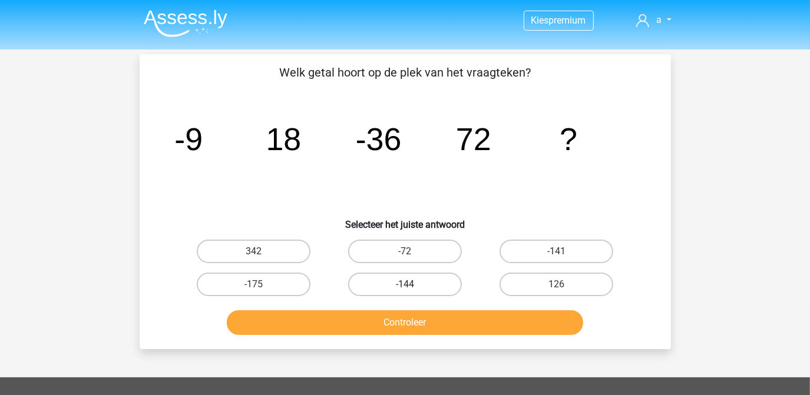
click at [423, 284] on label "-144" at bounding box center [405, 285] width 114 height 24
click at [412, 285] on input "-144" at bounding box center [409, 289] width 8 height 8
radio input "true"
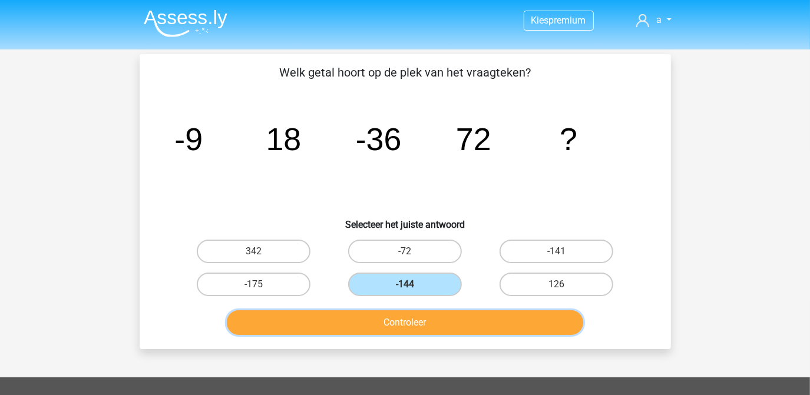
click at [415, 319] on button "Controleer" at bounding box center [405, 322] width 356 height 25
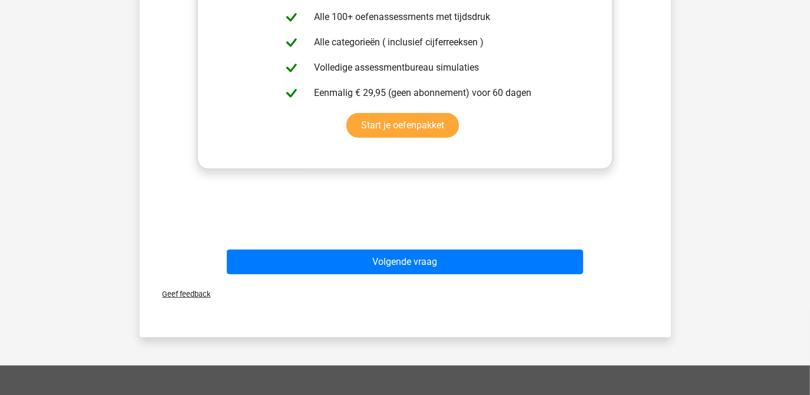
scroll to position [443, 0]
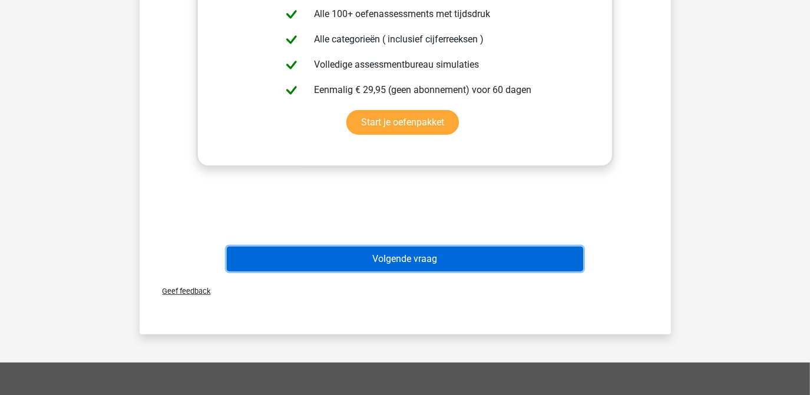
click at [452, 258] on button "Volgende vraag" at bounding box center [405, 259] width 356 height 25
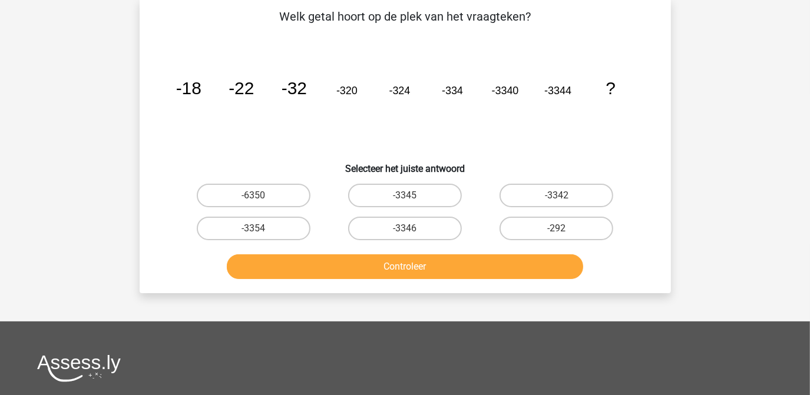
scroll to position [54, 0]
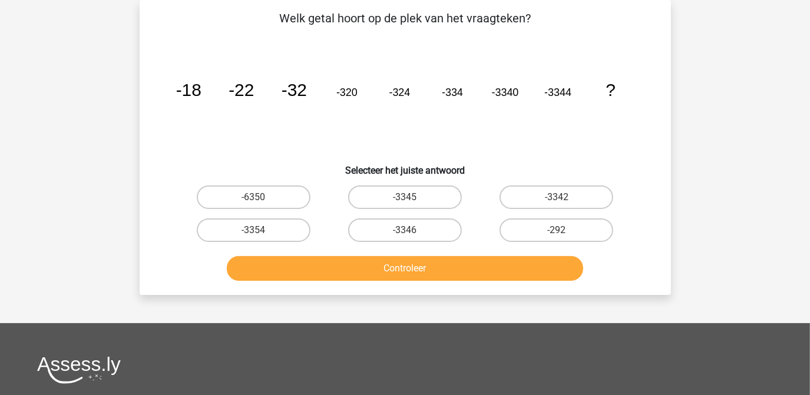
click at [452, 258] on button "Controleer" at bounding box center [405, 268] width 356 height 25
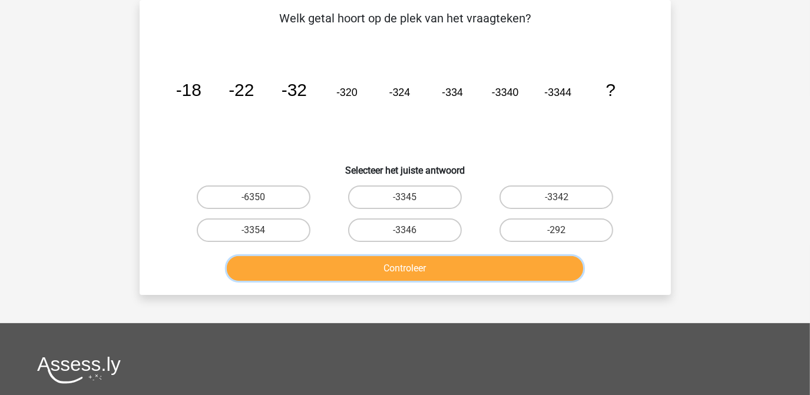
click at [452, 258] on button "Controleer" at bounding box center [405, 268] width 356 height 25
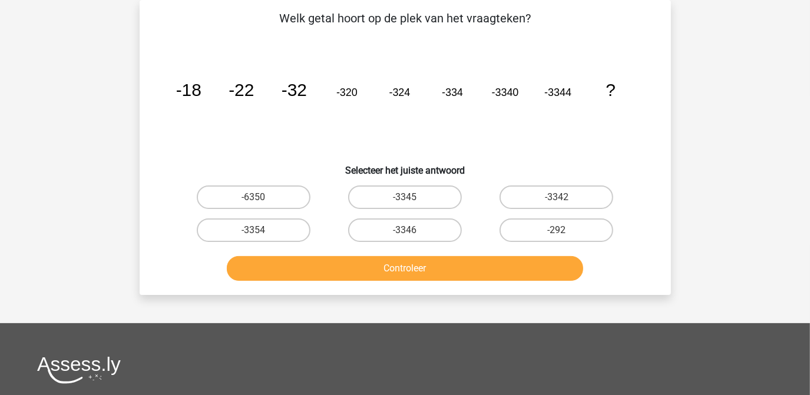
click at [339, 143] on icon "image/svg+xml -18 -22 -32 -320 -324 -334 -3340 -3344 ?" at bounding box center [405, 96] width 475 height 119
click at [259, 232] on input "-3354" at bounding box center [257, 234] width 8 height 8
radio input "true"
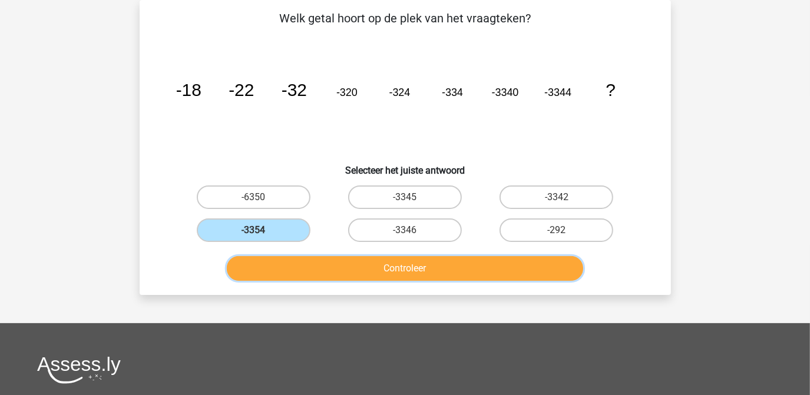
click at [387, 269] on button "Controleer" at bounding box center [405, 268] width 356 height 25
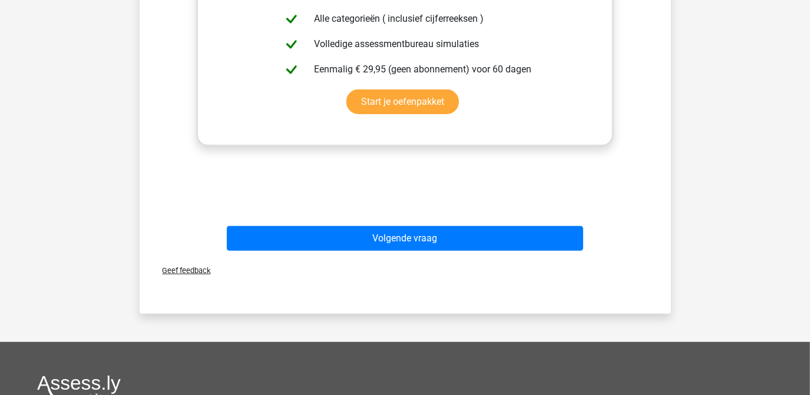
scroll to position [475, 0]
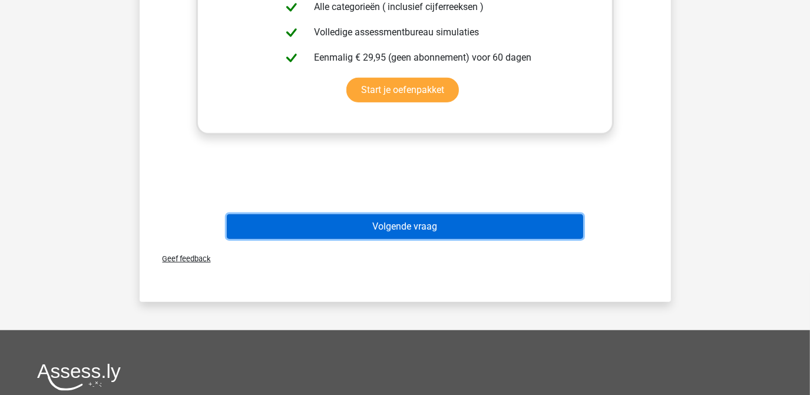
click at [415, 226] on button "Volgende vraag" at bounding box center [405, 226] width 356 height 25
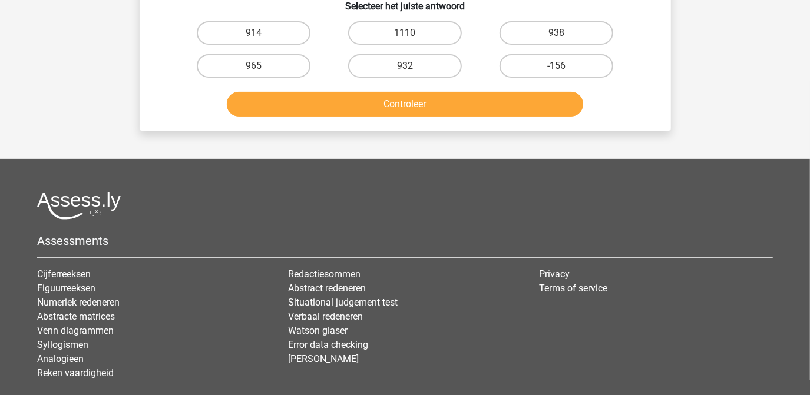
scroll to position [54, 0]
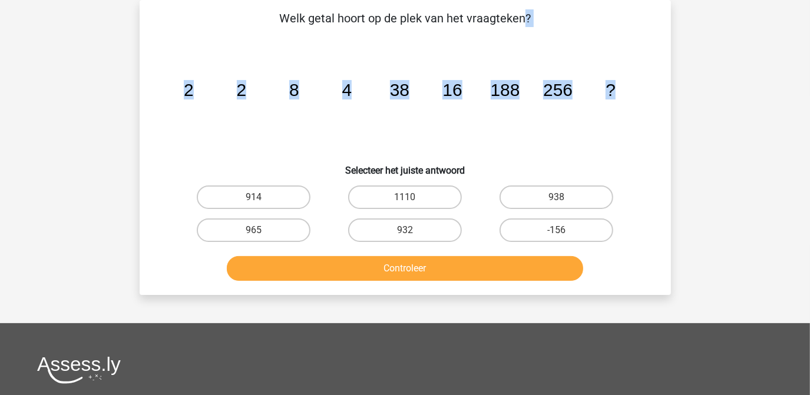
drag, startPoint x: 280, startPoint y: 20, endPoint x: 614, endPoint y: 87, distance: 340.7
click at [614, 87] on div "Welk getal hoort op de plek van het vraagteken? image/svg+xml 2 2 8 4 38 16 188…" at bounding box center [405, 147] width 522 height 276
copy div "Welk getal hoort op de plek van het vraagteken? image/svg+xml 2 2 8 4 38 16 188…"
click at [545, 198] on label "938" at bounding box center [557, 198] width 114 height 24
click at [557, 198] on input "938" at bounding box center [561, 201] width 8 height 8
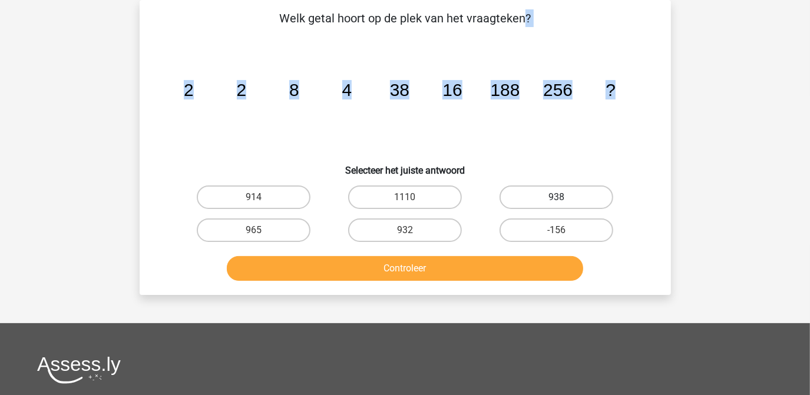
radio input "true"
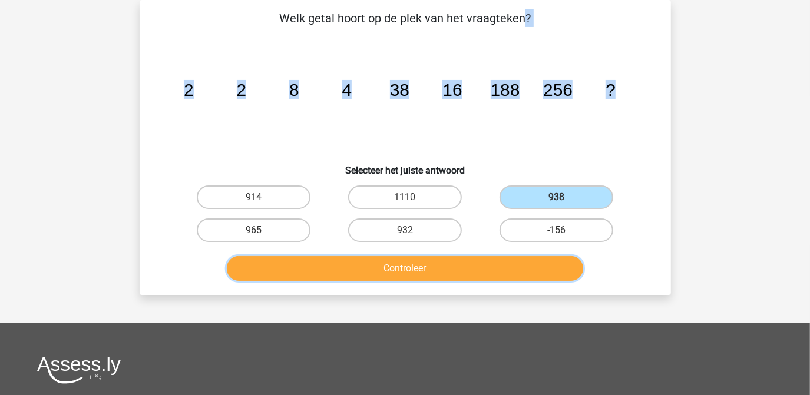
click at [432, 271] on button "Controleer" at bounding box center [405, 268] width 356 height 25
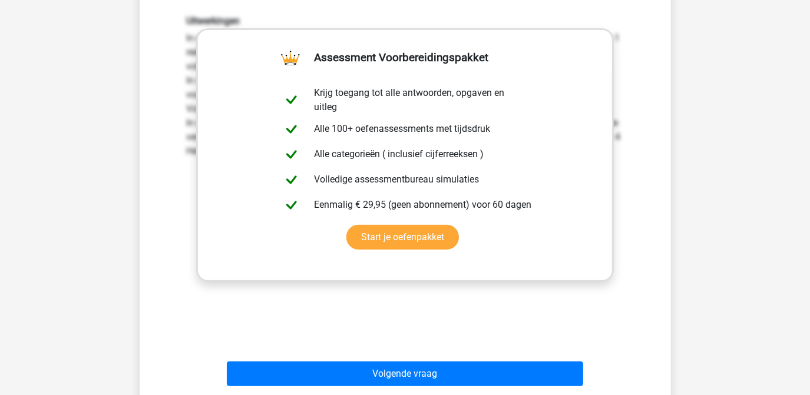
scroll to position [427, 0]
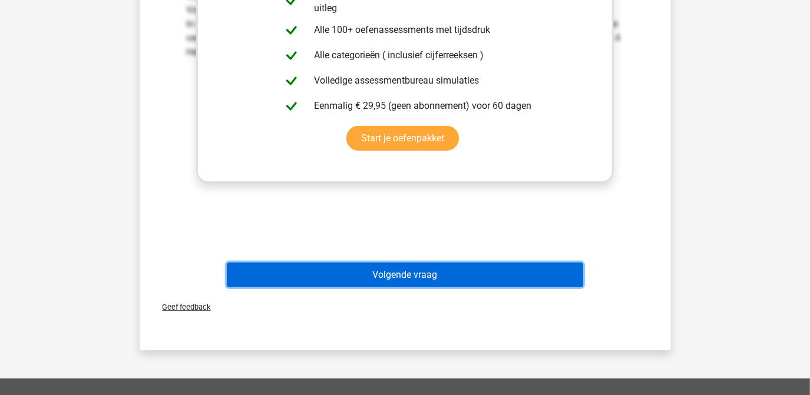
click at [406, 266] on button "Volgende vraag" at bounding box center [405, 275] width 356 height 25
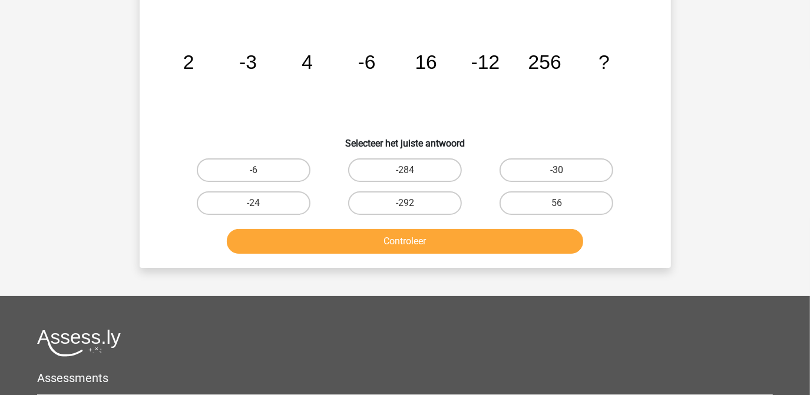
scroll to position [54, 0]
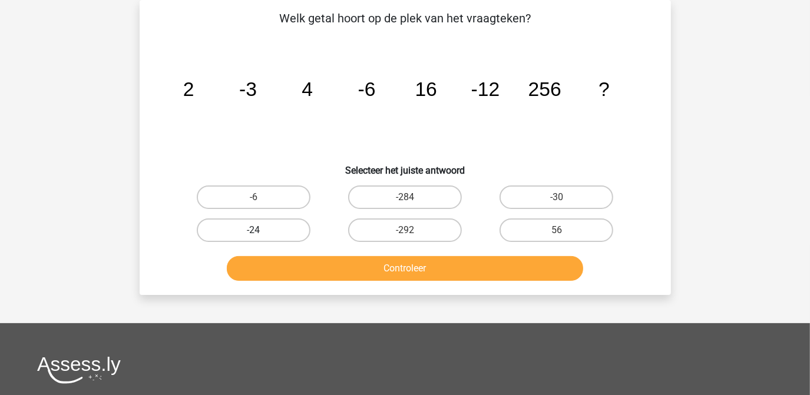
click at [276, 231] on label "-24" at bounding box center [254, 231] width 114 height 24
click at [261, 231] on input "-24" at bounding box center [257, 234] width 8 height 8
radio input "true"
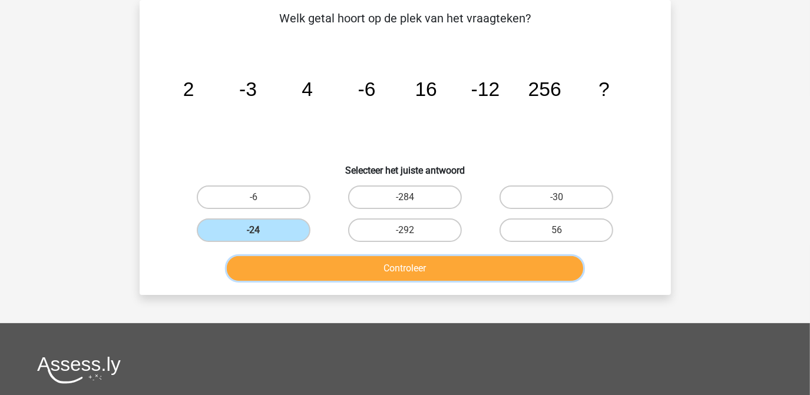
click at [396, 271] on button "Controleer" at bounding box center [405, 268] width 356 height 25
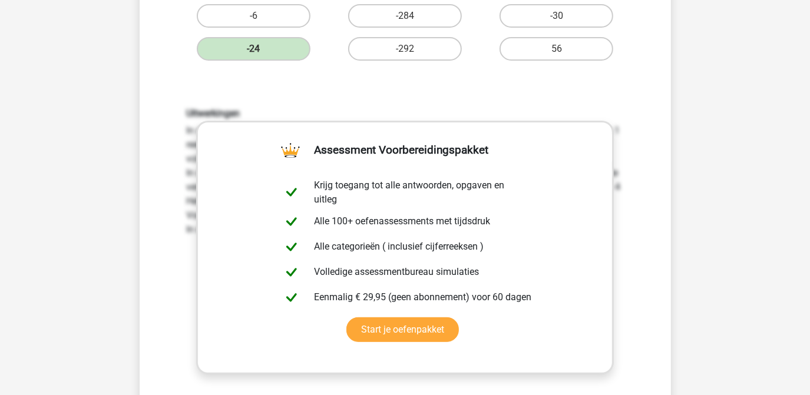
scroll to position [390, 0]
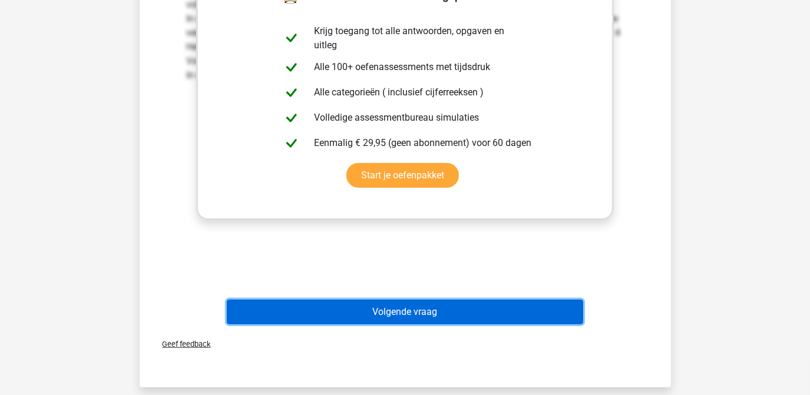
click at [414, 314] on button "Volgende vraag" at bounding box center [405, 312] width 356 height 25
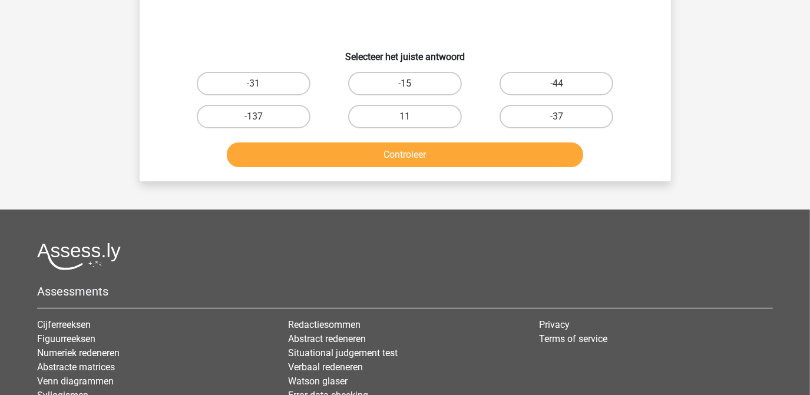
scroll to position [54, 0]
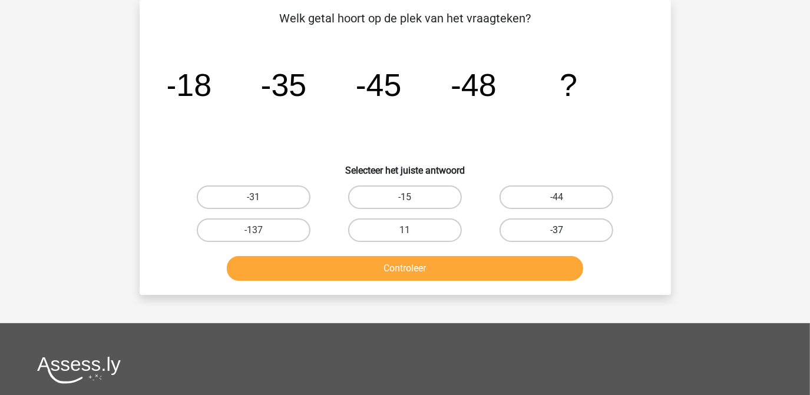
click at [563, 228] on label "-37" at bounding box center [557, 231] width 114 height 24
click at [563, 230] on input "-37" at bounding box center [561, 234] width 8 height 8
radio input "true"
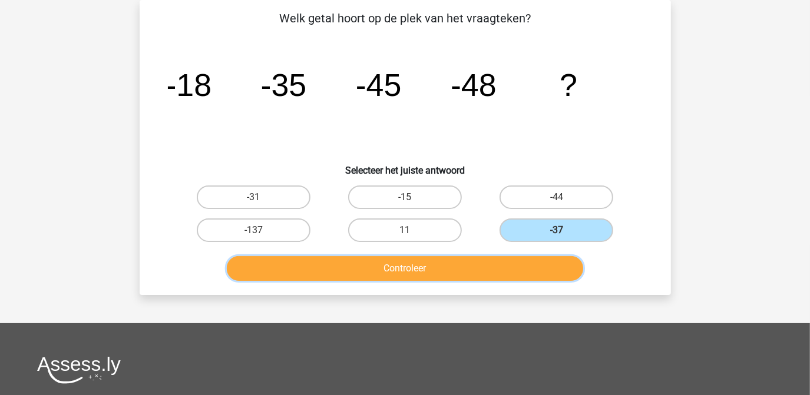
click at [424, 266] on button "Controleer" at bounding box center [405, 268] width 356 height 25
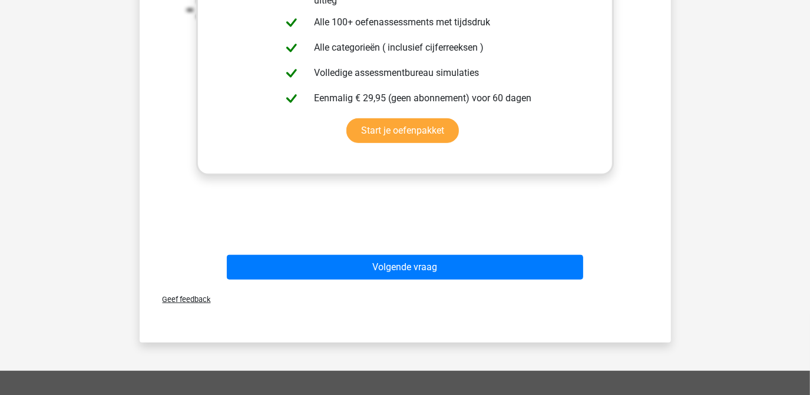
scroll to position [440, 0]
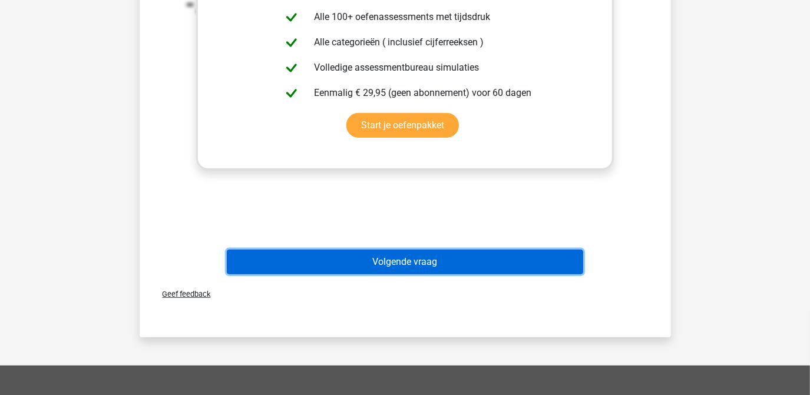
click at [422, 265] on button "Volgende vraag" at bounding box center [405, 262] width 356 height 25
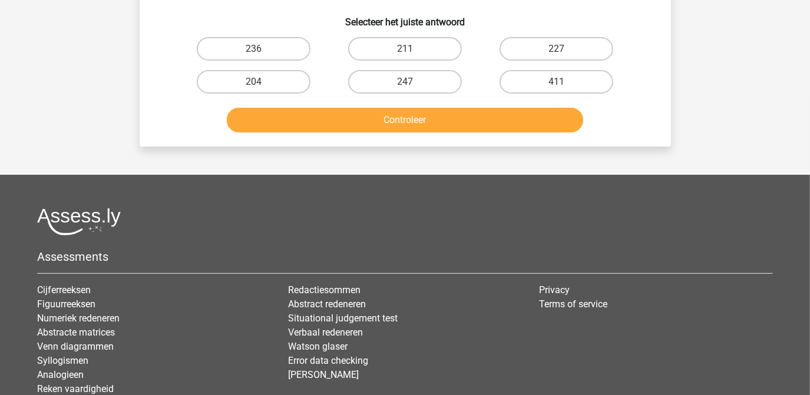
scroll to position [54, 0]
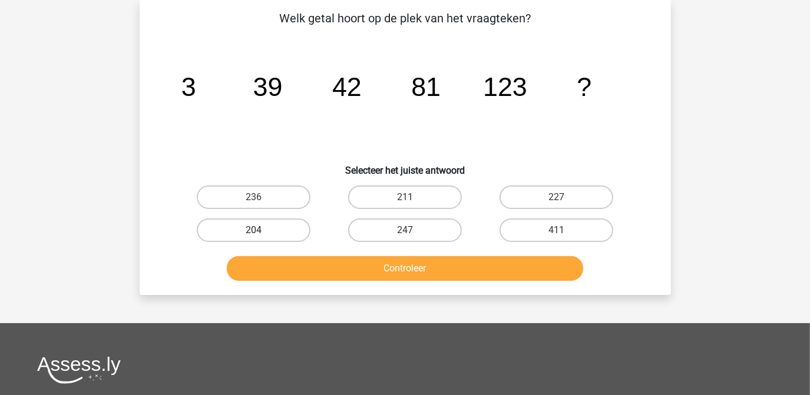
click at [270, 228] on label "204" at bounding box center [254, 231] width 114 height 24
click at [261, 230] on input "204" at bounding box center [257, 234] width 8 height 8
radio input "true"
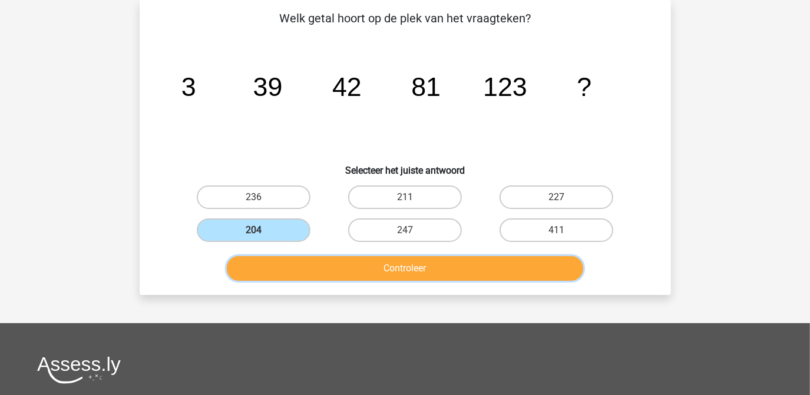
click at [378, 271] on button "Controleer" at bounding box center [405, 268] width 356 height 25
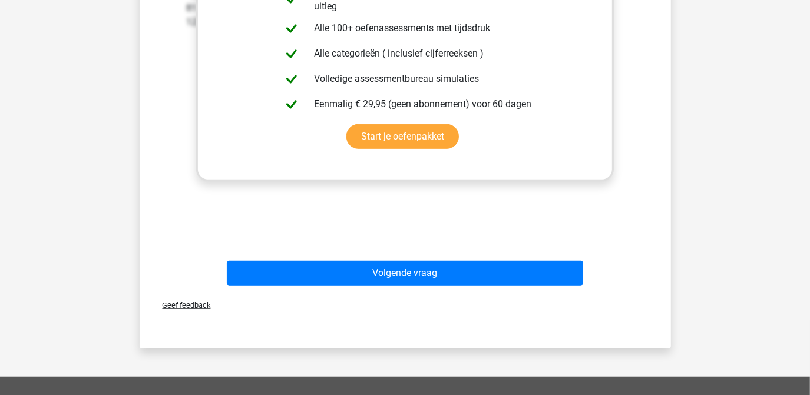
scroll to position [431, 0]
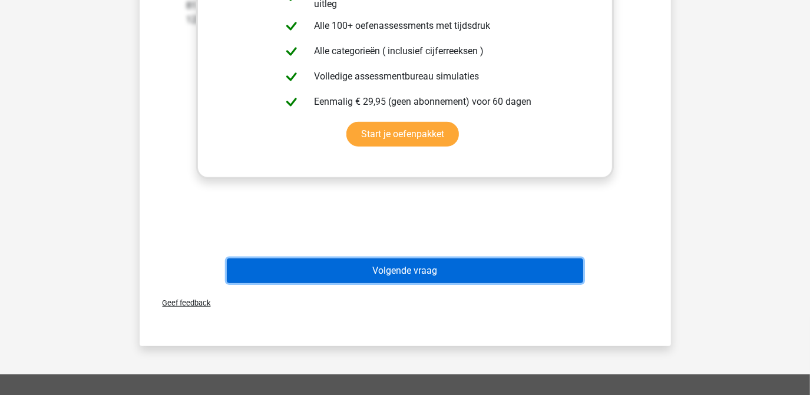
click at [422, 269] on button "Volgende vraag" at bounding box center [405, 271] width 356 height 25
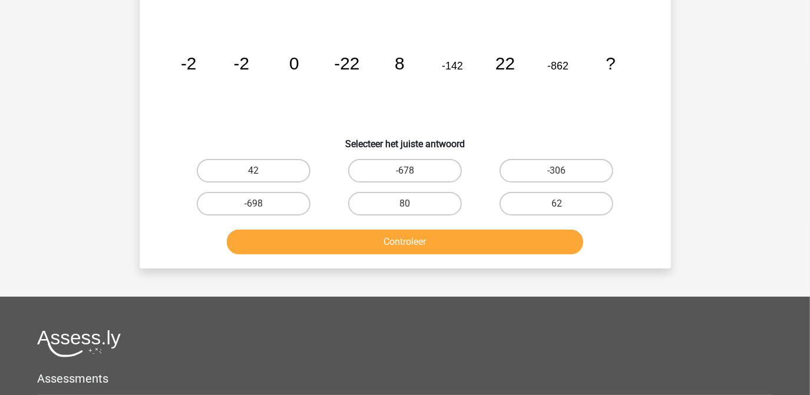
scroll to position [54, 0]
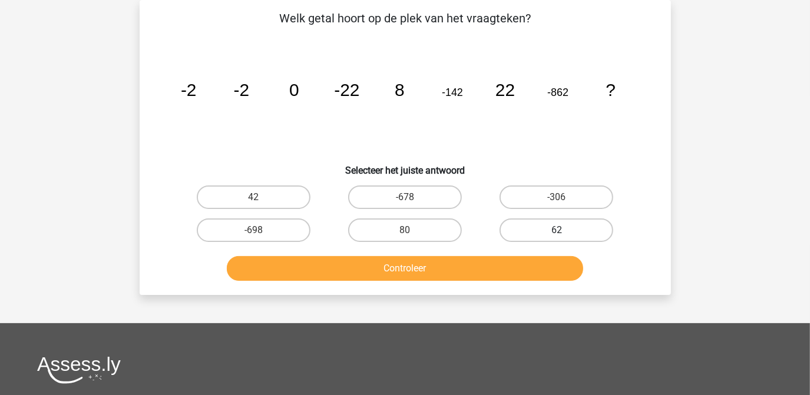
click at [542, 230] on label "62" at bounding box center [557, 231] width 114 height 24
click at [557, 230] on input "62" at bounding box center [561, 234] width 8 height 8
radio input "true"
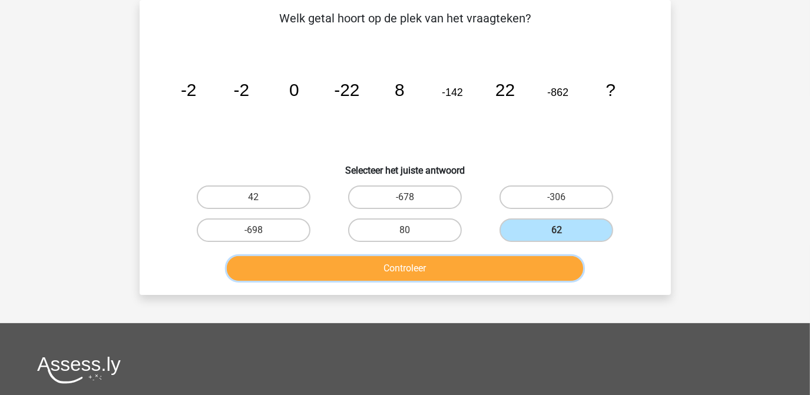
click at [447, 263] on button "Controleer" at bounding box center [405, 268] width 356 height 25
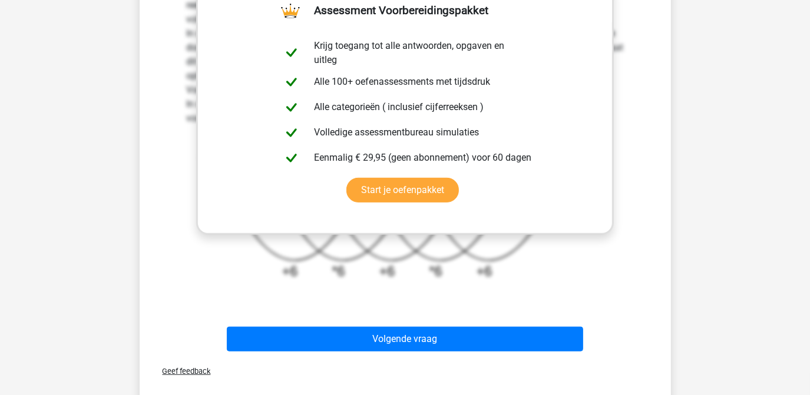
scroll to position [377, 0]
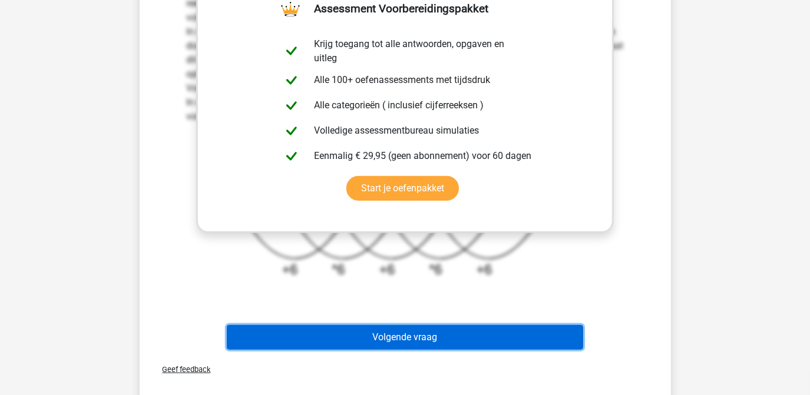
click at [416, 339] on button "Volgende vraag" at bounding box center [405, 337] width 356 height 25
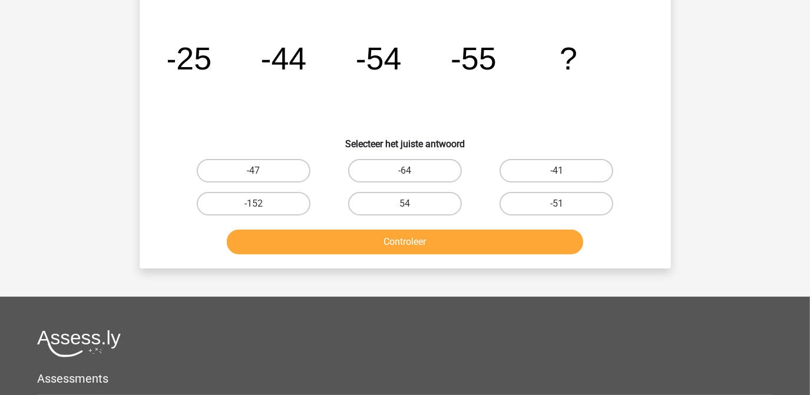
scroll to position [54, 0]
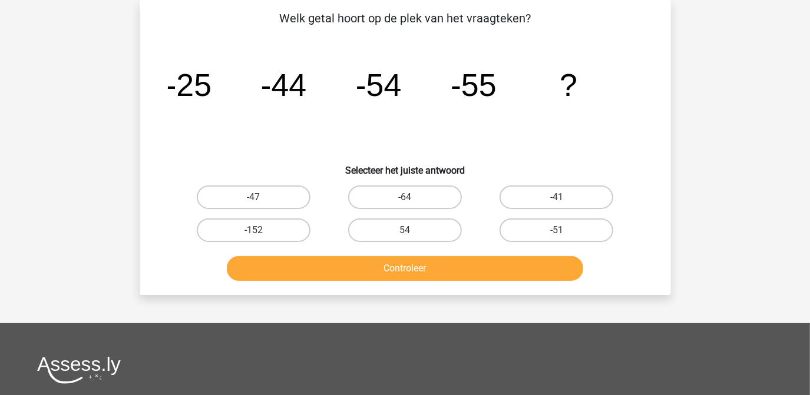
click at [404, 209] on div "-64" at bounding box center [404, 197] width 151 height 33
click at [404, 200] on label "-64" at bounding box center [405, 198] width 114 height 24
click at [405, 200] on input "-64" at bounding box center [409, 201] width 8 height 8
radio input "true"
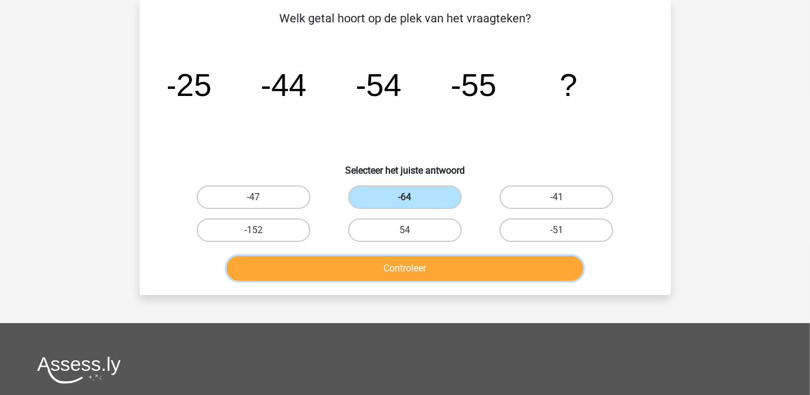
click at [416, 273] on button "Controleer" at bounding box center [405, 268] width 356 height 25
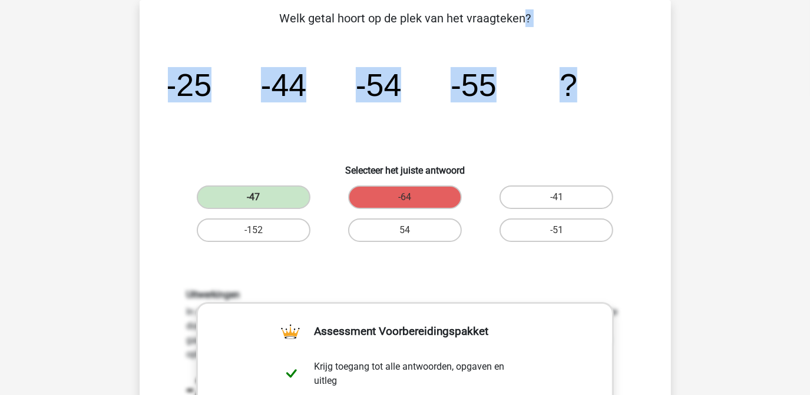
drag, startPoint x: 281, startPoint y: 19, endPoint x: 579, endPoint y: 68, distance: 302.2
click at [579, 68] on div "Welk getal hoort op de plek van het vraagteken? image/svg+xml -25 -44 -54 -55 ?…" at bounding box center [405, 337] width 522 height 656
copy div "Welk getal hoort op de plek van het vraagteken? image/svg+xml -25 -44 -54 -55 ?"
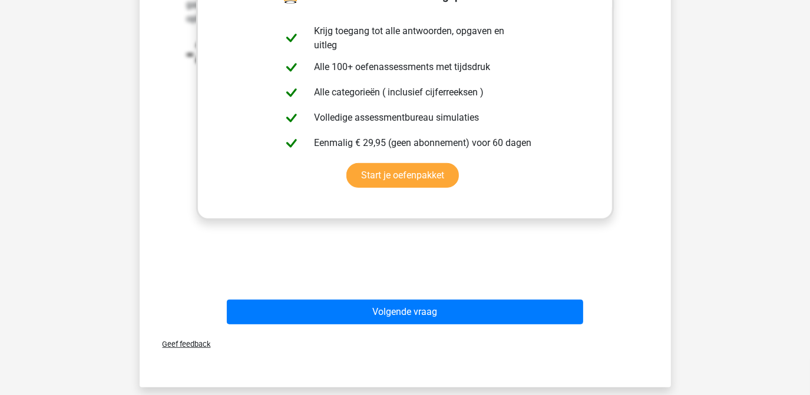
scroll to position [417, 0]
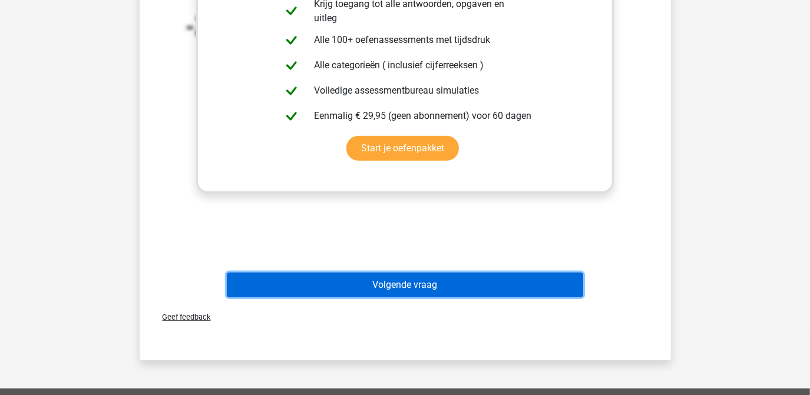
click at [402, 282] on button "Volgende vraag" at bounding box center [405, 285] width 356 height 25
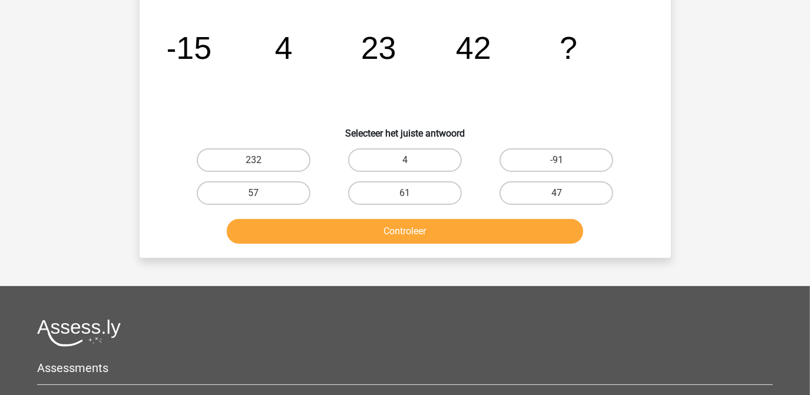
scroll to position [54, 0]
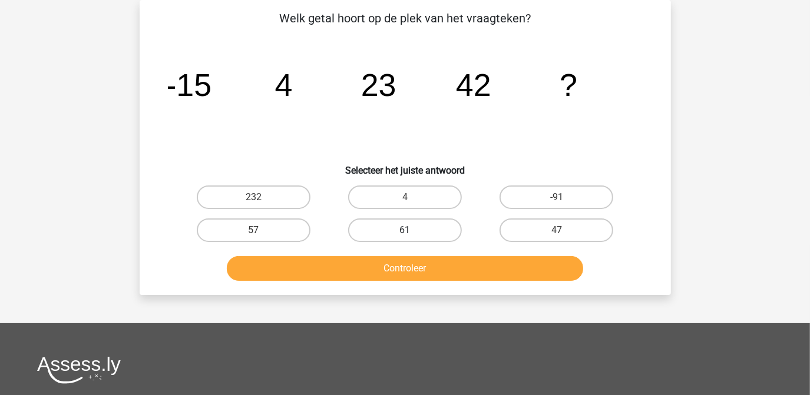
click at [412, 226] on label "61" at bounding box center [405, 231] width 114 height 24
click at [412, 230] on input "61" at bounding box center [409, 234] width 8 height 8
radio input "true"
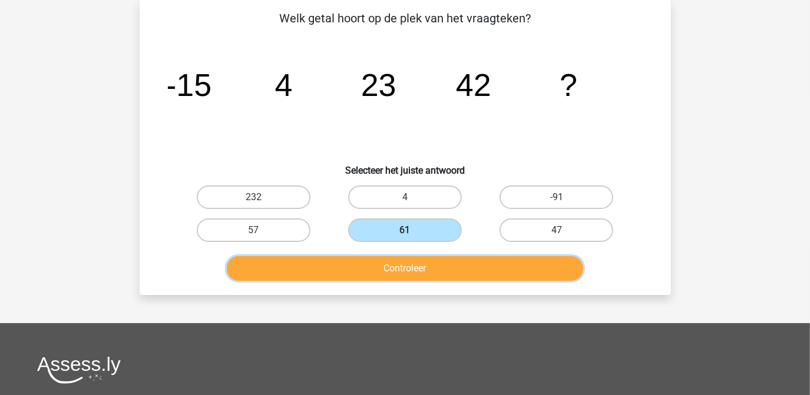
click at [405, 268] on button "Controleer" at bounding box center [405, 268] width 356 height 25
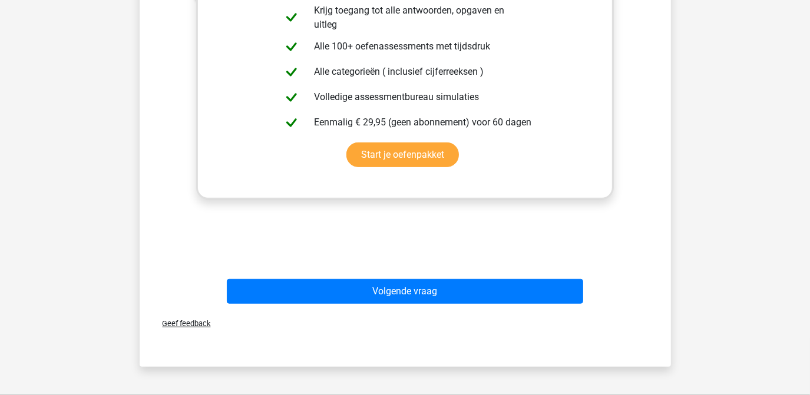
scroll to position [418, 0]
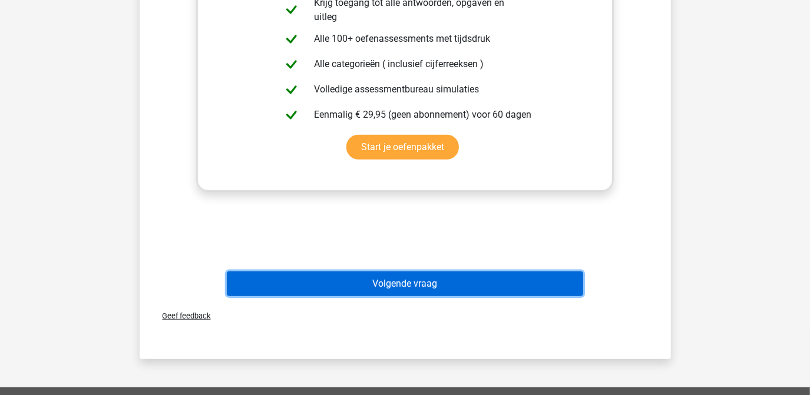
click at [387, 281] on button "Volgende vraag" at bounding box center [405, 284] width 356 height 25
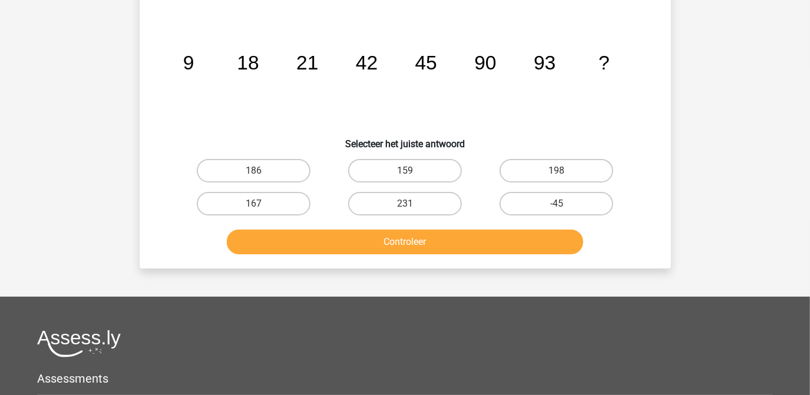
scroll to position [54, 0]
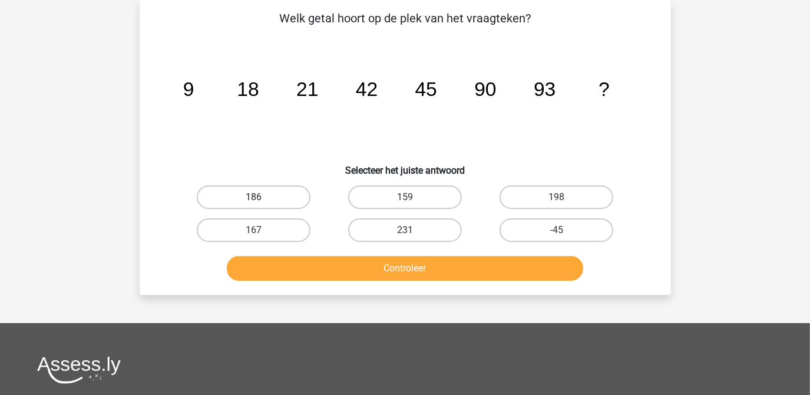
click at [275, 195] on label "186" at bounding box center [254, 198] width 114 height 24
click at [261, 197] on input "186" at bounding box center [257, 201] width 8 height 8
radio input "true"
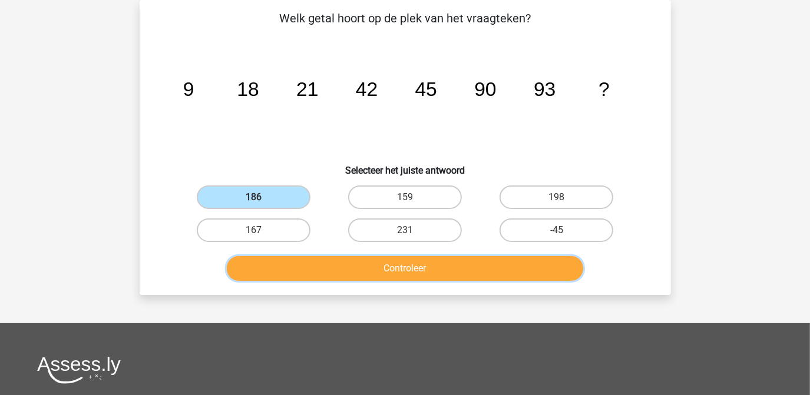
click at [399, 267] on button "Controleer" at bounding box center [405, 268] width 356 height 25
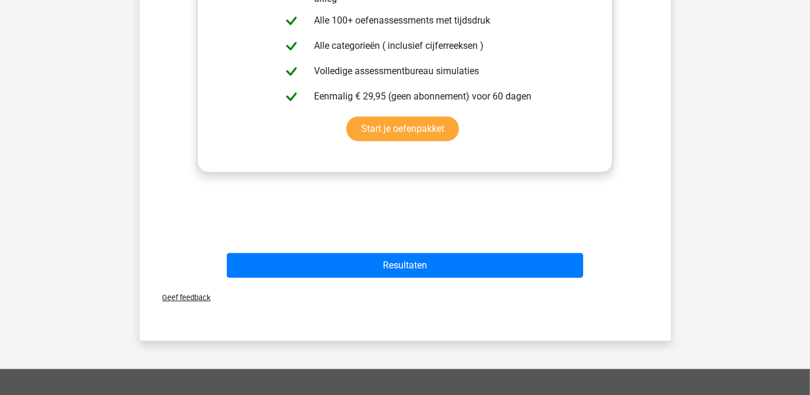
scroll to position [498, 0]
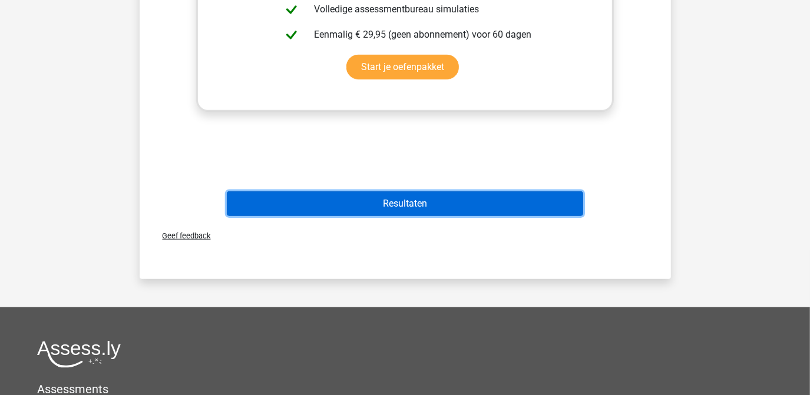
click at [412, 198] on button "Resultaten" at bounding box center [405, 203] width 356 height 25
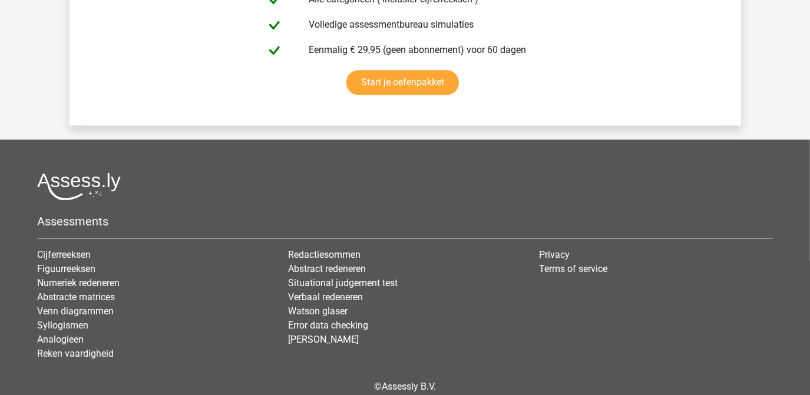
scroll to position [2137, 0]
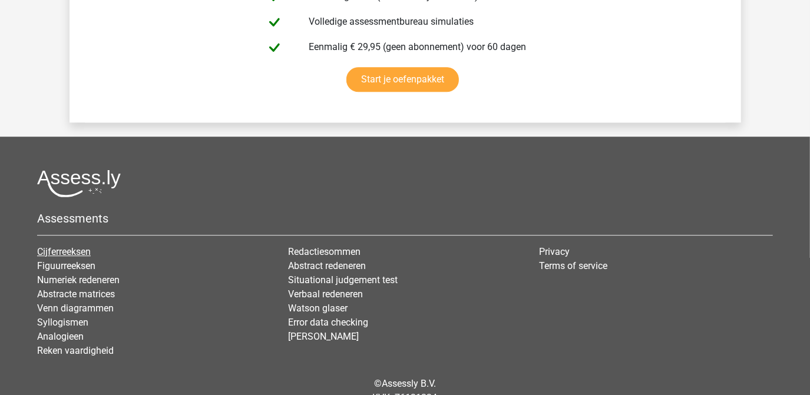
click at [74, 247] on link "Cijferreeksen" at bounding box center [64, 251] width 54 height 11
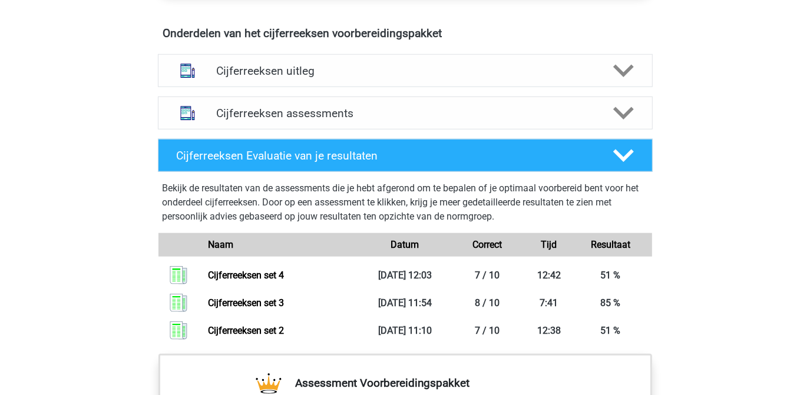
scroll to position [697, 0]
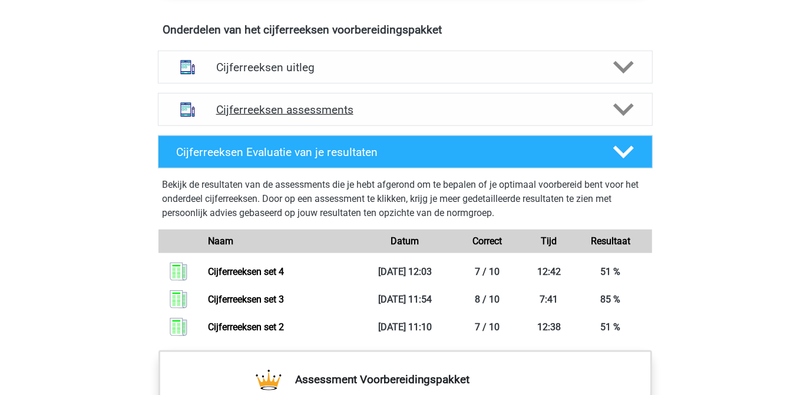
click at [618, 117] on polygon at bounding box center [623, 110] width 21 height 13
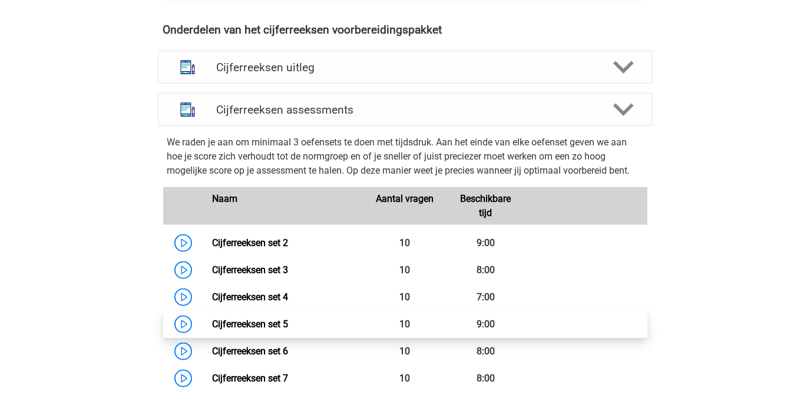
click at [270, 330] on link "Cijferreeksen set 5" at bounding box center [250, 324] width 76 height 11
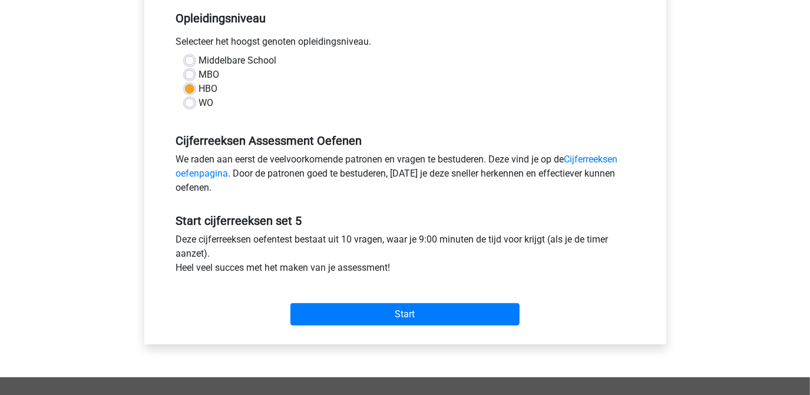
scroll to position [246, 0]
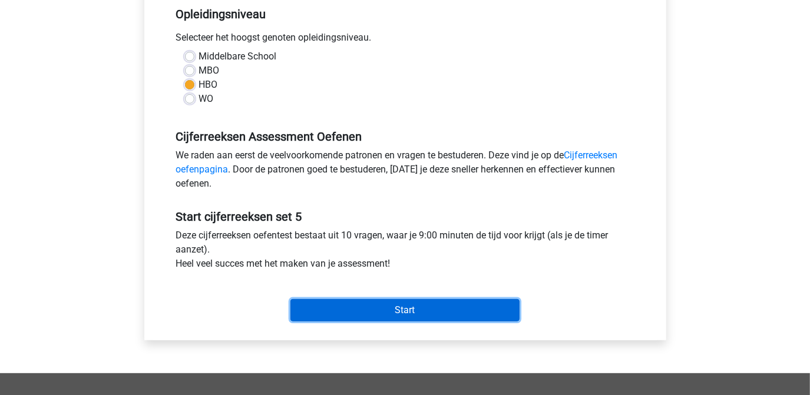
click at [402, 313] on input "Start" at bounding box center [404, 310] width 229 height 22
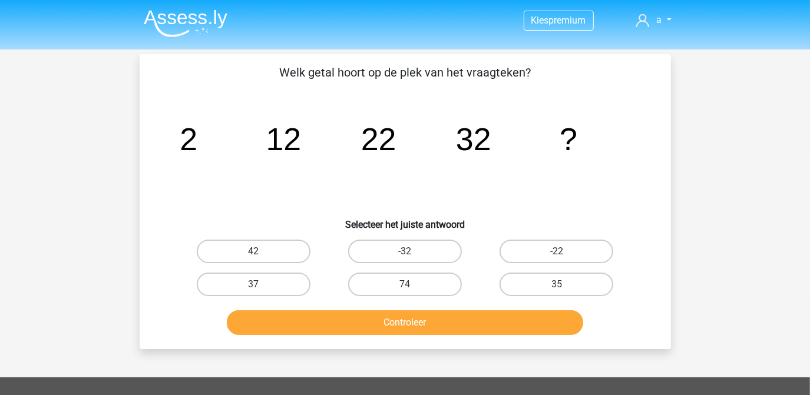
click at [265, 253] on label "42" at bounding box center [254, 252] width 114 height 24
click at [261, 253] on input "42" at bounding box center [257, 256] width 8 height 8
radio input "true"
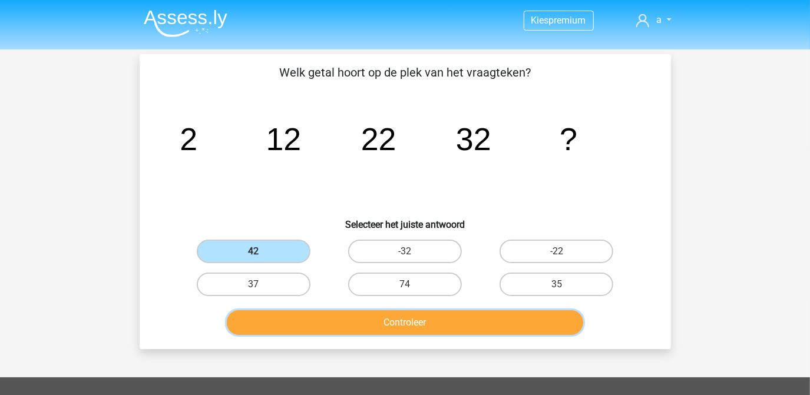
click at [383, 322] on button "Controleer" at bounding box center [405, 322] width 356 height 25
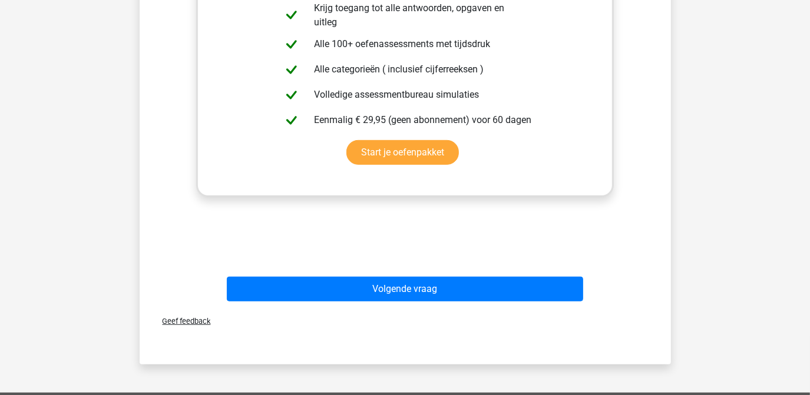
scroll to position [416, 0]
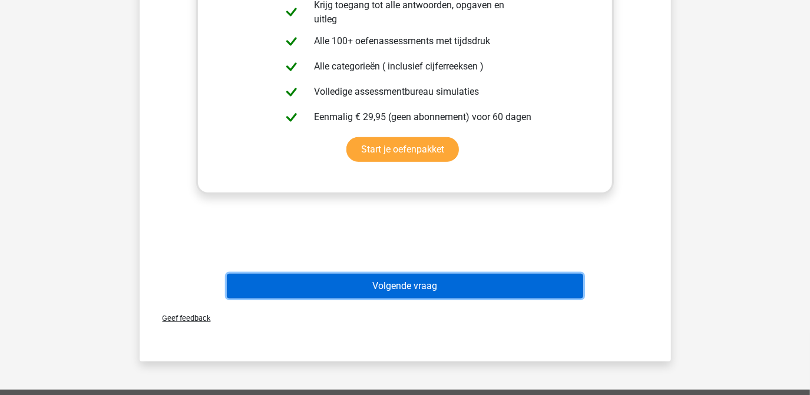
click at [417, 286] on button "Volgende vraag" at bounding box center [405, 286] width 356 height 25
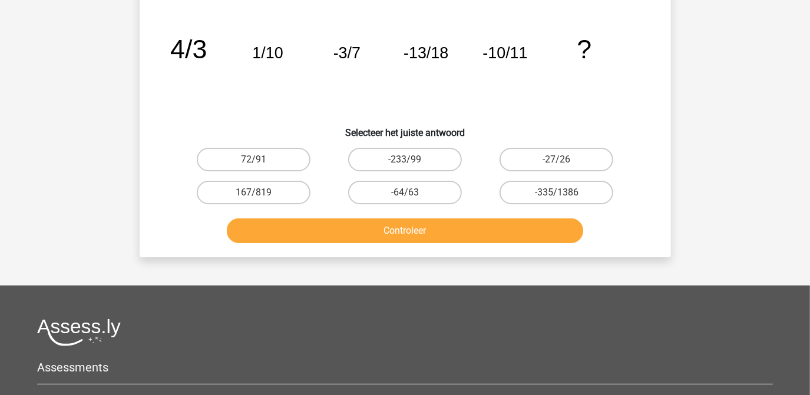
scroll to position [54, 0]
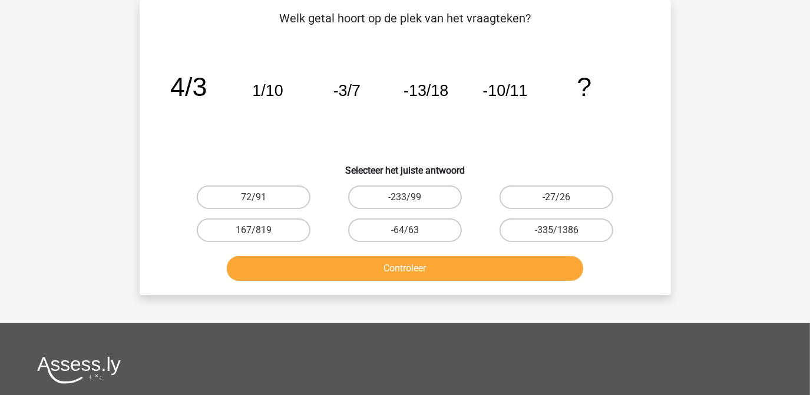
click at [260, 201] on input "72/91" at bounding box center [257, 201] width 8 height 8
radio input "true"
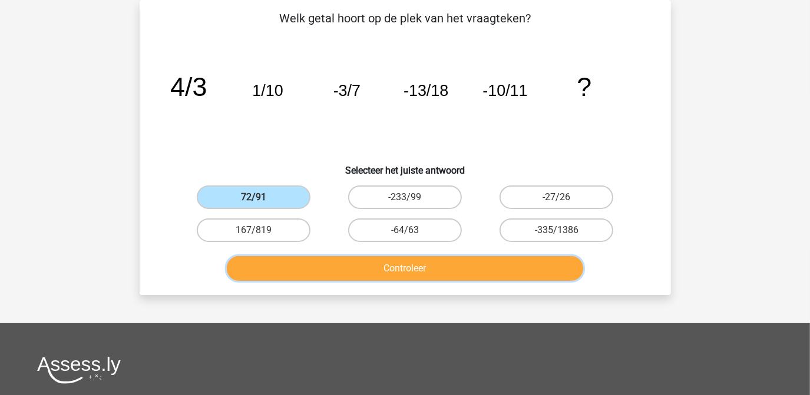
click at [356, 263] on button "Controleer" at bounding box center [405, 268] width 356 height 25
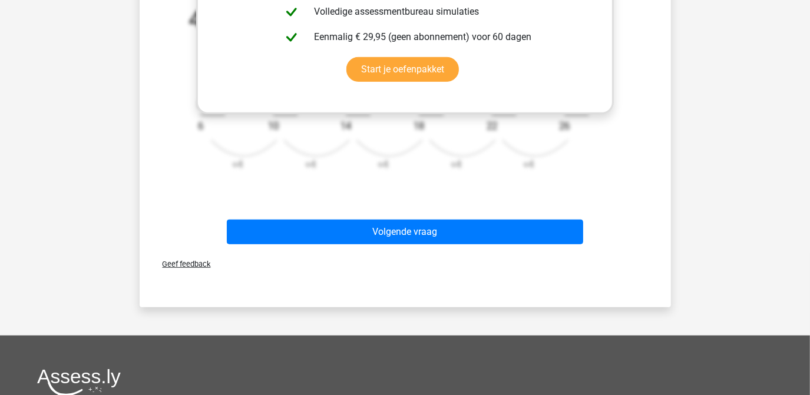
scroll to position [498, 0]
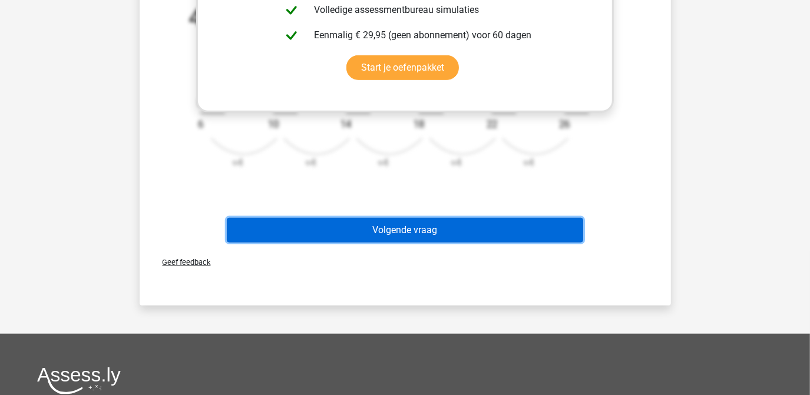
click at [409, 234] on button "Volgende vraag" at bounding box center [405, 230] width 356 height 25
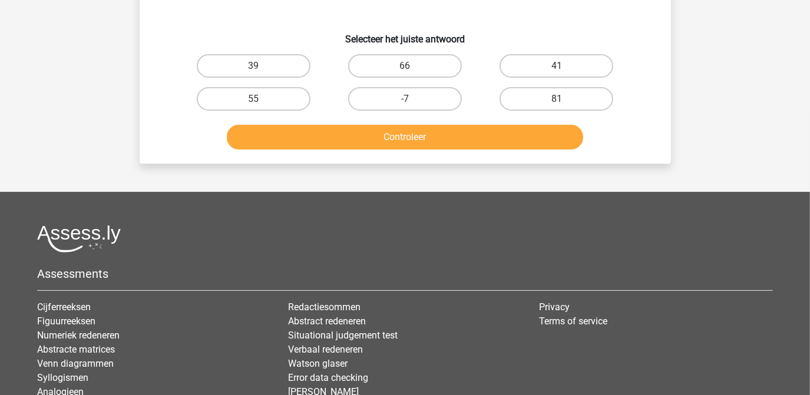
scroll to position [54, 0]
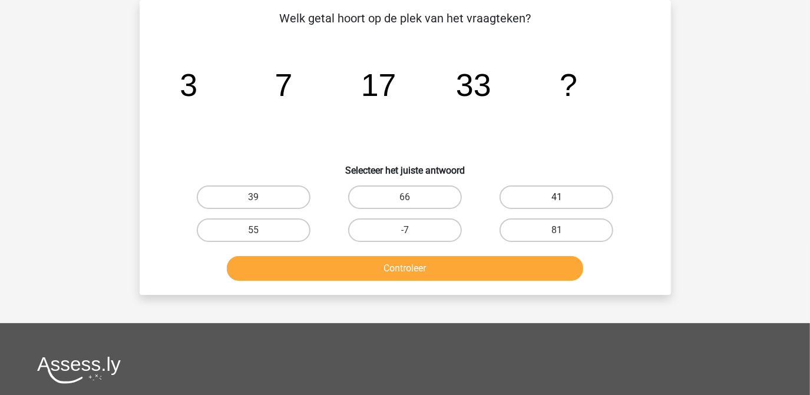
click at [548, 199] on label "41" at bounding box center [557, 198] width 114 height 24
click at [557, 199] on input "41" at bounding box center [561, 201] width 8 height 8
radio input "true"
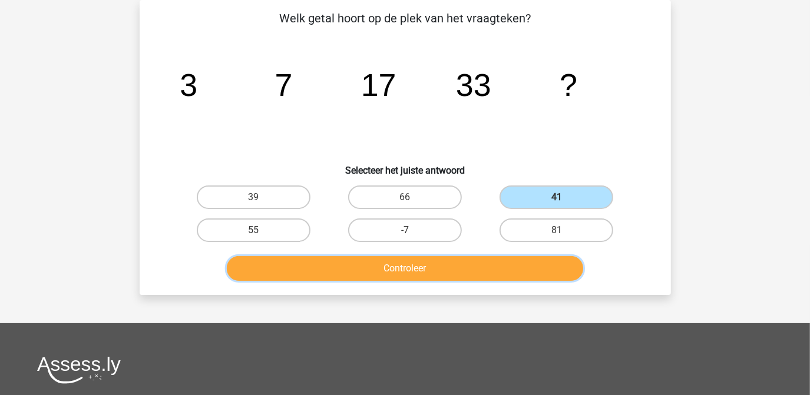
click at [471, 266] on button "Controleer" at bounding box center [405, 268] width 356 height 25
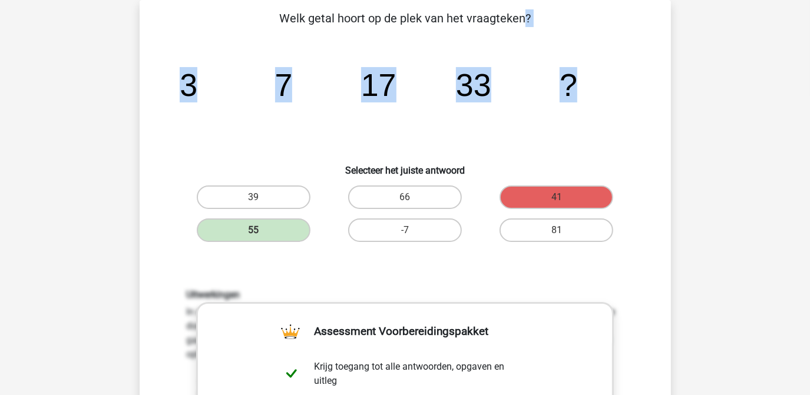
drag, startPoint x: 282, startPoint y: 18, endPoint x: 599, endPoint y: 85, distance: 323.5
click at [599, 85] on div "Welk getal hoort op de plek van het vraagteken? image/svg+xml 3 7 17 33 ? Selec…" at bounding box center [405, 337] width 522 height 656
copy div "Welk getal hoort op de plek van het vraagteken? image/svg+xml 3 7 17 33 ?"
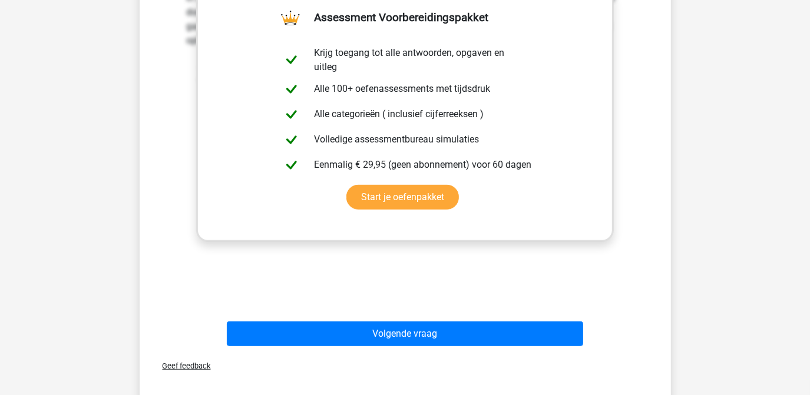
scroll to position [375, 0]
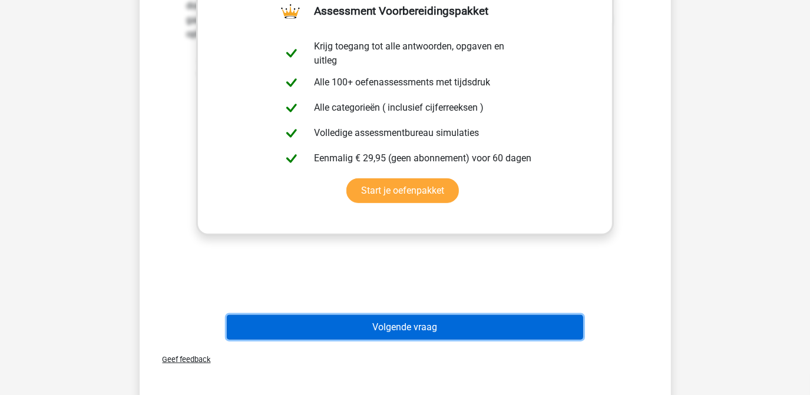
click at [401, 329] on button "Volgende vraag" at bounding box center [405, 327] width 356 height 25
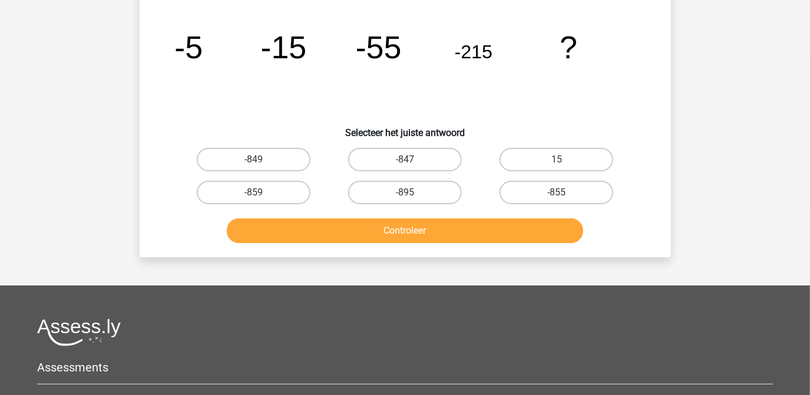
scroll to position [54, 0]
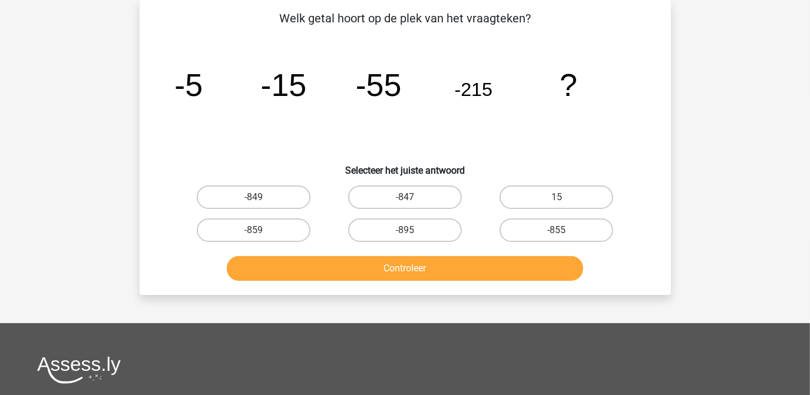
click at [563, 230] on input "-855" at bounding box center [561, 234] width 8 height 8
radio input "true"
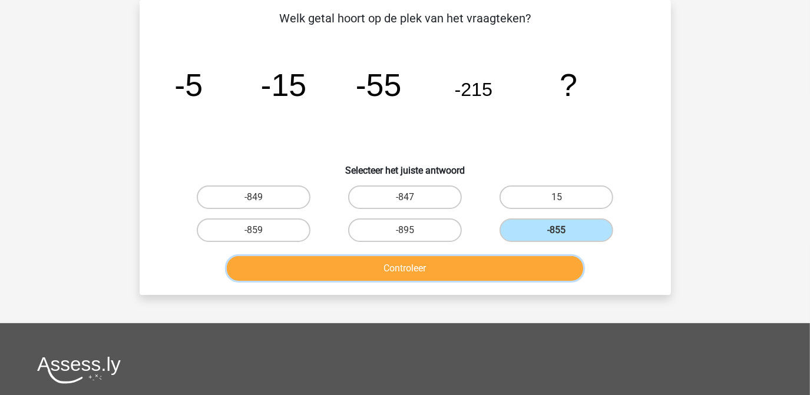
click at [434, 269] on button "Controleer" at bounding box center [405, 268] width 356 height 25
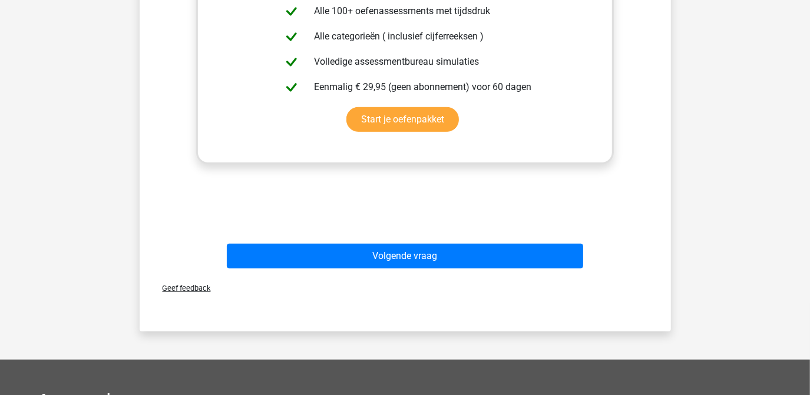
scroll to position [543, 0]
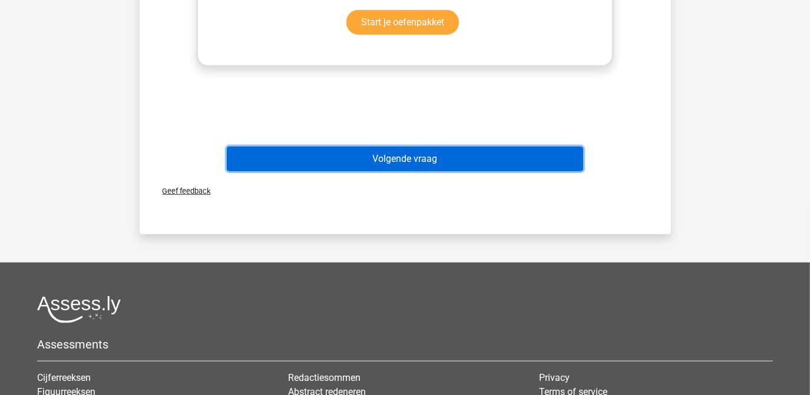
click at [402, 159] on button "Volgende vraag" at bounding box center [405, 159] width 356 height 25
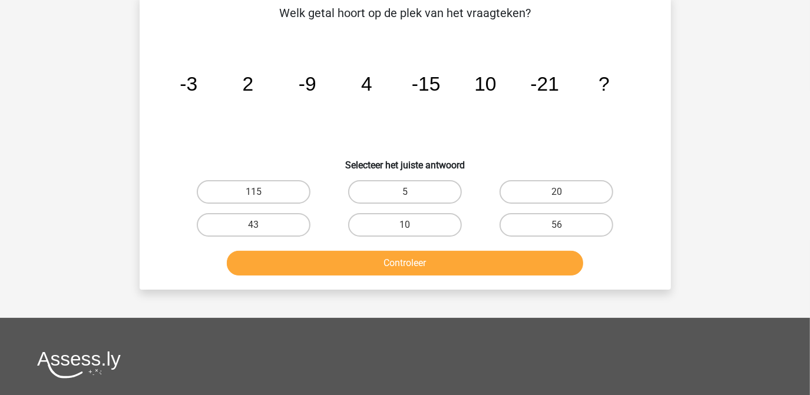
scroll to position [54, 0]
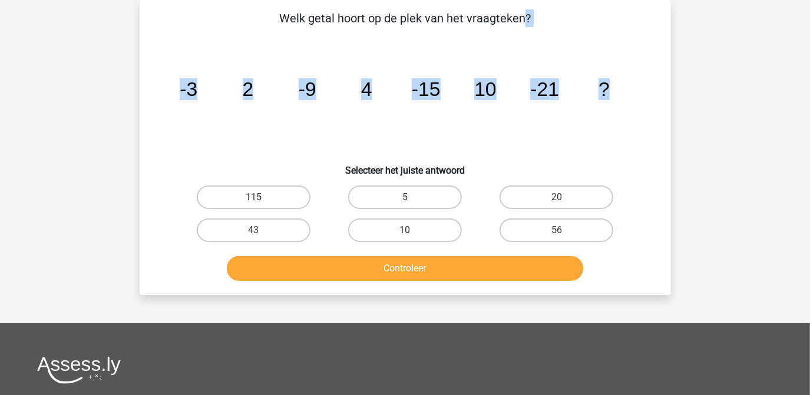
drag, startPoint x: 281, startPoint y: 17, endPoint x: 613, endPoint y: 88, distance: 339.1
click at [613, 88] on div "Welk getal hoort op de plek van het vraagteken? image/svg+xml -3 2 -9 4 -15 10 …" at bounding box center [405, 147] width 522 height 276
copy div "Welk getal hoort op de plek van het vraagteken? image/svg+xml -3 2 -9 4 -15 10 …"
click at [561, 201] on input "20" at bounding box center [561, 201] width 8 height 8
radio input "true"
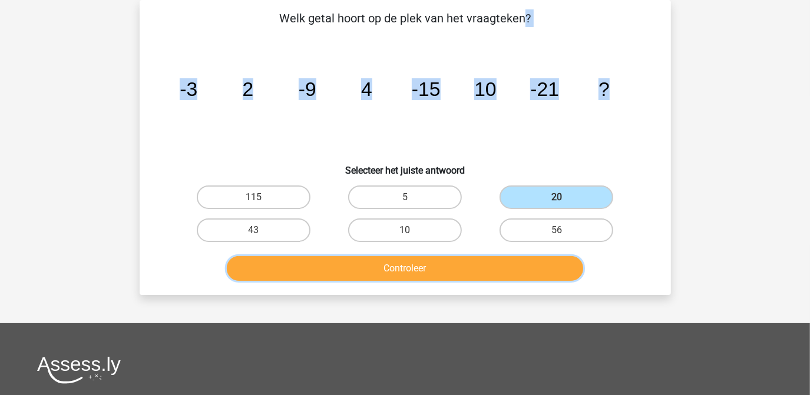
click at [432, 269] on button "Controleer" at bounding box center [405, 268] width 356 height 25
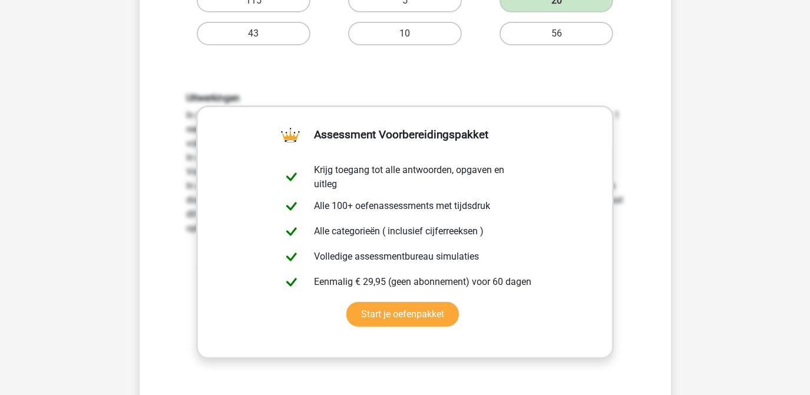
scroll to position [405, 0]
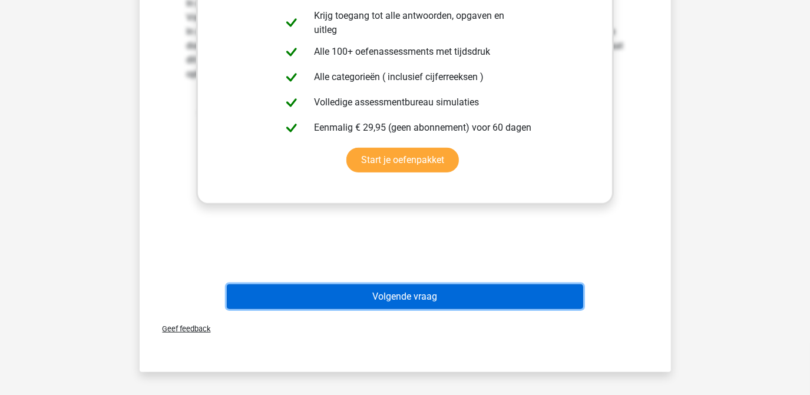
click at [422, 292] on button "Volgende vraag" at bounding box center [405, 297] width 356 height 25
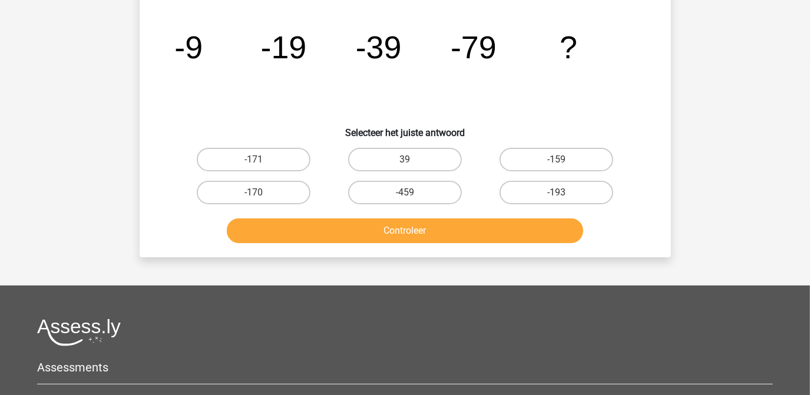
scroll to position [54, 0]
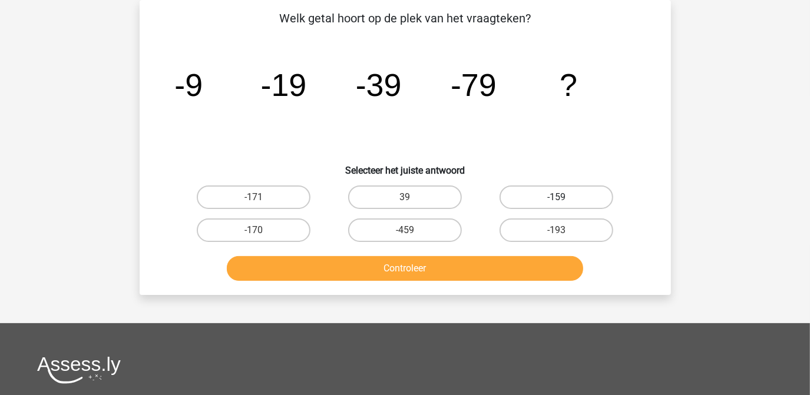
click at [580, 201] on label "-159" at bounding box center [557, 198] width 114 height 24
click at [564, 201] on input "-159" at bounding box center [561, 201] width 8 height 8
radio input "true"
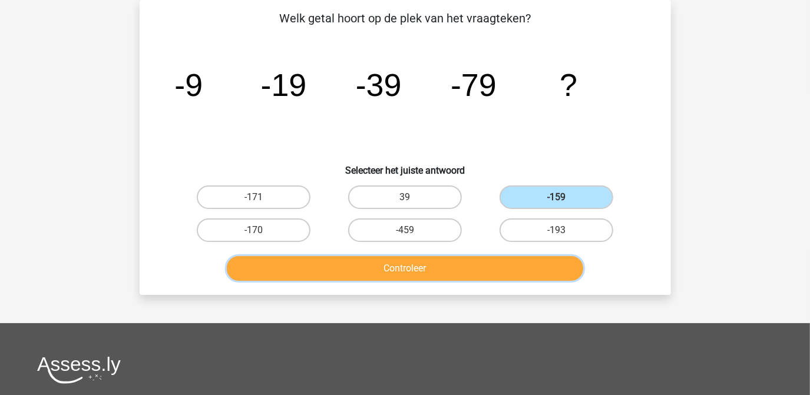
click at [448, 266] on button "Controleer" at bounding box center [405, 268] width 356 height 25
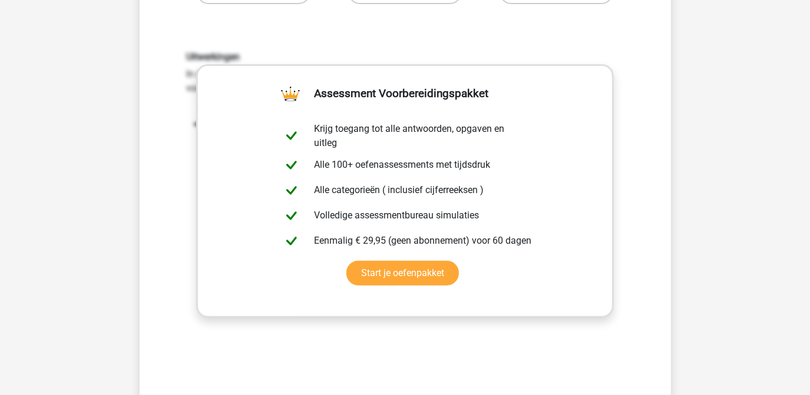
scroll to position [399, 0]
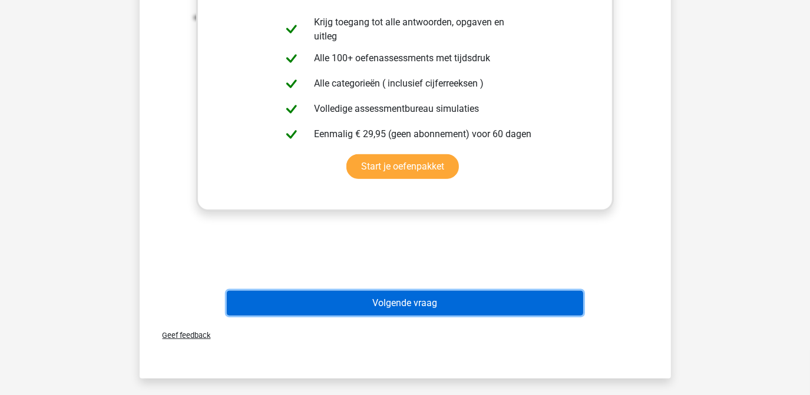
click at [421, 296] on button "Volgende vraag" at bounding box center [405, 303] width 356 height 25
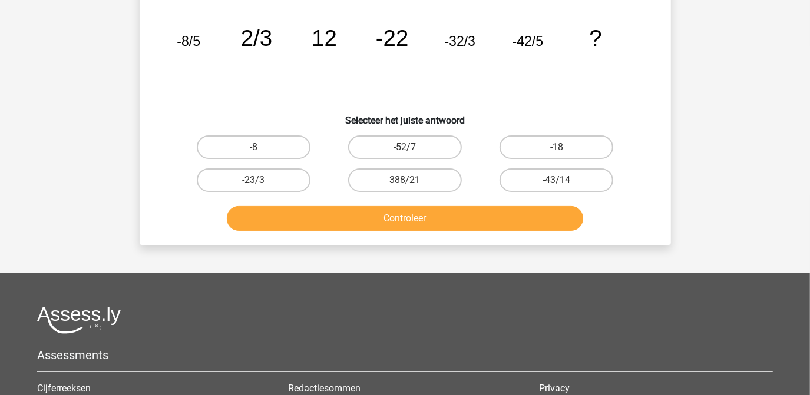
scroll to position [54, 0]
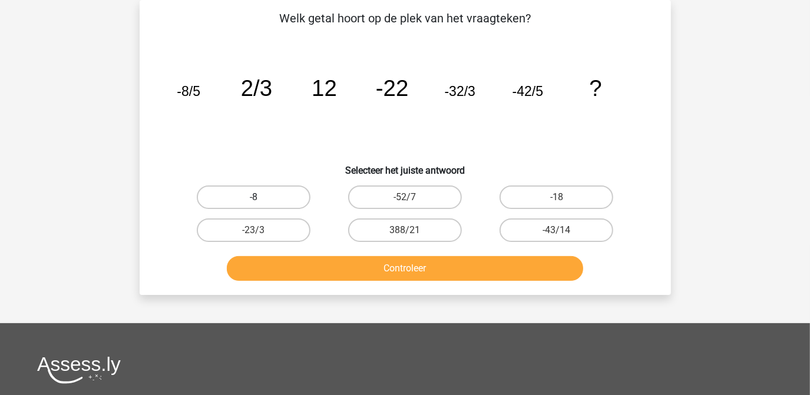
click at [250, 203] on label "-8" at bounding box center [254, 198] width 114 height 24
click at [253, 203] on input "-8" at bounding box center [257, 201] width 8 height 8
radio input "true"
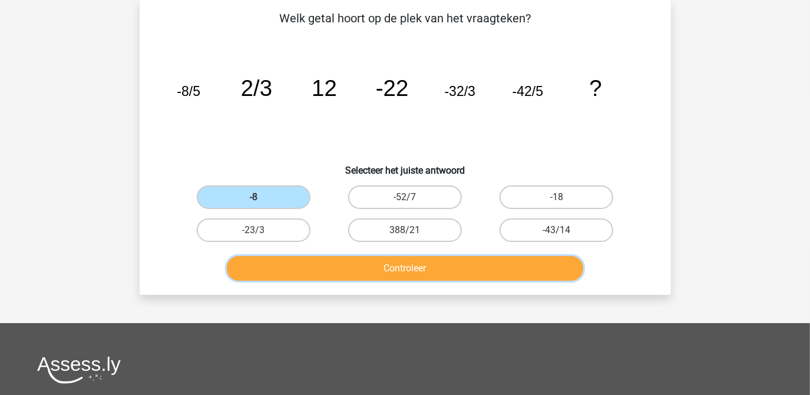
click at [391, 277] on button "Controleer" at bounding box center [405, 268] width 356 height 25
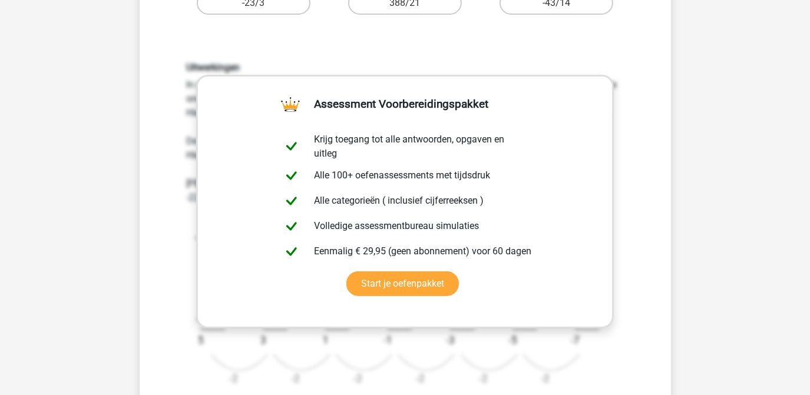
scroll to position [401, 0]
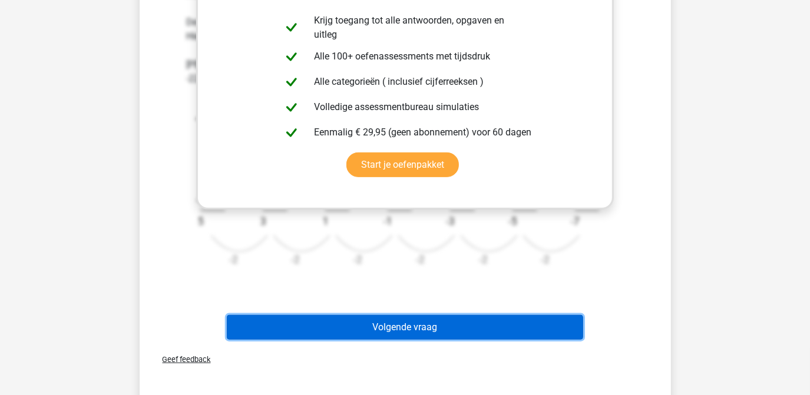
click at [472, 329] on button "Volgende vraag" at bounding box center [405, 327] width 356 height 25
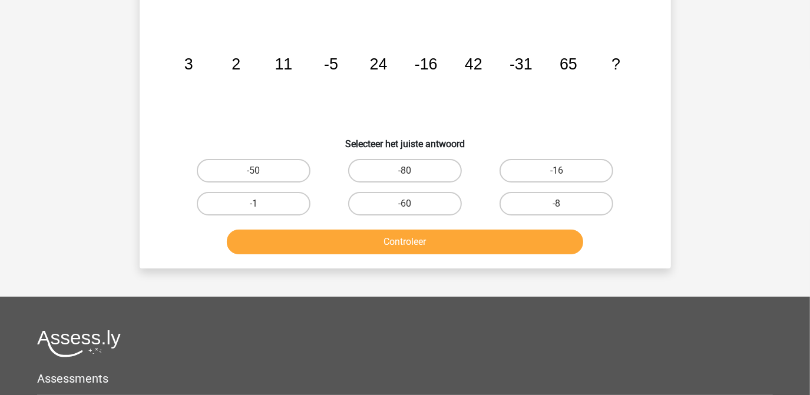
scroll to position [54, 0]
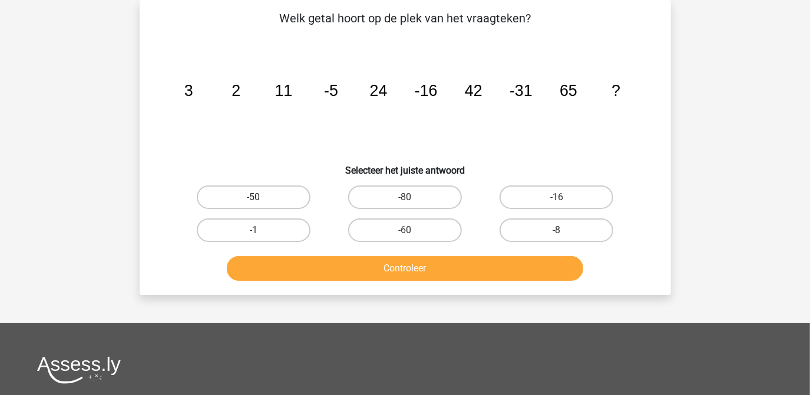
click at [249, 194] on label "-50" at bounding box center [254, 198] width 114 height 24
click at [253, 197] on input "-50" at bounding box center [257, 201] width 8 height 8
radio input "true"
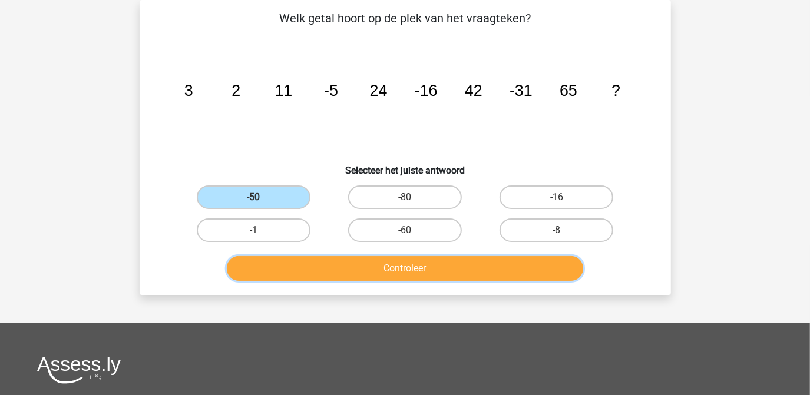
click at [412, 275] on button "Controleer" at bounding box center [405, 268] width 356 height 25
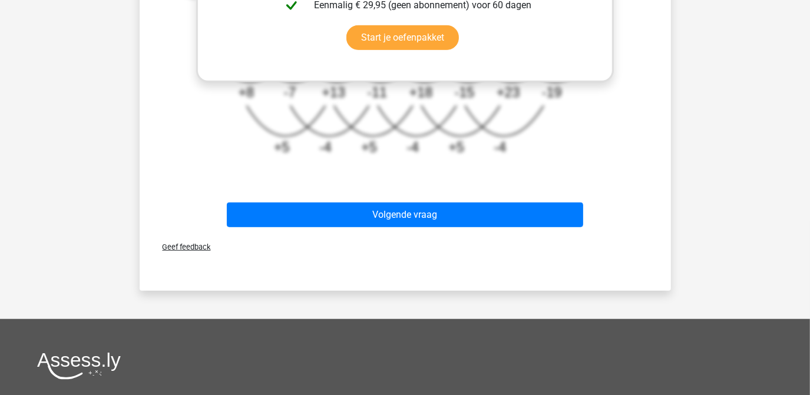
scroll to position [531, 0]
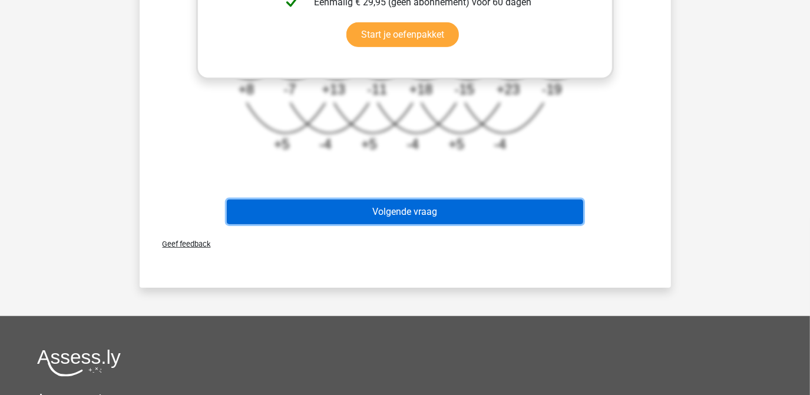
click at [394, 208] on button "Volgende vraag" at bounding box center [405, 212] width 356 height 25
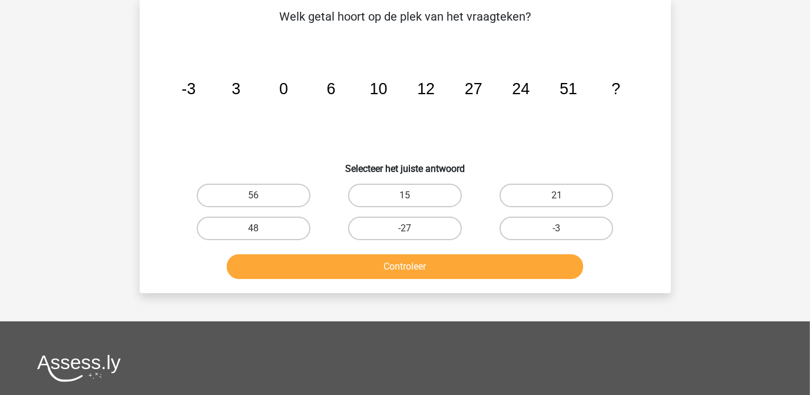
scroll to position [54, 0]
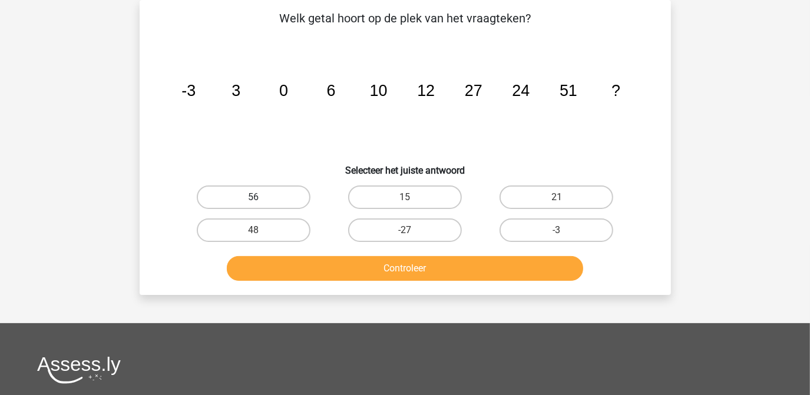
click at [279, 200] on label "56" at bounding box center [254, 198] width 114 height 24
click at [261, 200] on input "56" at bounding box center [257, 201] width 8 height 8
radio input "true"
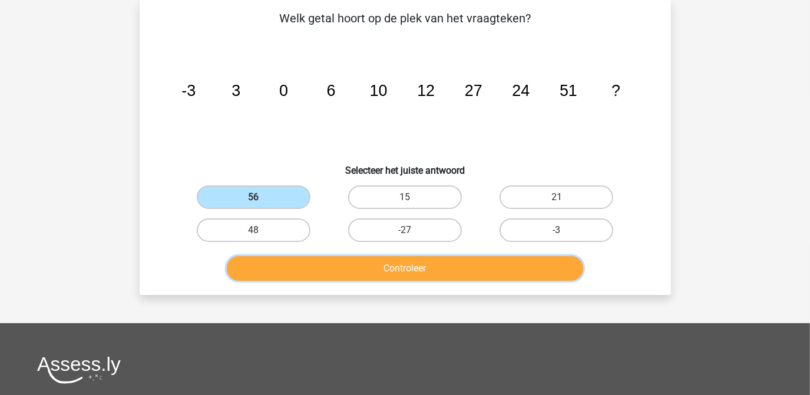
click at [385, 270] on button "Controleer" at bounding box center [405, 268] width 356 height 25
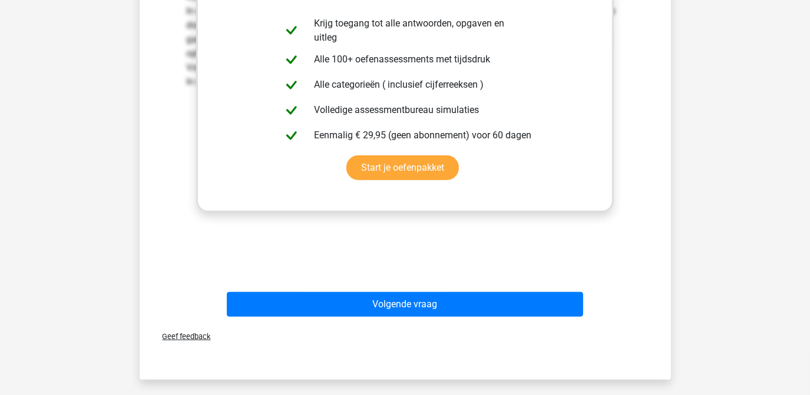
scroll to position [402, 0]
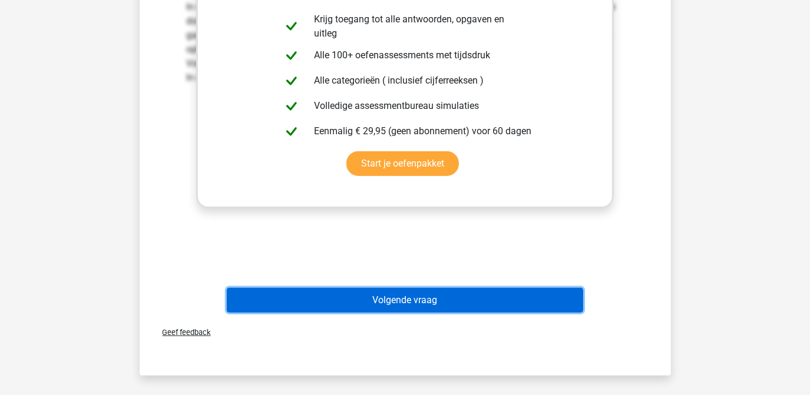
click at [431, 297] on button "Volgende vraag" at bounding box center [405, 300] width 356 height 25
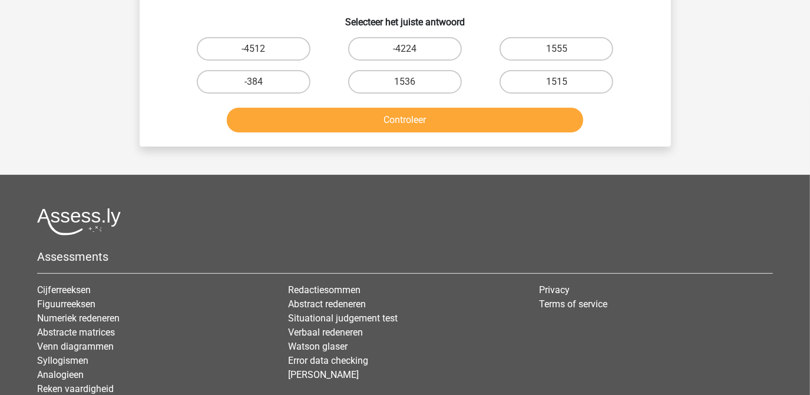
scroll to position [54, 0]
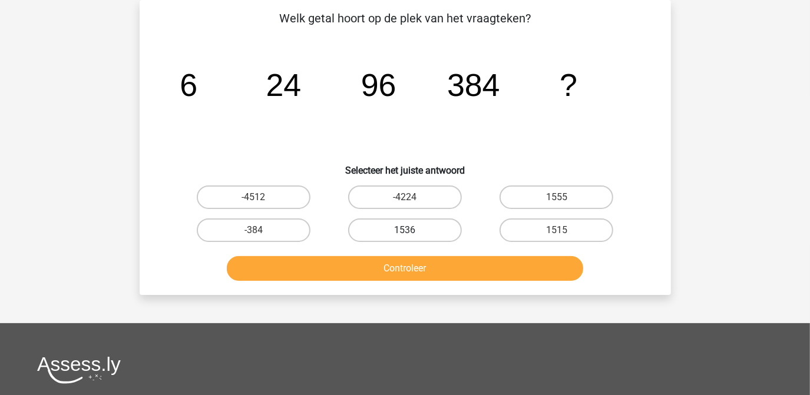
click at [438, 230] on label "1536" at bounding box center [405, 231] width 114 height 24
click at [412, 230] on input "1536" at bounding box center [409, 234] width 8 height 8
radio input "true"
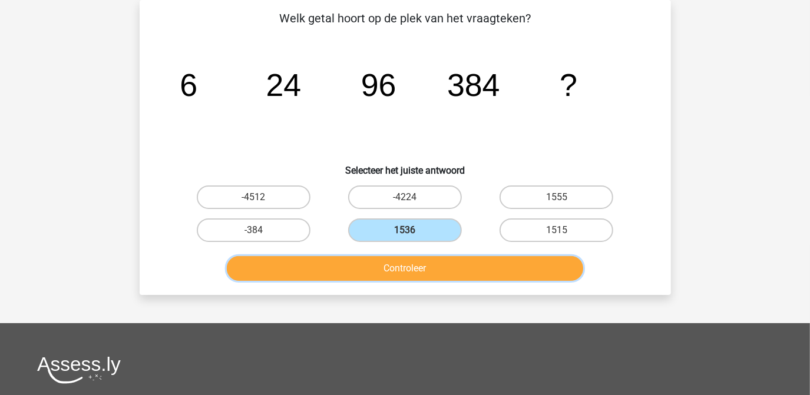
click at [452, 269] on button "Controleer" at bounding box center [405, 268] width 356 height 25
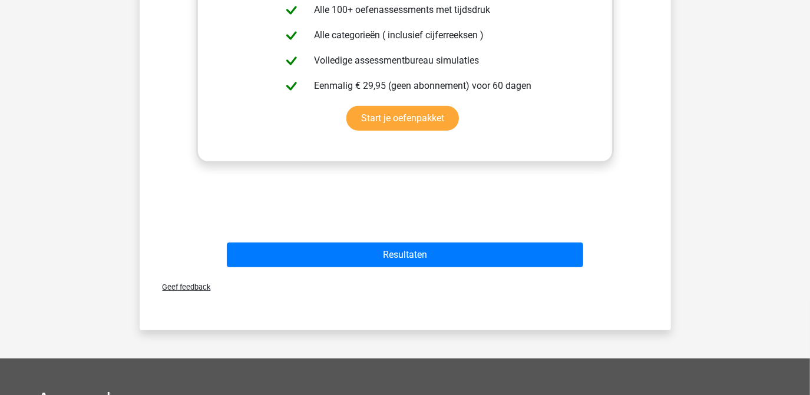
scroll to position [451, 0]
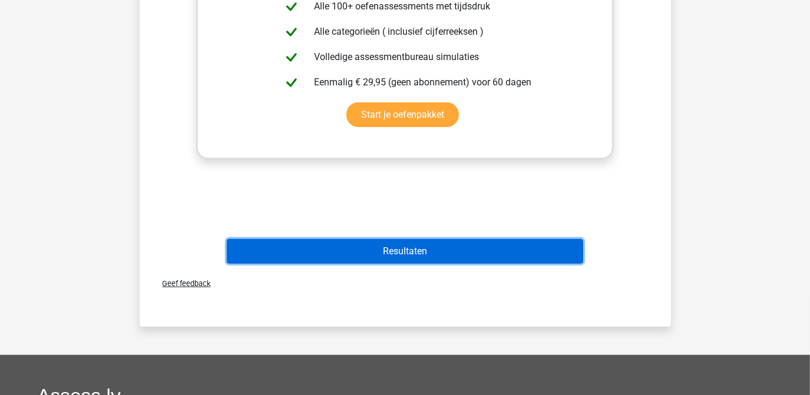
click at [404, 250] on button "Resultaten" at bounding box center [405, 251] width 356 height 25
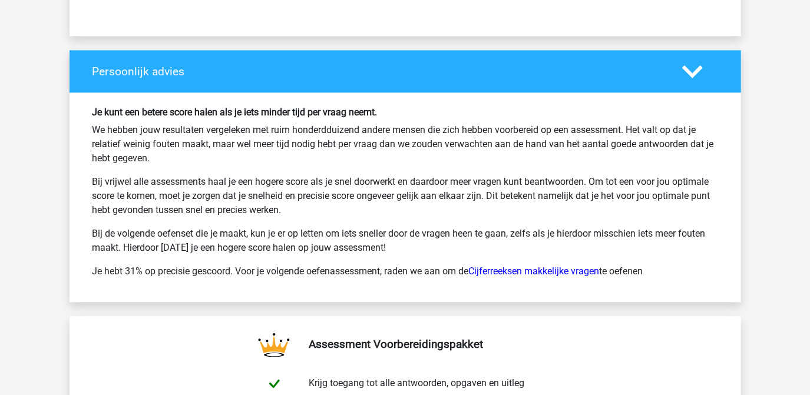
scroll to position [2207, 0]
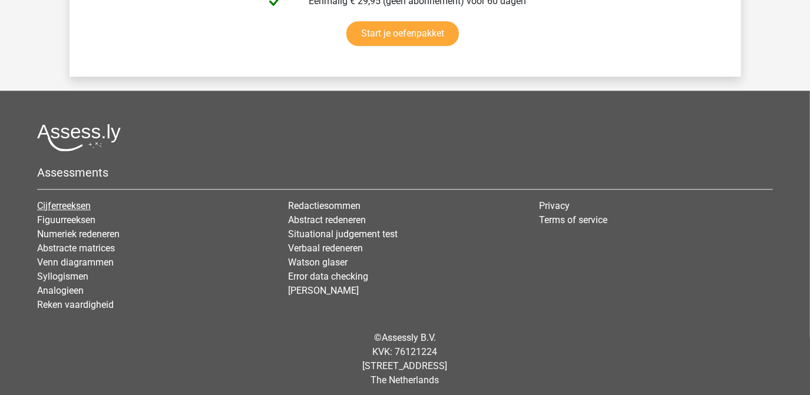
click at [67, 200] on link "Cijferreeksen" at bounding box center [64, 205] width 54 height 11
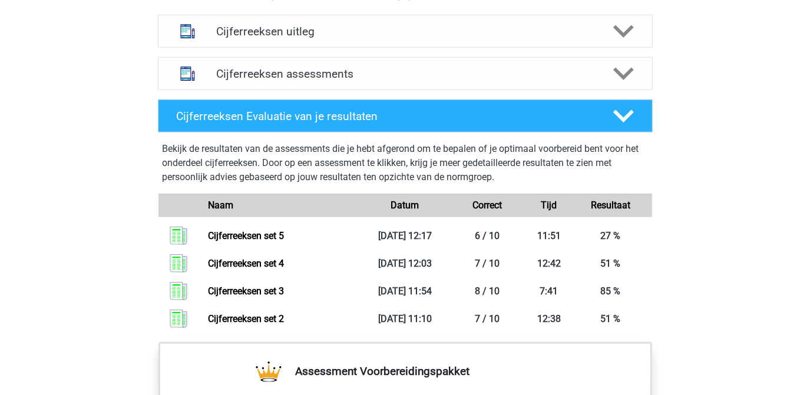
scroll to position [732, 0]
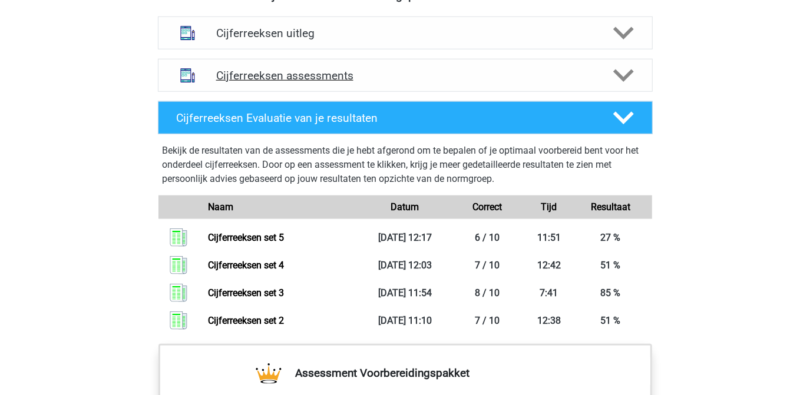
click at [620, 82] on polygon at bounding box center [623, 76] width 21 height 13
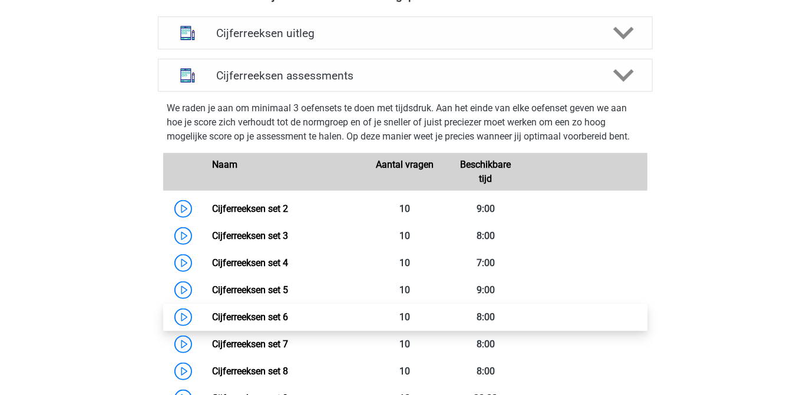
click at [281, 323] on link "Cijferreeksen set 6" at bounding box center [250, 317] width 76 height 11
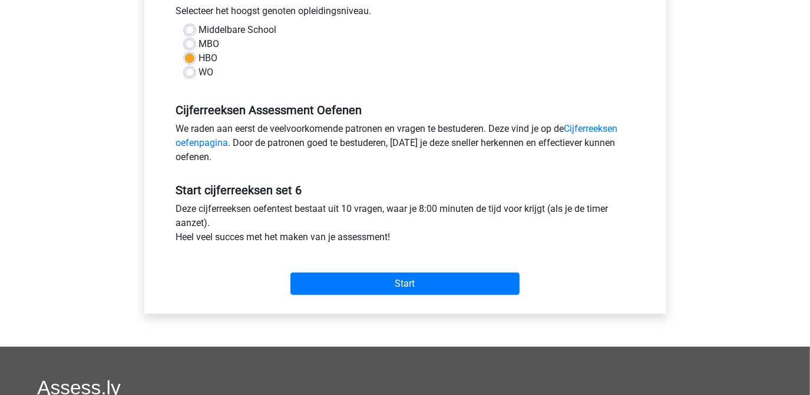
scroll to position [303, 0]
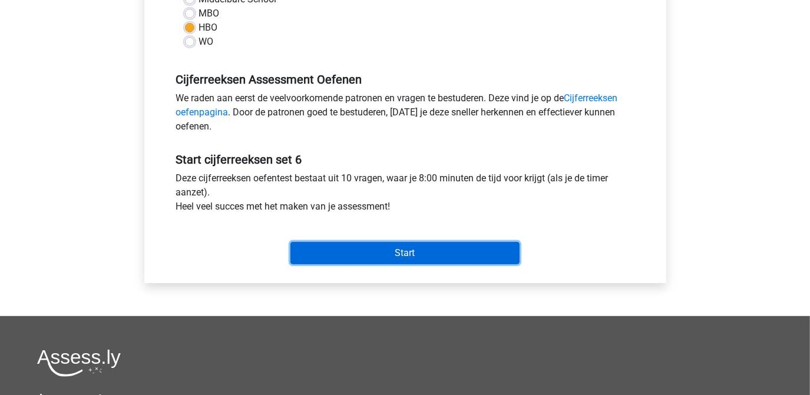
click at [415, 249] on input "Start" at bounding box center [404, 253] width 229 height 22
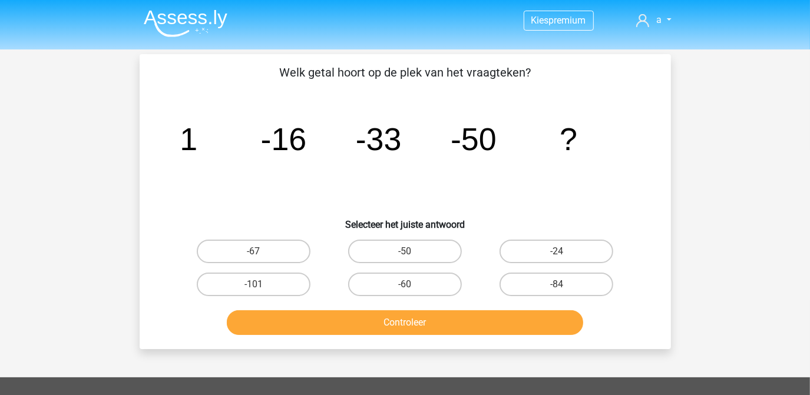
click at [259, 253] on input "-67" at bounding box center [257, 256] width 8 height 8
radio input "true"
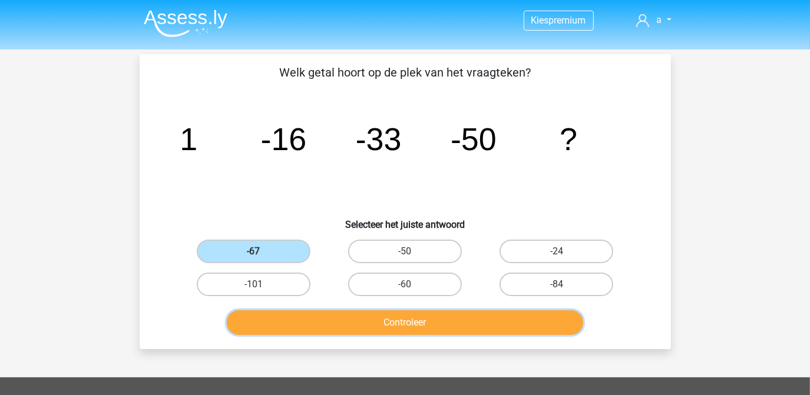
click at [341, 323] on button "Controleer" at bounding box center [405, 322] width 356 height 25
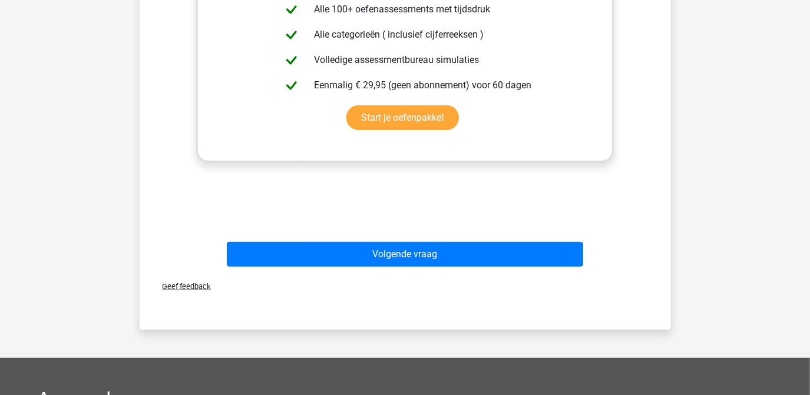
scroll to position [492, 0]
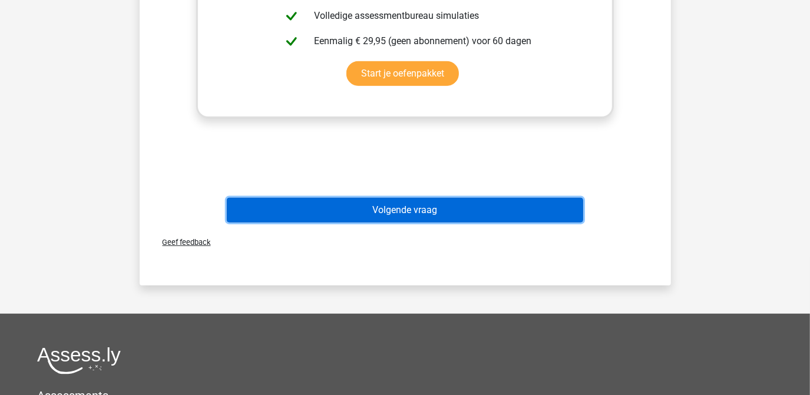
click at [380, 209] on button "Volgende vraag" at bounding box center [405, 210] width 356 height 25
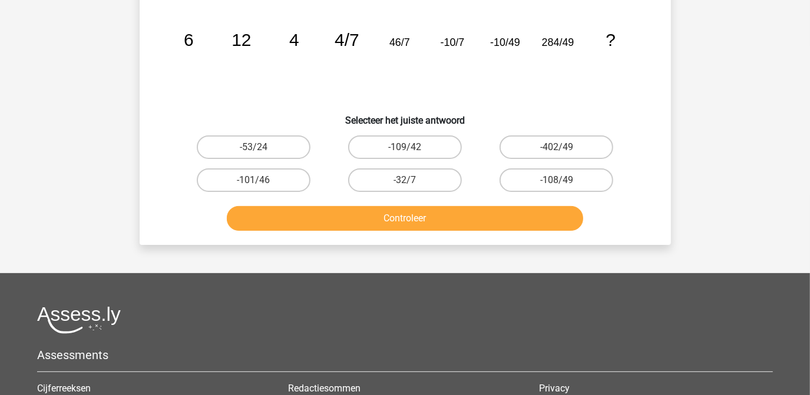
scroll to position [54, 0]
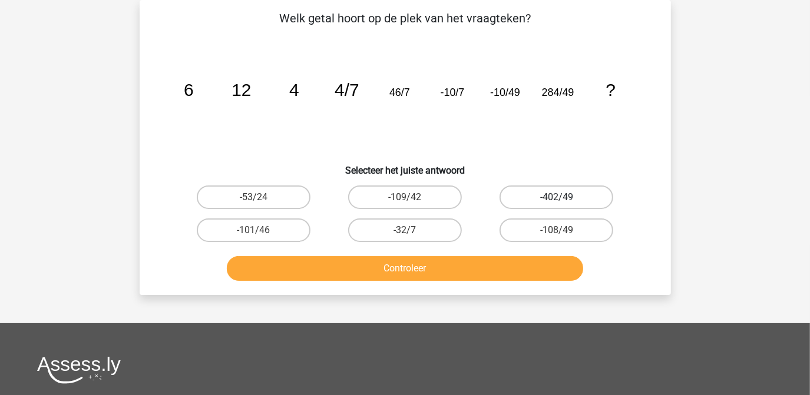
click at [563, 193] on label "-402/49" at bounding box center [557, 198] width 114 height 24
click at [563, 197] on input "-402/49" at bounding box center [561, 201] width 8 height 8
radio input "true"
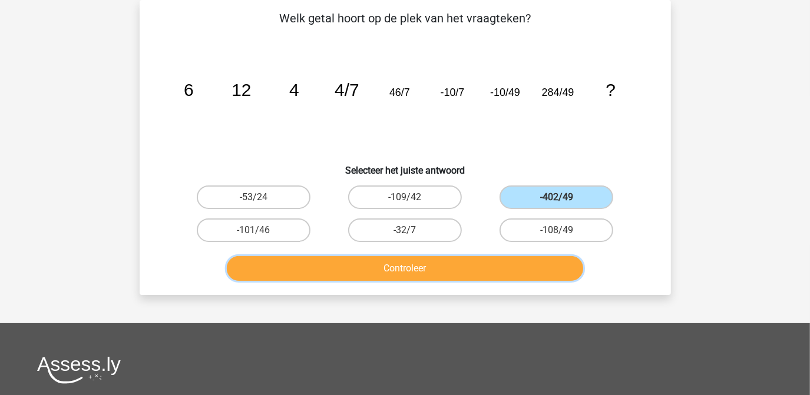
click at [458, 268] on button "Controleer" at bounding box center [405, 268] width 356 height 25
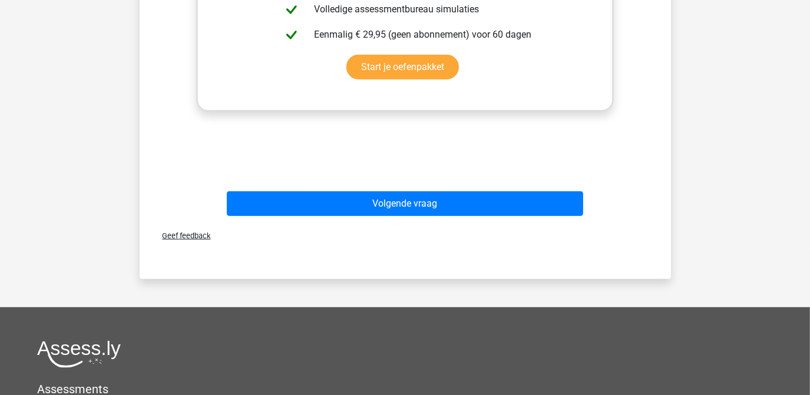
scroll to position [501, 0]
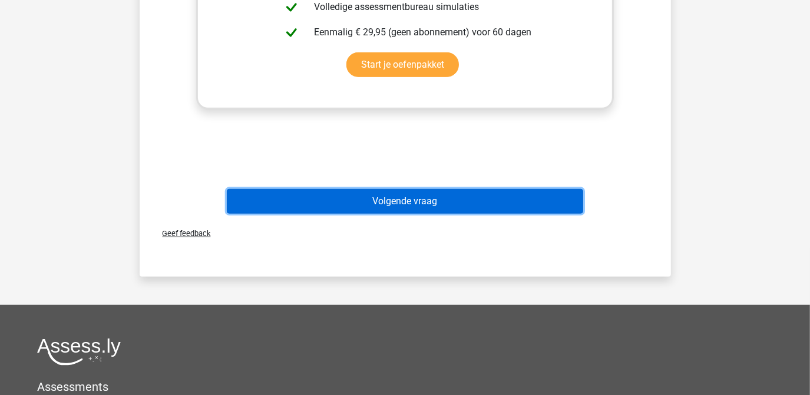
click at [413, 198] on button "Volgende vraag" at bounding box center [405, 201] width 356 height 25
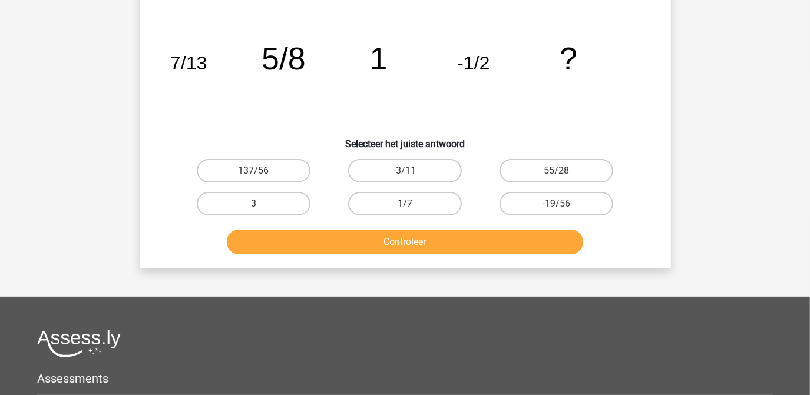
scroll to position [54, 0]
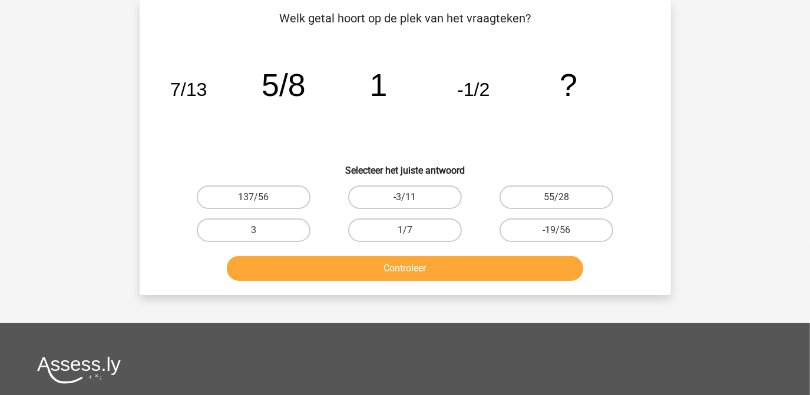
click at [406, 200] on input "-3/11" at bounding box center [409, 201] width 8 height 8
radio input "true"
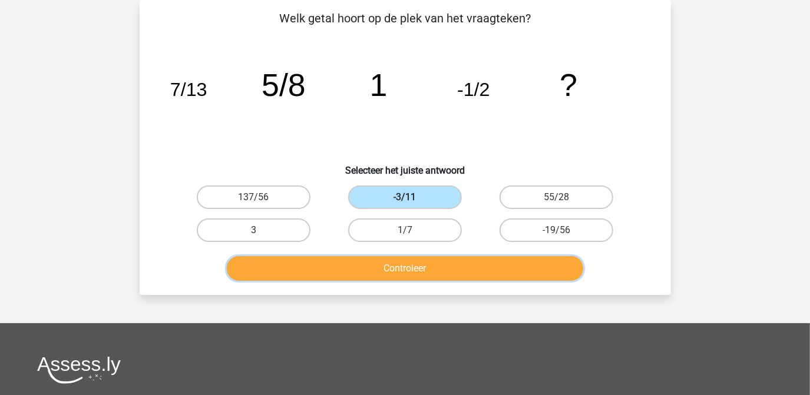
click at [401, 269] on button "Controleer" at bounding box center [405, 268] width 356 height 25
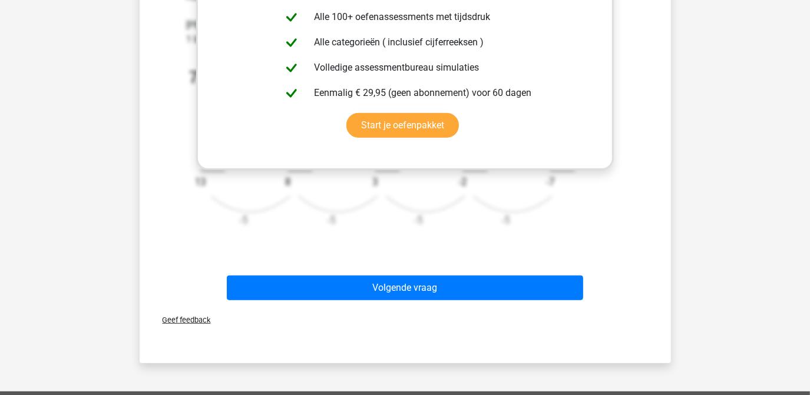
scroll to position [445, 0]
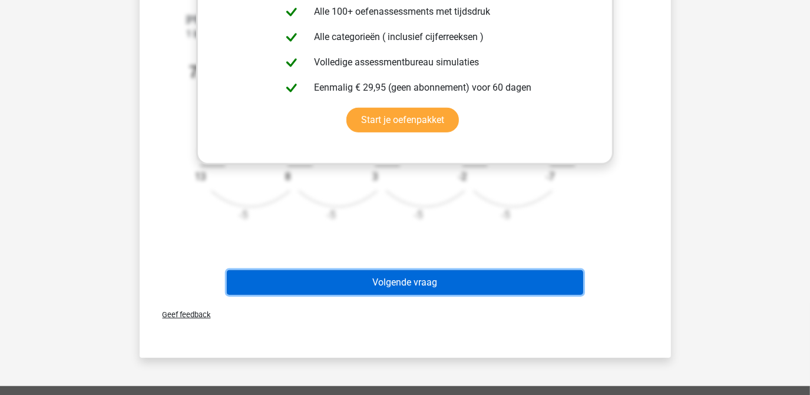
click at [424, 282] on button "Volgende vraag" at bounding box center [405, 282] width 356 height 25
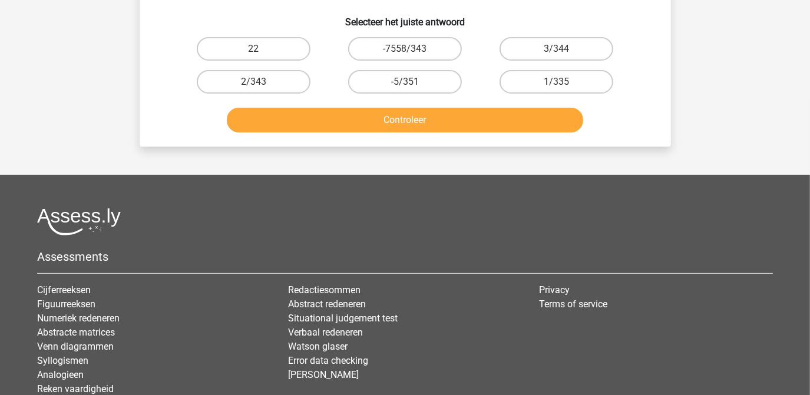
scroll to position [54, 0]
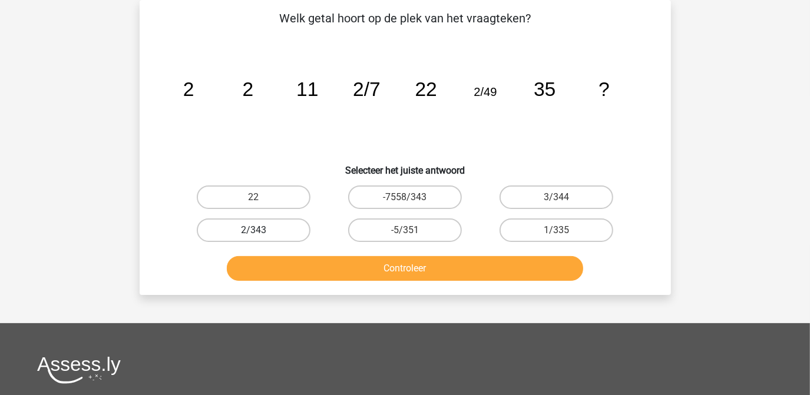
click at [269, 233] on label "2/343" at bounding box center [254, 231] width 114 height 24
click at [261, 233] on input "2/343" at bounding box center [257, 234] width 8 height 8
radio input "true"
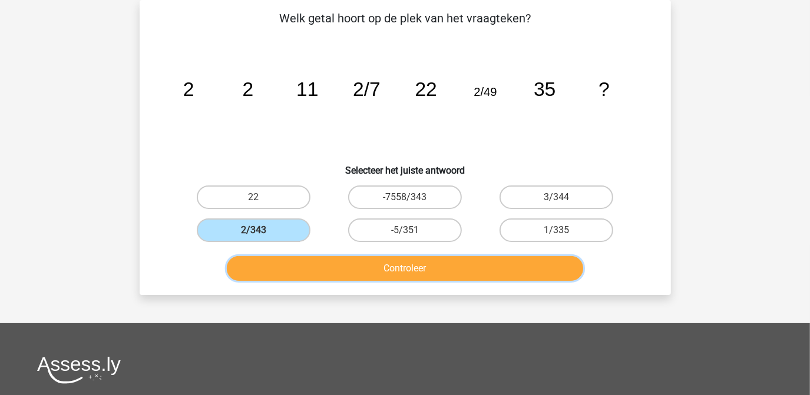
click at [359, 267] on button "Controleer" at bounding box center [405, 268] width 356 height 25
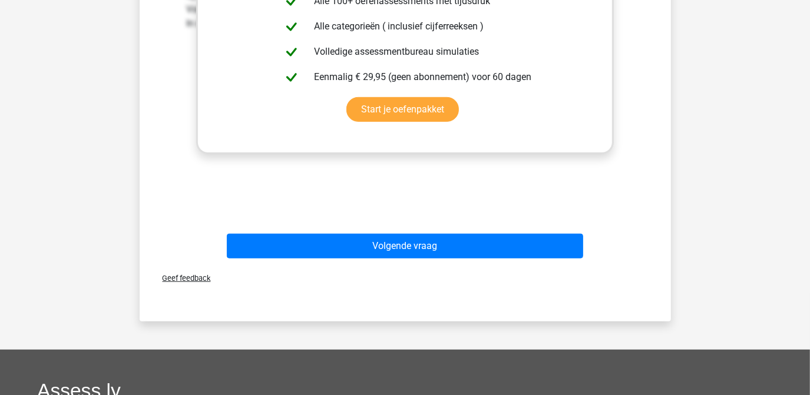
scroll to position [461, 0]
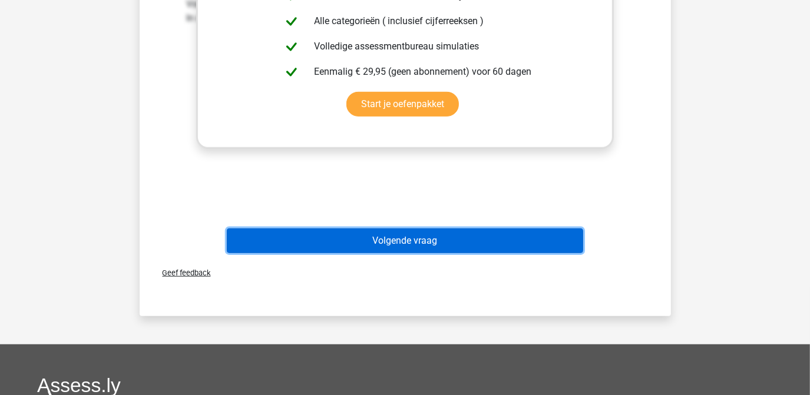
click at [404, 242] on button "Volgende vraag" at bounding box center [405, 241] width 356 height 25
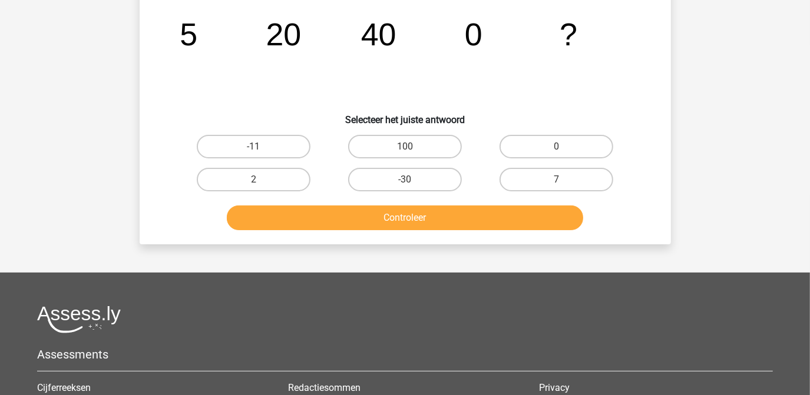
scroll to position [54, 0]
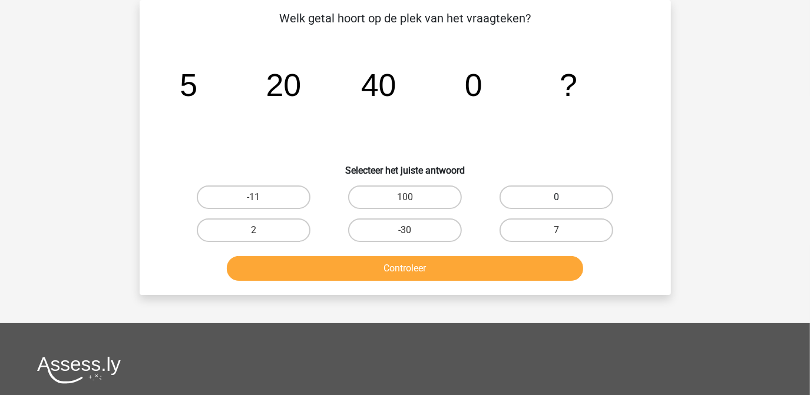
click at [533, 203] on label "0" at bounding box center [557, 198] width 114 height 24
click at [557, 203] on input "0" at bounding box center [561, 201] width 8 height 8
radio input "true"
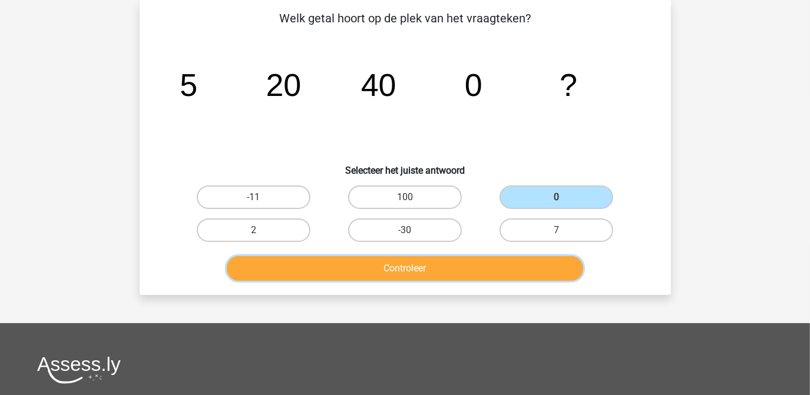
click at [451, 263] on button "Controleer" at bounding box center [405, 268] width 356 height 25
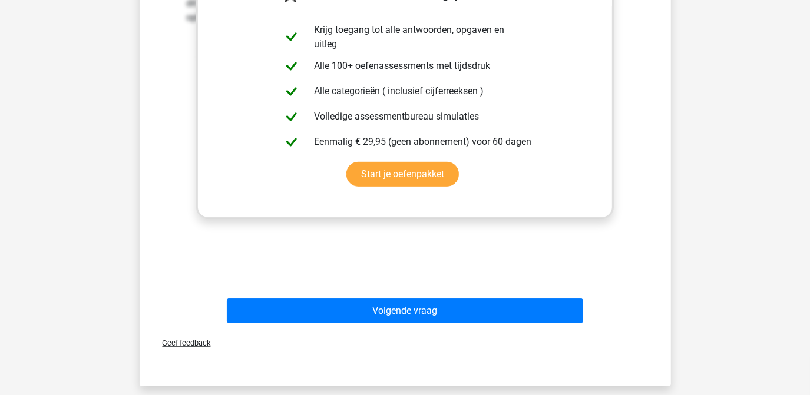
scroll to position [396, 0]
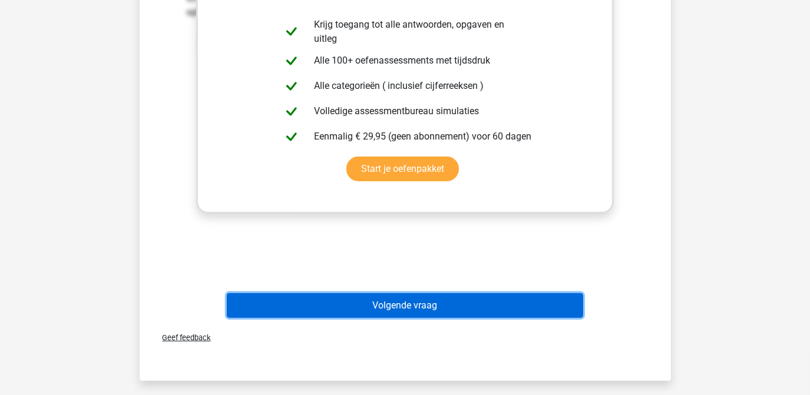
click at [432, 305] on button "Volgende vraag" at bounding box center [405, 305] width 356 height 25
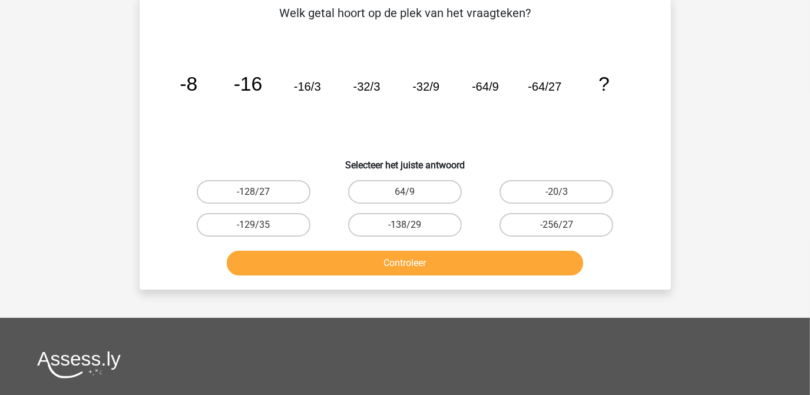
scroll to position [54, 0]
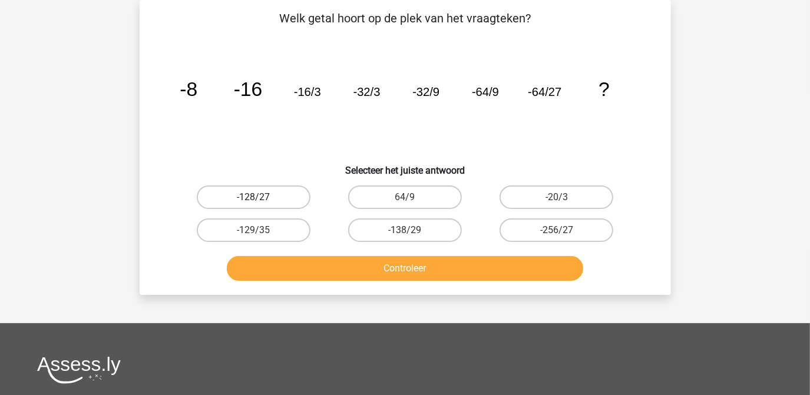
drag, startPoint x: 277, startPoint y: 195, endPoint x: 242, endPoint y: 201, distance: 35.9
click at [242, 201] on label "-128/27" at bounding box center [254, 198] width 114 height 24
click at [253, 201] on input "-128/27" at bounding box center [257, 201] width 8 height 8
radio input "true"
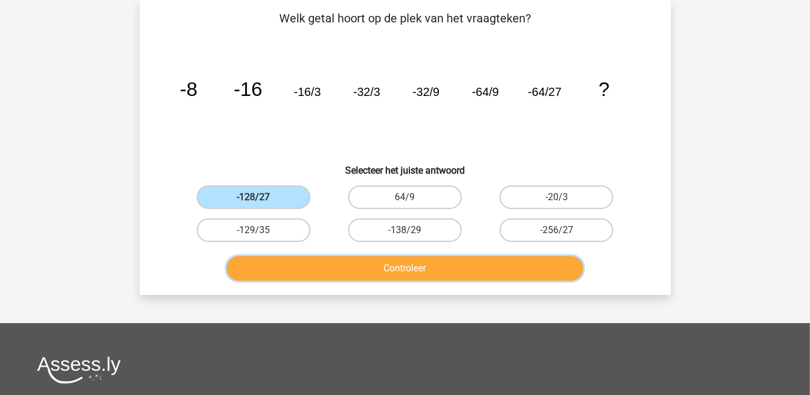
click at [373, 264] on button "Controleer" at bounding box center [405, 268] width 356 height 25
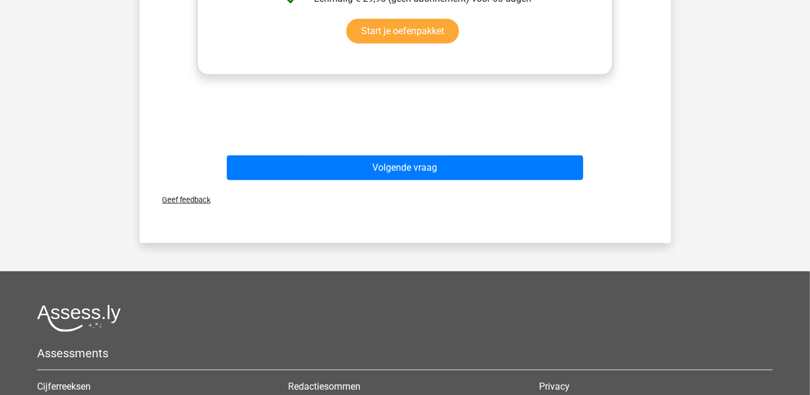
scroll to position [540, 0]
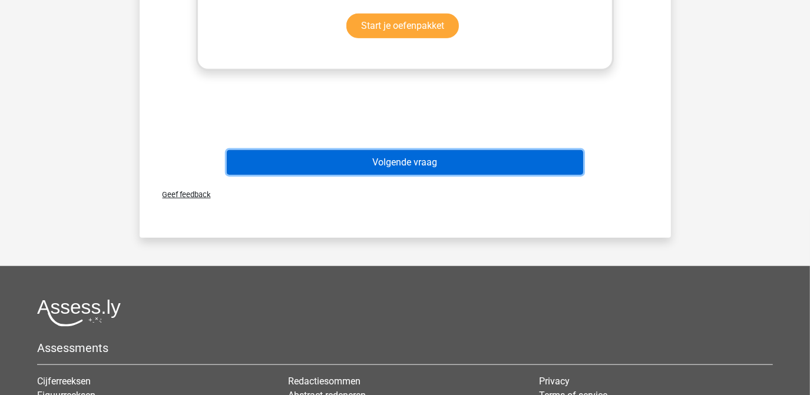
click at [416, 167] on button "Volgende vraag" at bounding box center [405, 162] width 356 height 25
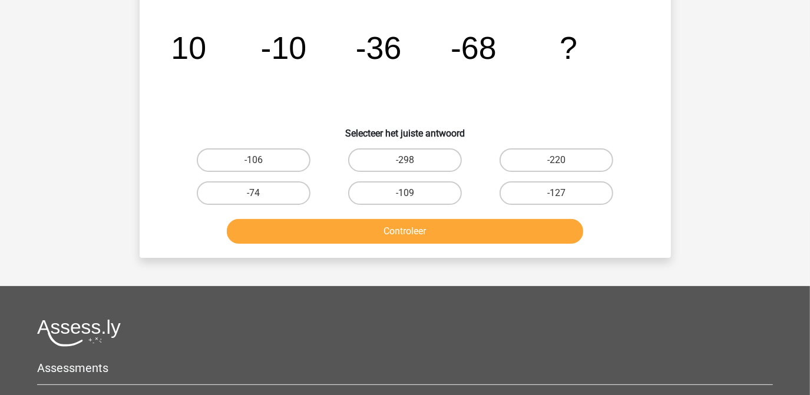
scroll to position [54, 0]
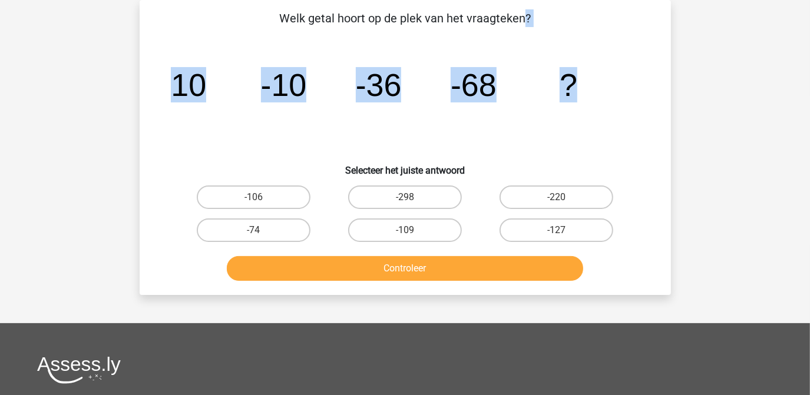
drag, startPoint x: 283, startPoint y: 16, endPoint x: 591, endPoint y: 70, distance: 313.3
click at [591, 70] on div "Welk getal hoort op de plek van het vraagteken? image/svg+xml 10 -10 -36 -68 ? …" at bounding box center [405, 147] width 522 height 276
copy div "Welk getal hoort op de plek van het vraagteken? image/svg+xml 10 -10 -36 -68 ?"
click at [258, 197] on input "-106" at bounding box center [257, 201] width 8 height 8
radio input "true"
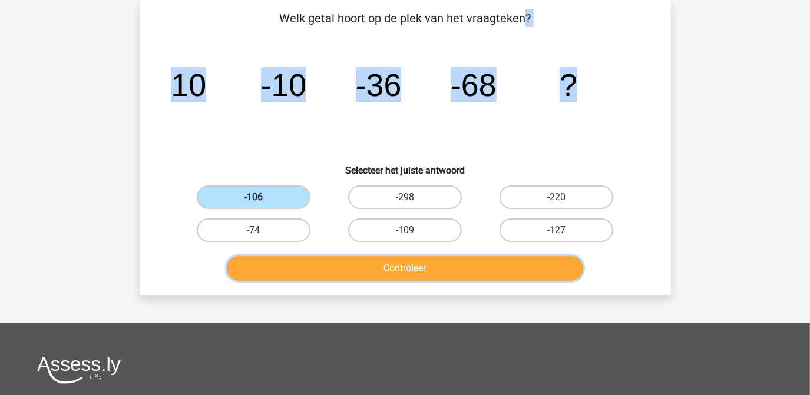
click at [406, 272] on button "Controleer" at bounding box center [405, 268] width 356 height 25
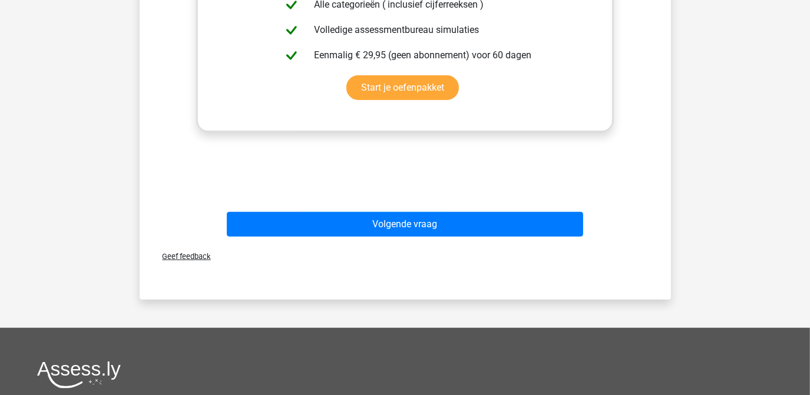
scroll to position [481, 0]
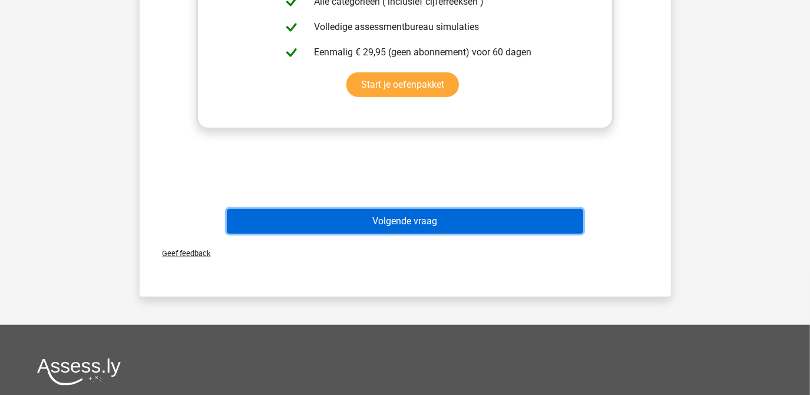
click at [415, 217] on button "Volgende vraag" at bounding box center [405, 221] width 356 height 25
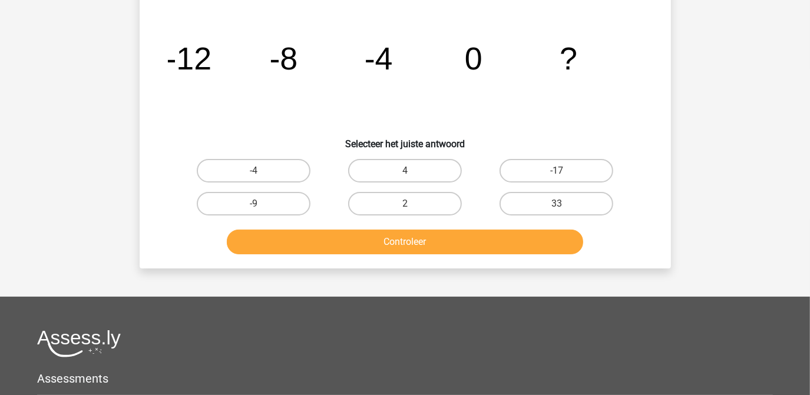
scroll to position [54, 0]
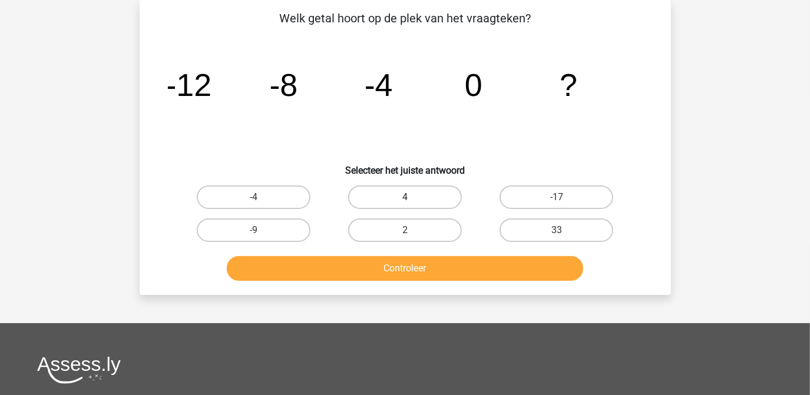
click at [383, 203] on label "4" at bounding box center [405, 198] width 114 height 24
click at [405, 203] on input "4" at bounding box center [409, 201] width 8 height 8
radio input "true"
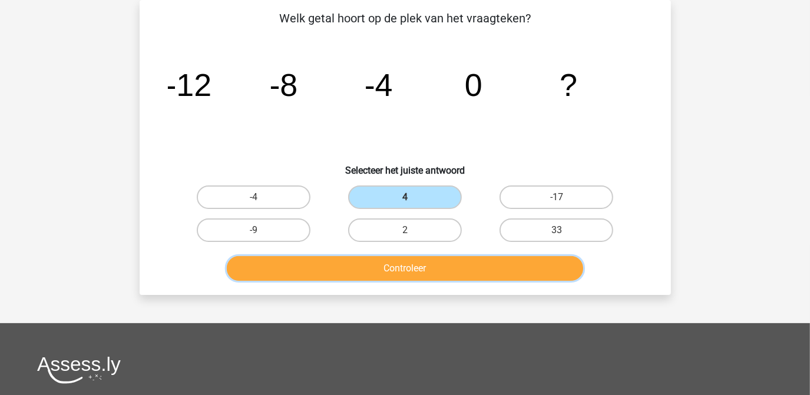
click at [372, 264] on button "Controleer" at bounding box center [405, 268] width 356 height 25
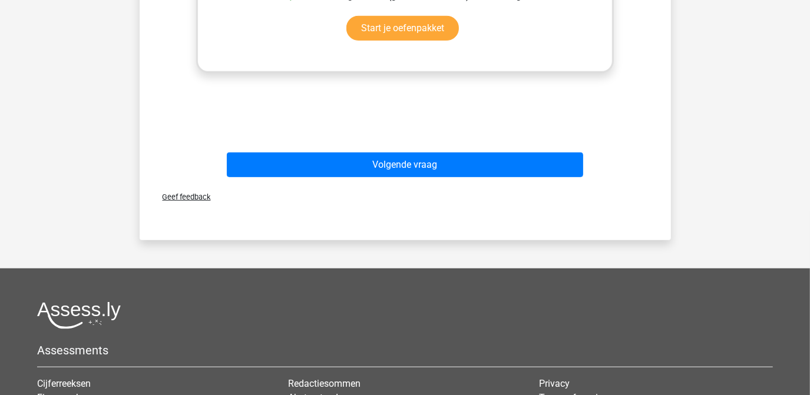
scroll to position [545, 0]
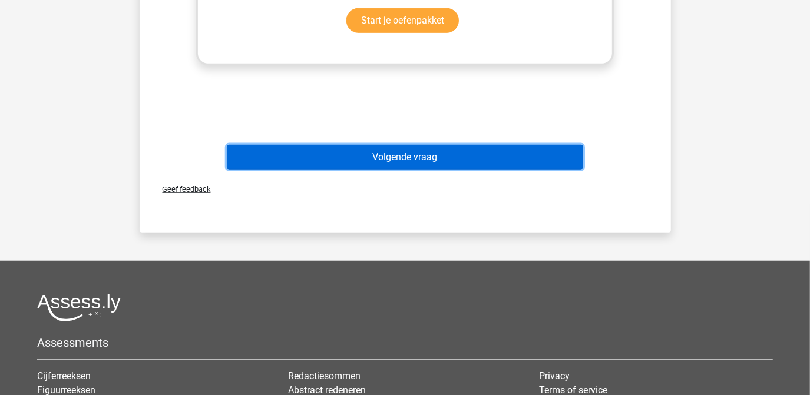
click at [401, 159] on button "Volgende vraag" at bounding box center [405, 157] width 356 height 25
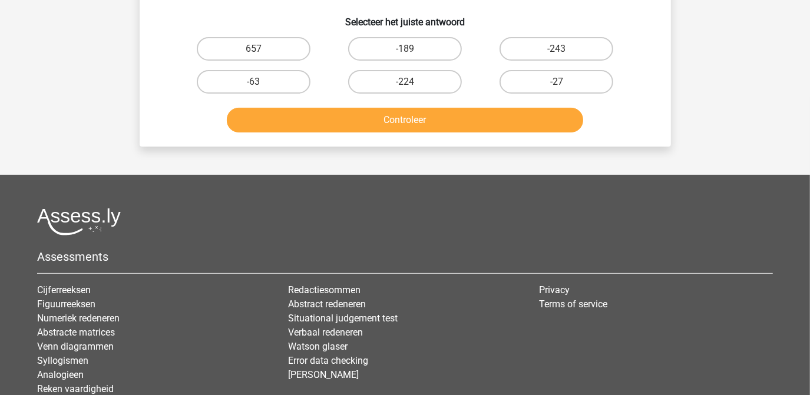
scroll to position [54, 0]
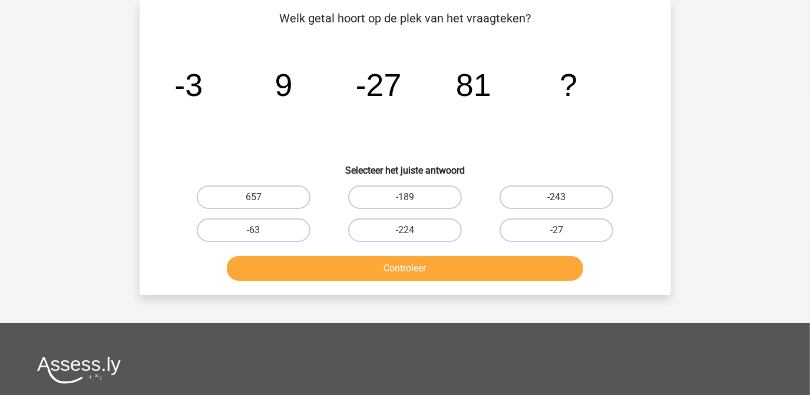
click at [538, 196] on label "-243" at bounding box center [557, 198] width 114 height 24
click at [557, 197] on input "-243" at bounding box center [561, 201] width 8 height 8
radio input "true"
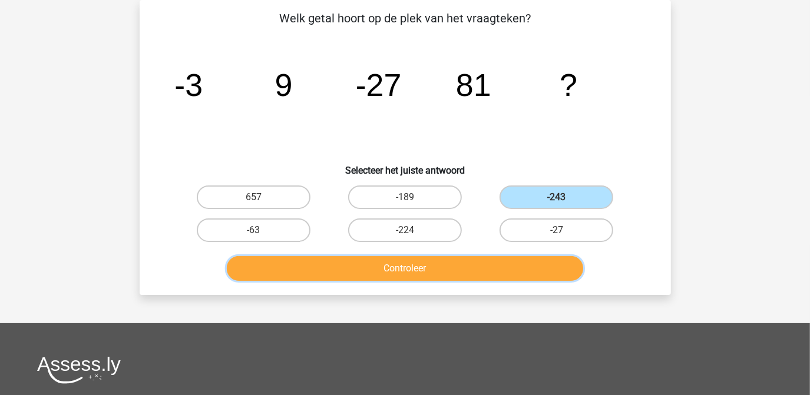
click at [410, 263] on button "Controleer" at bounding box center [405, 268] width 356 height 25
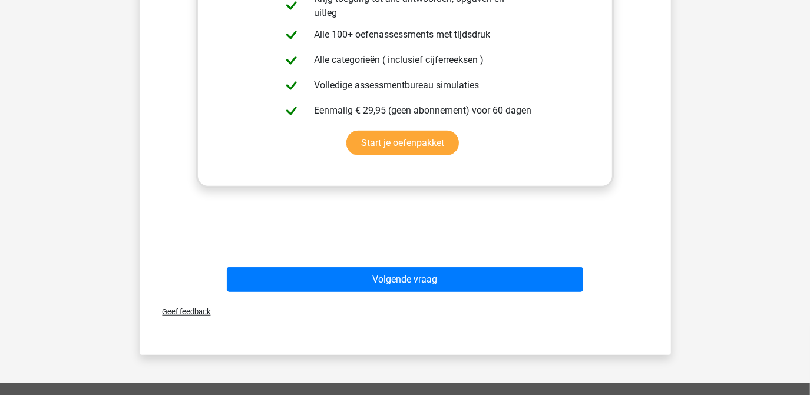
scroll to position [483, 0]
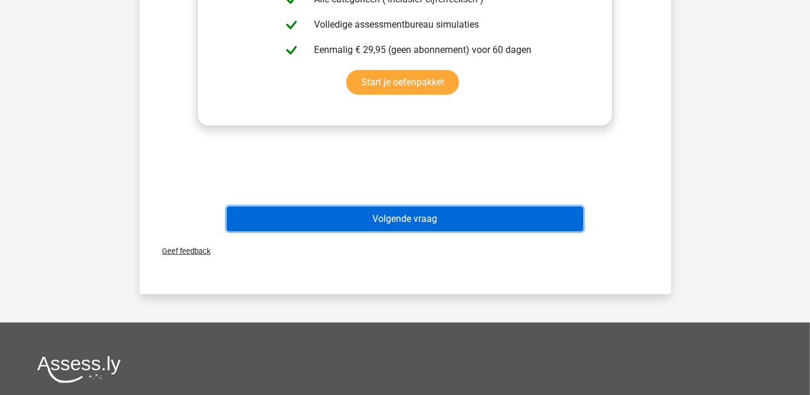
click at [396, 219] on button "Volgende vraag" at bounding box center [405, 219] width 356 height 25
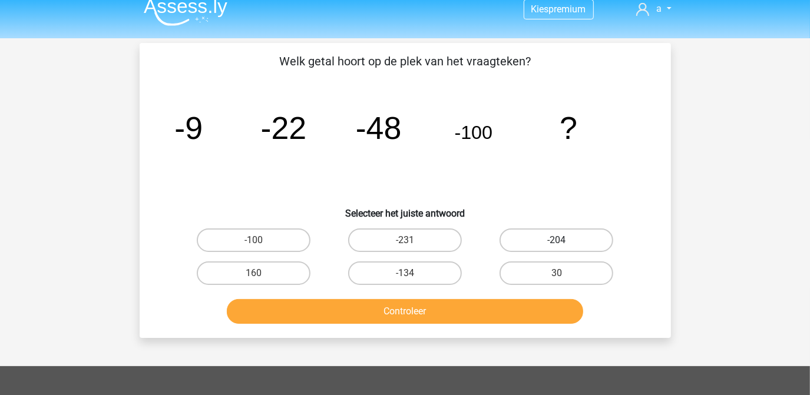
scroll to position [0, 0]
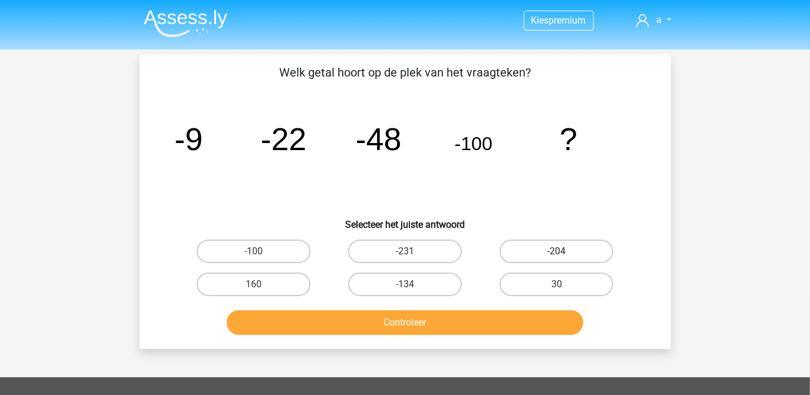
click at [576, 254] on label "-204" at bounding box center [557, 252] width 114 height 24
click at [564, 254] on input "-204" at bounding box center [561, 256] width 8 height 8
radio input "true"
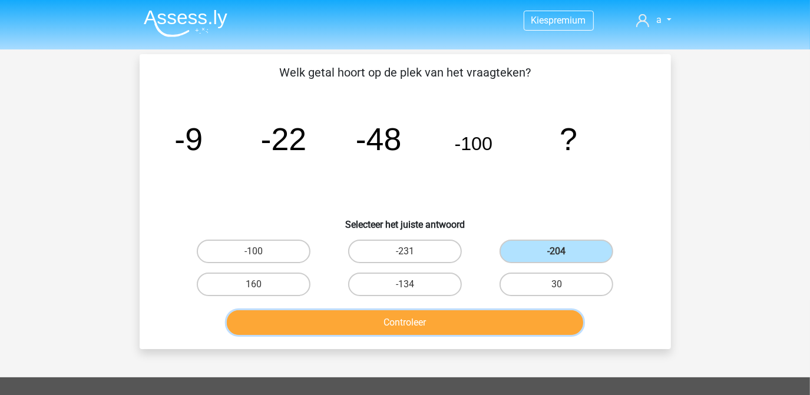
click at [413, 321] on button "Controleer" at bounding box center [405, 322] width 356 height 25
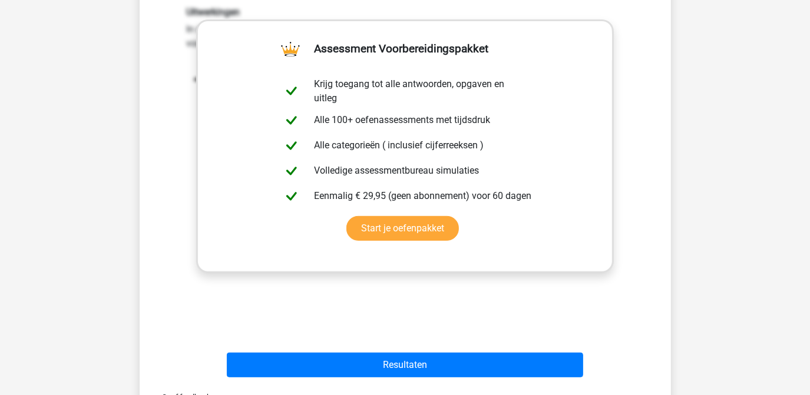
scroll to position [570, 0]
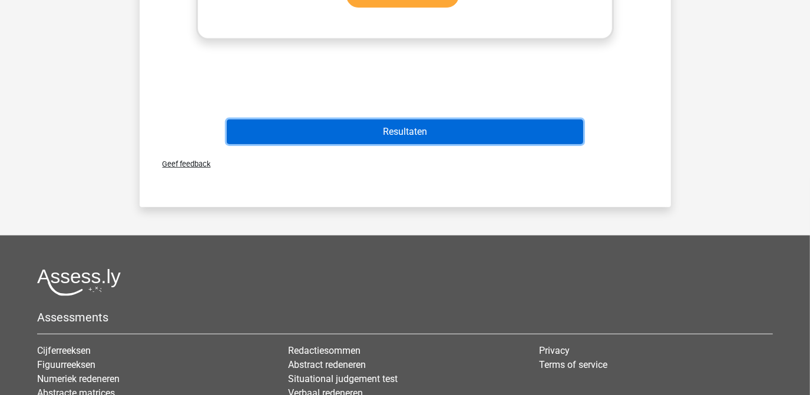
click at [406, 123] on button "Resultaten" at bounding box center [405, 132] width 356 height 25
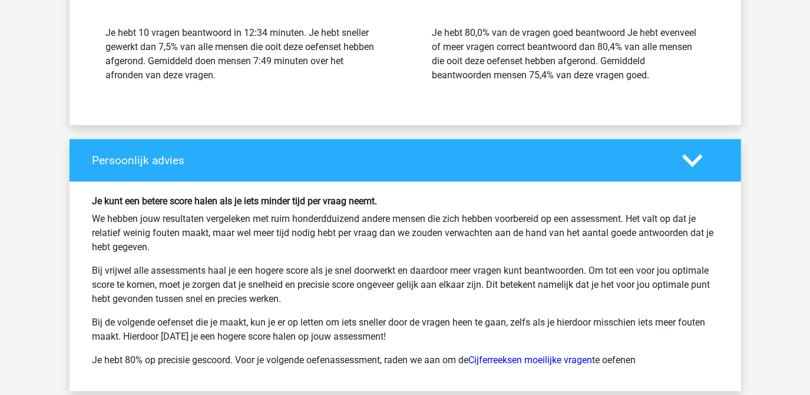
scroll to position [1637, 0]
